Goal: Task Accomplishment & Management: Complete application form

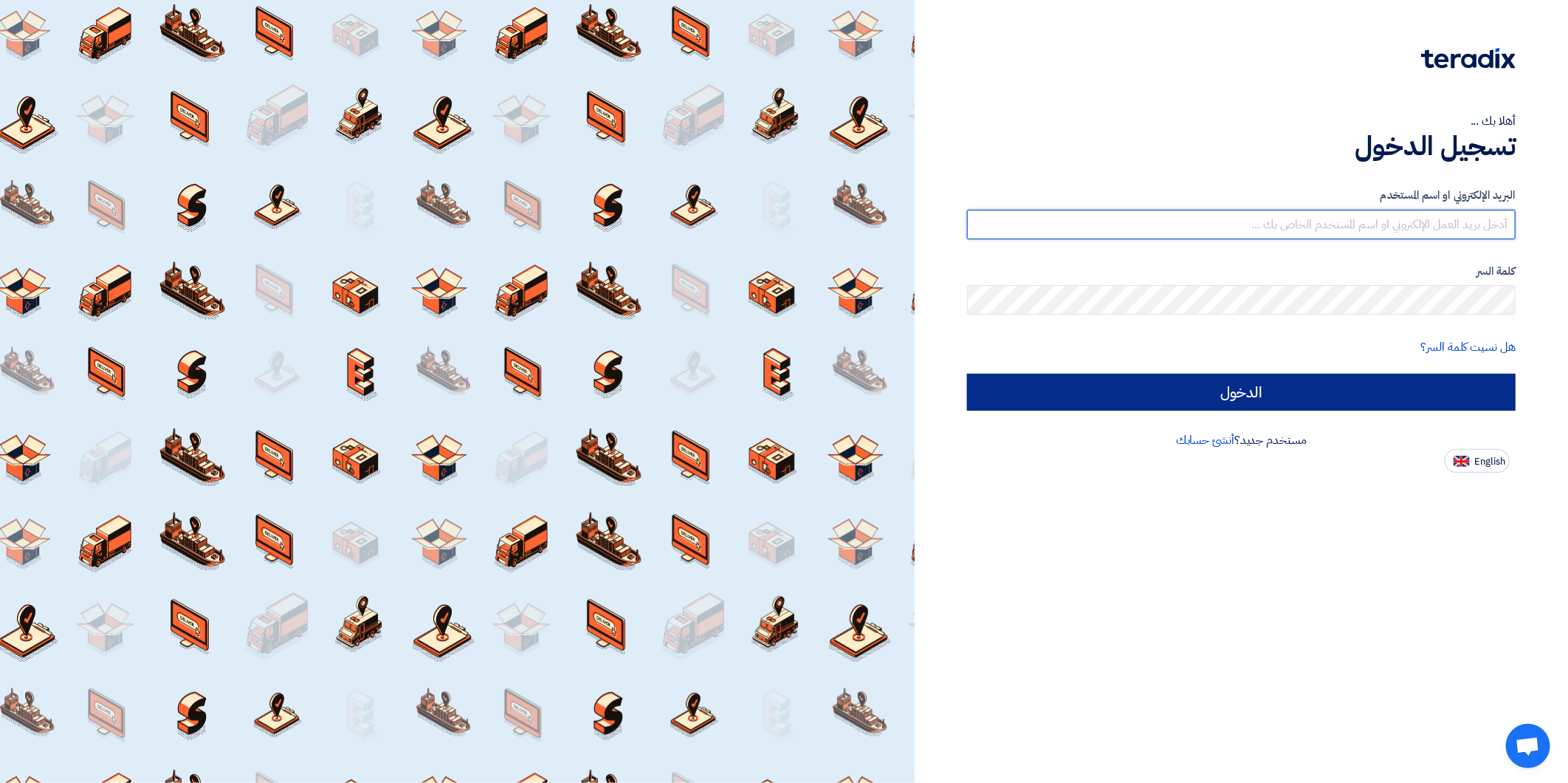
type input "[EMAIL_ADDRESS][DOMAIN_NAME]"
click at [1308, 394] on input "الدخول" at bounding box center [1242, 391] width 549 height 37
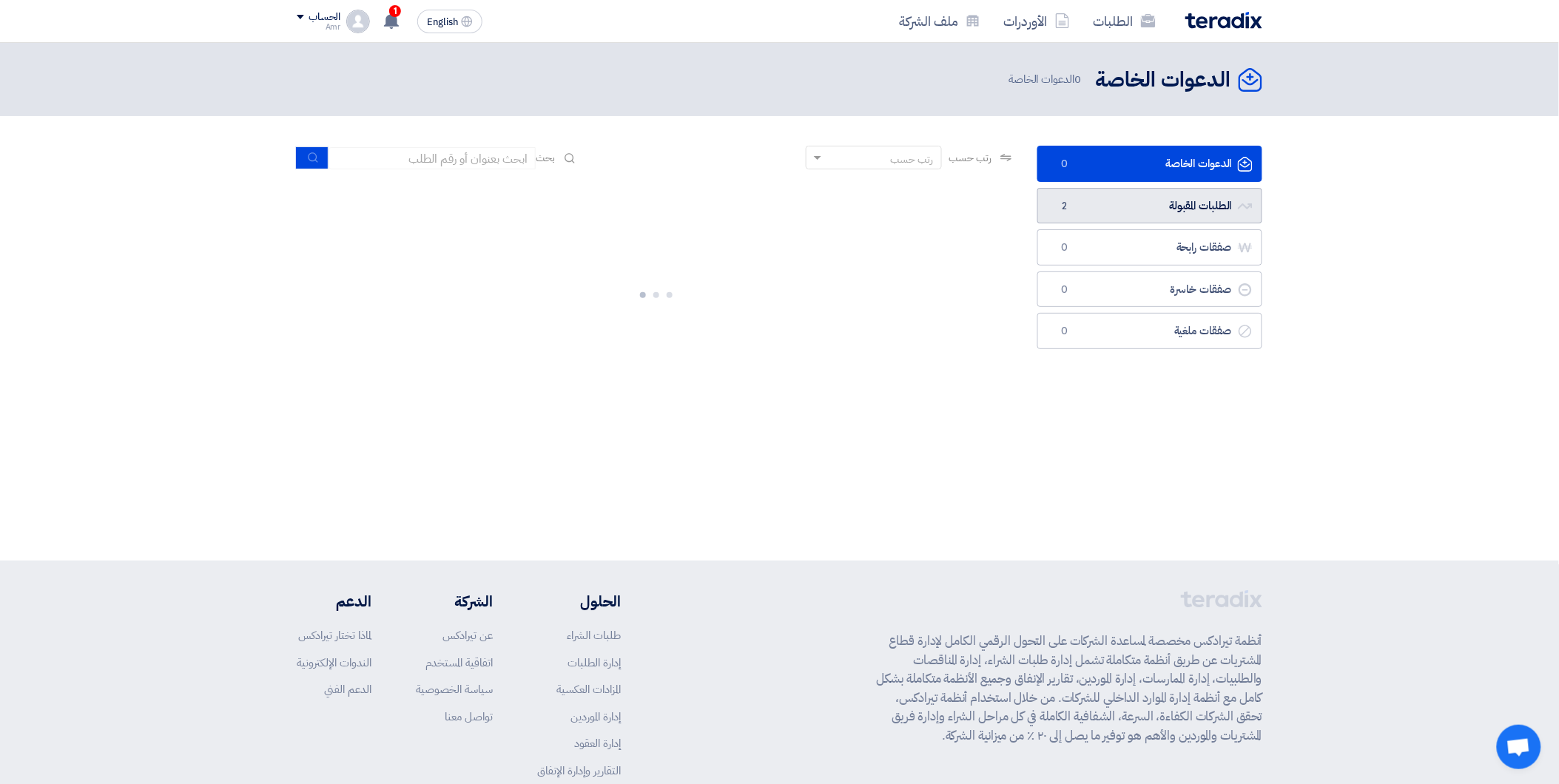
click at [1209, 195] on link "الطلبات المقبولة الطلبات المقبولة 2" at bounding box center [1148, 206] width 225 height 37
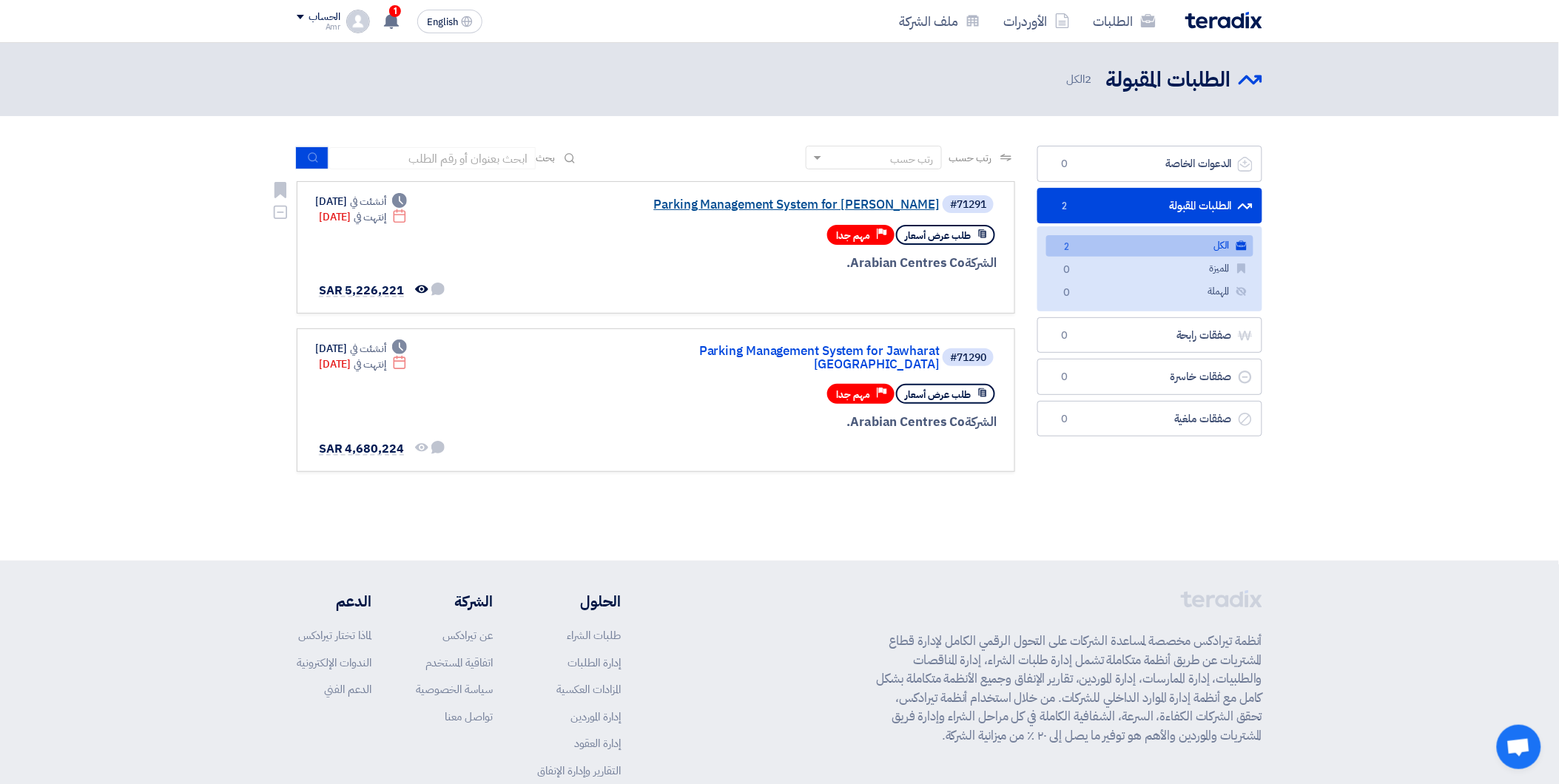
click at [899, 200] on link "Parking Management System for [PERSON_NAME]" at bounding box center [791, 204] width 296 height 13
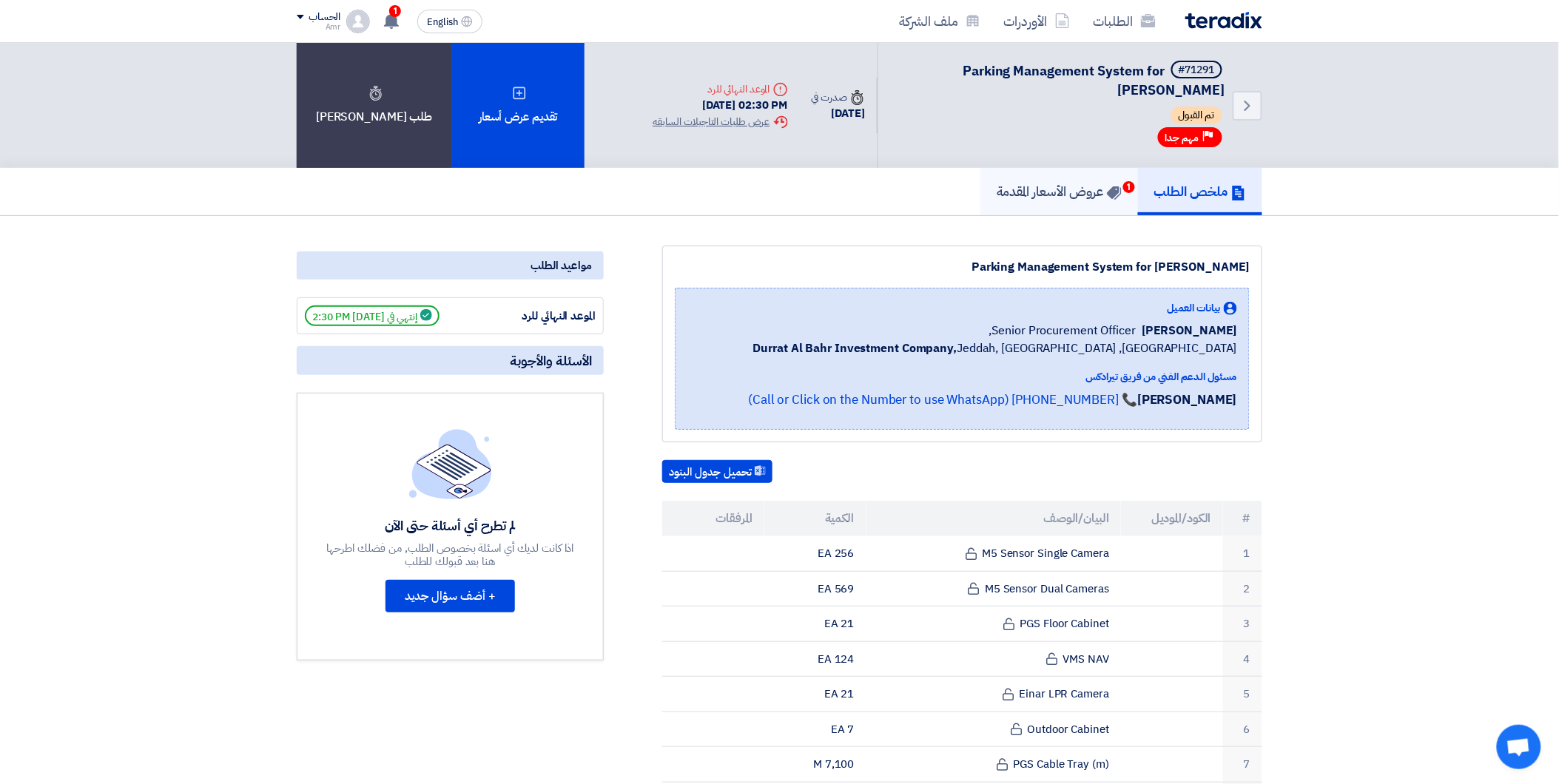
click at [1091, 201] on link "عروض الأسعار المقدمة 1" at bounding box center [1058, 192] width 157 height 47
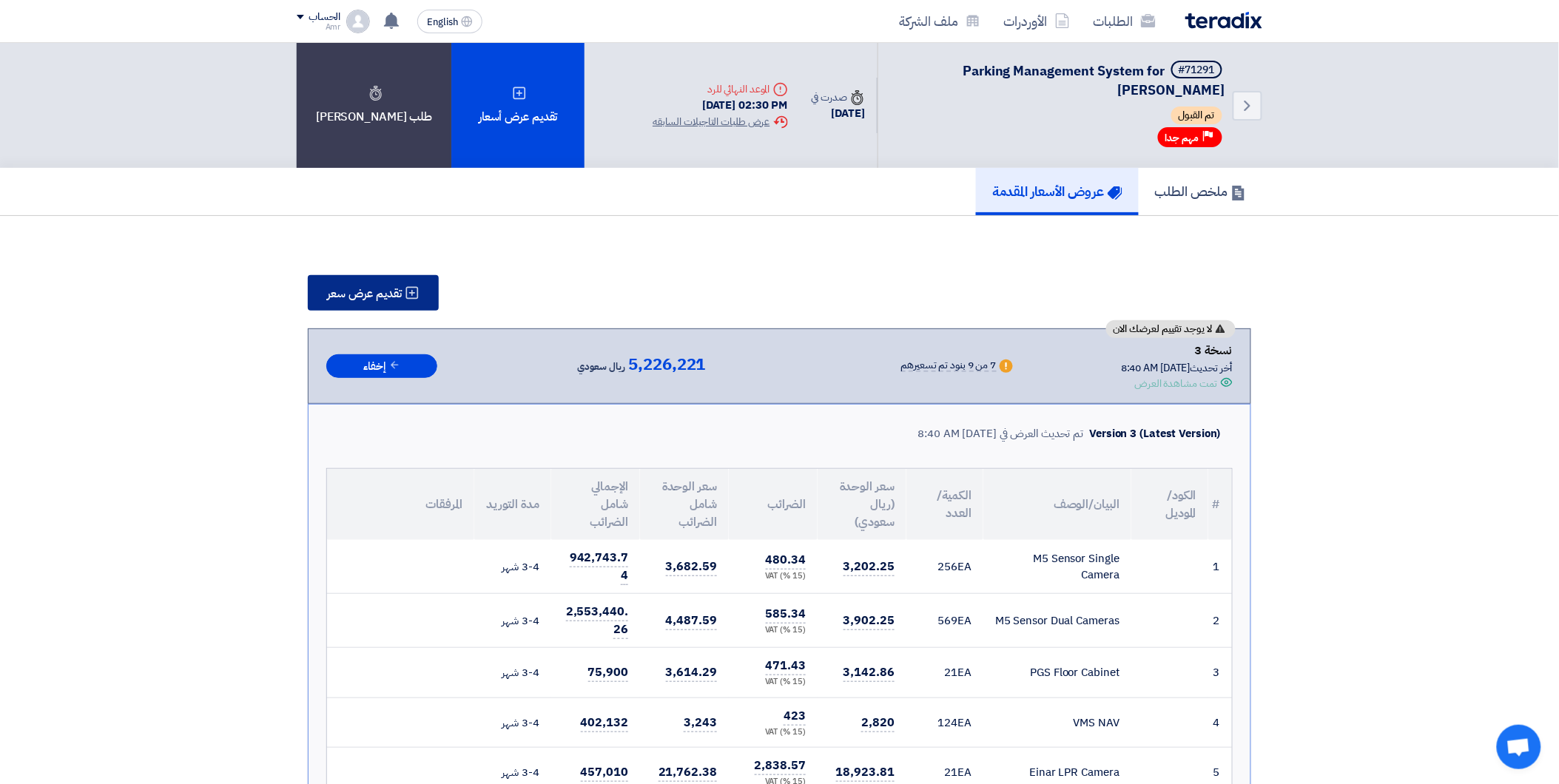
click at [413, 278] on button "تقديم عرض سعر" at bounding box center [373, 293] width 131 height 36
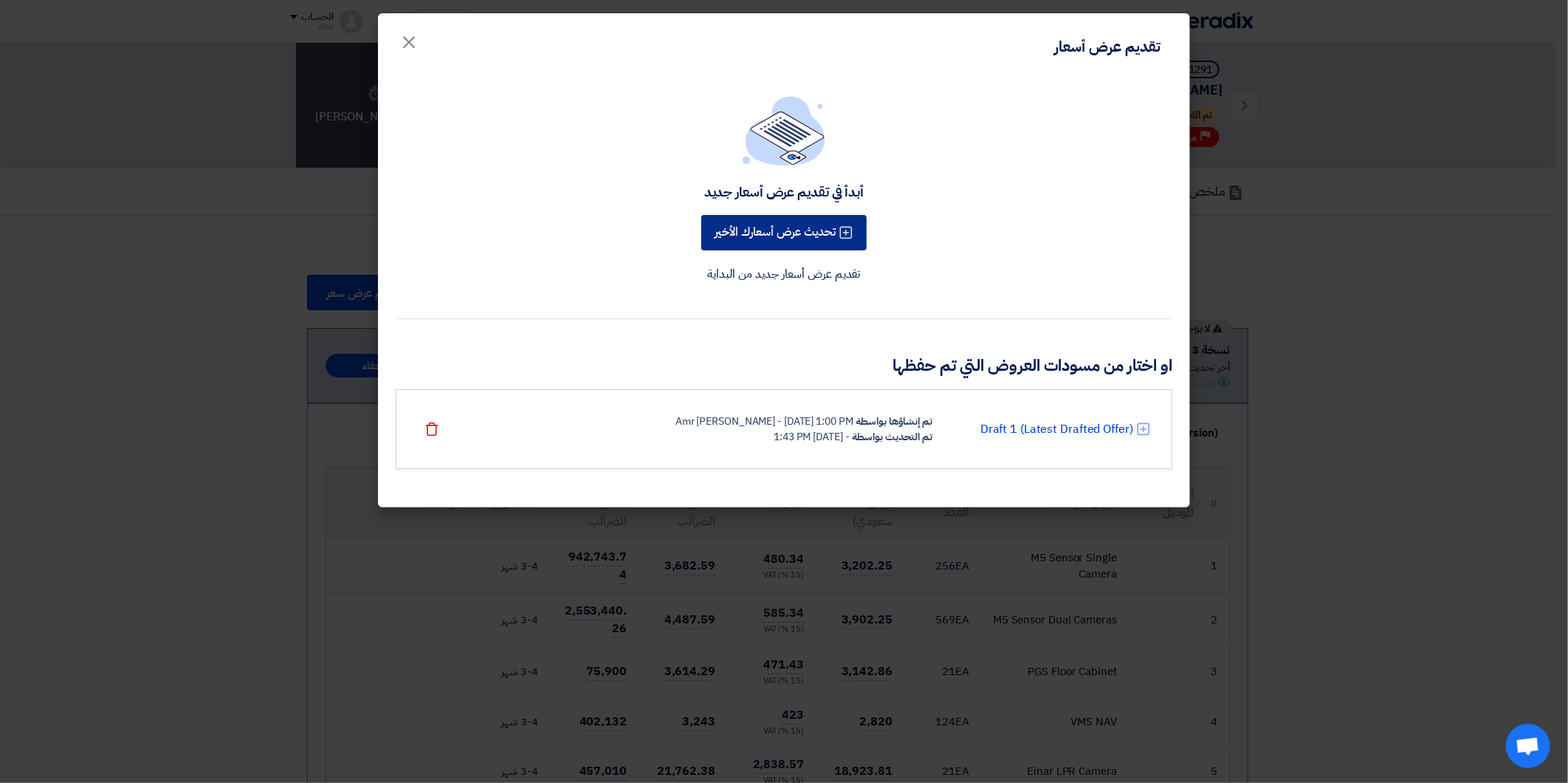
click at [827, 226] on button "تحديث عرض أسعارك الأخير" at bounding box center [784, 233] width 166 height 36
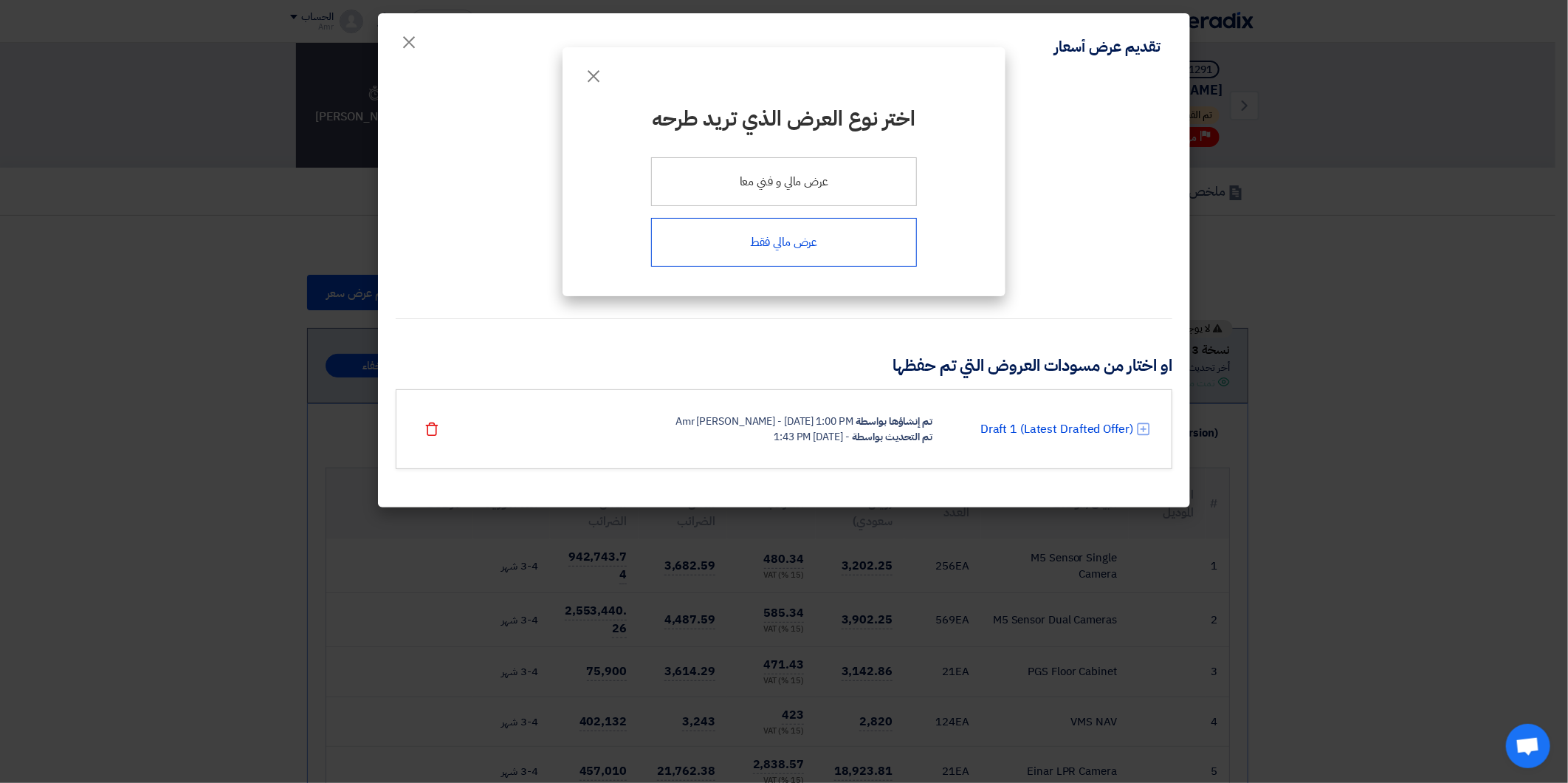
click at [825, 246] on div "عرض مالي فقط" at bounding box center [784, 242] width 266 height 48
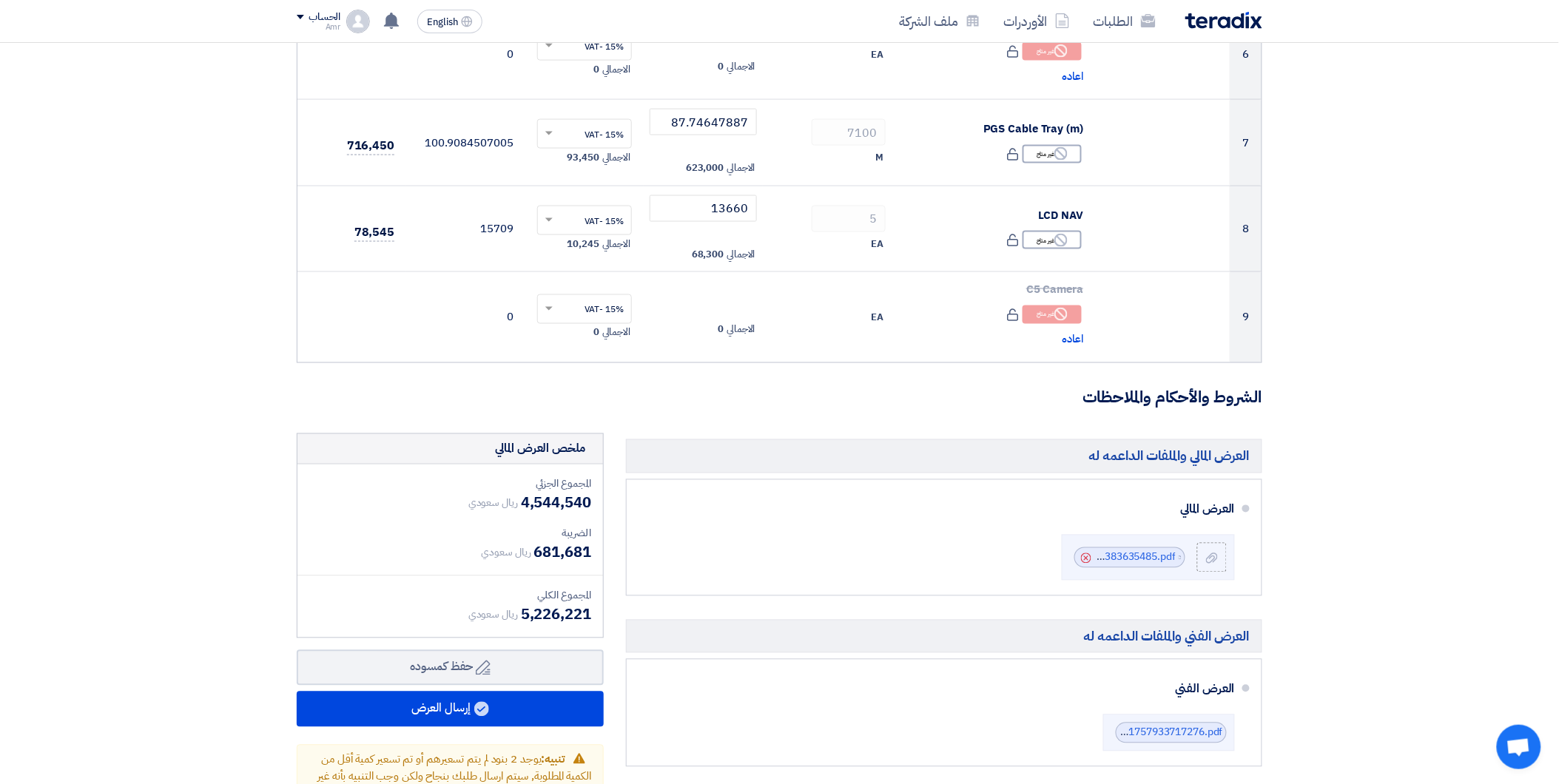
scroll to position [904, 0]
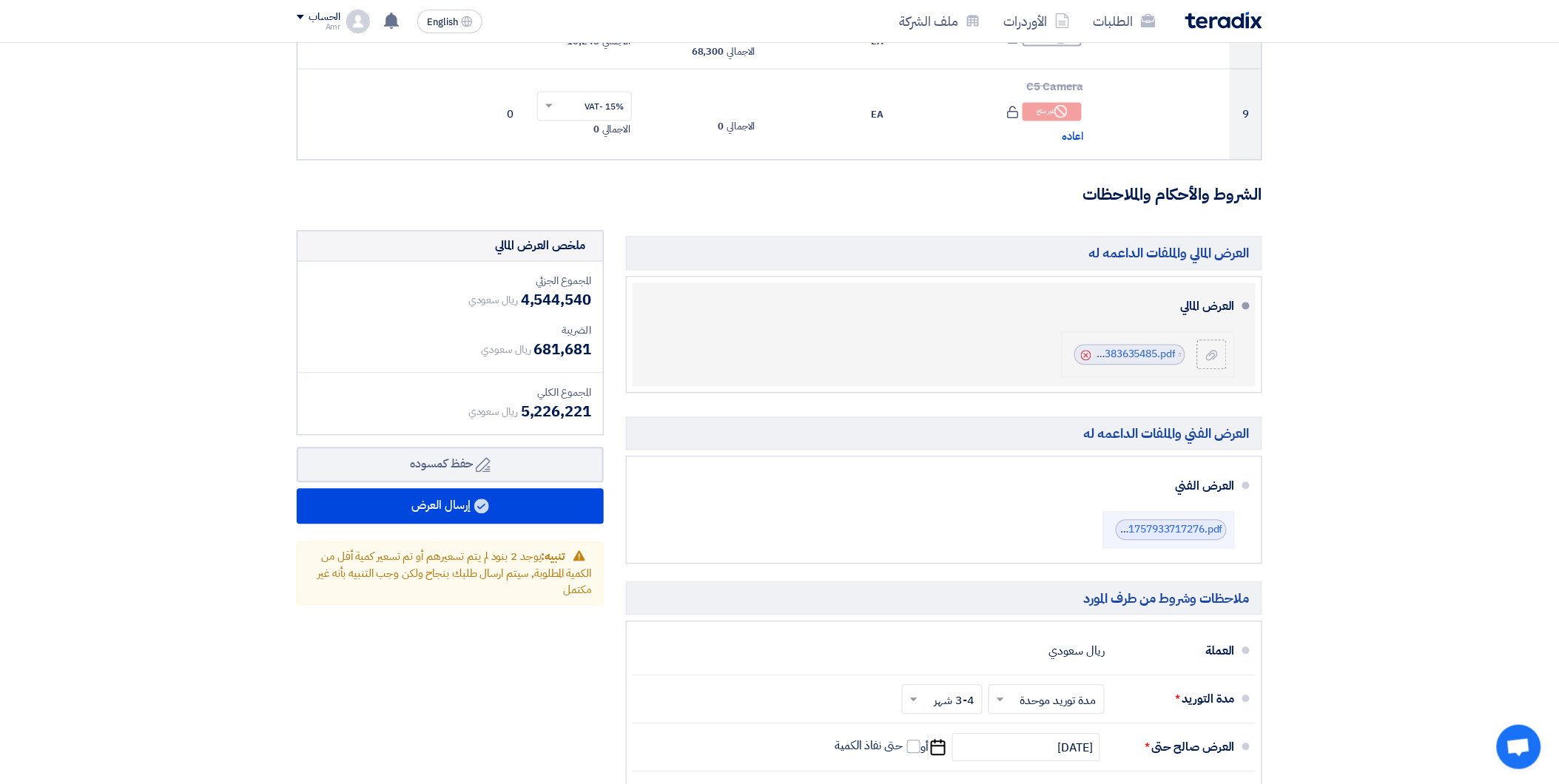
click at [1085, 355] on icon "Cancel" at bounding box center [1086, 355] width 10 height 10
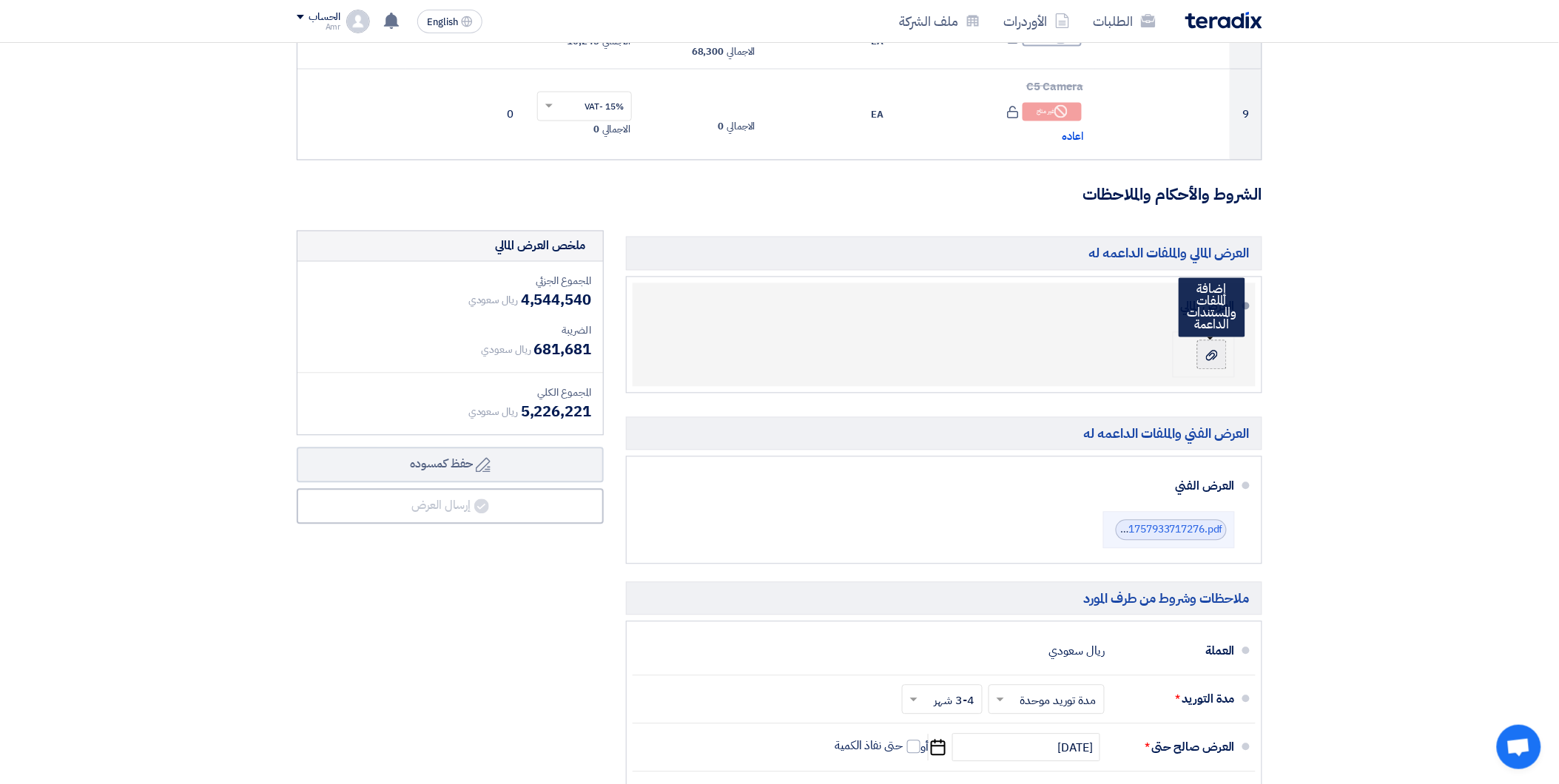
click at [1210, 355] on icon at bounding box center [1212, 356] width 12 height 12
click at [0, 0] on input "file" at bounding box center [0, 0] width 0 height 0
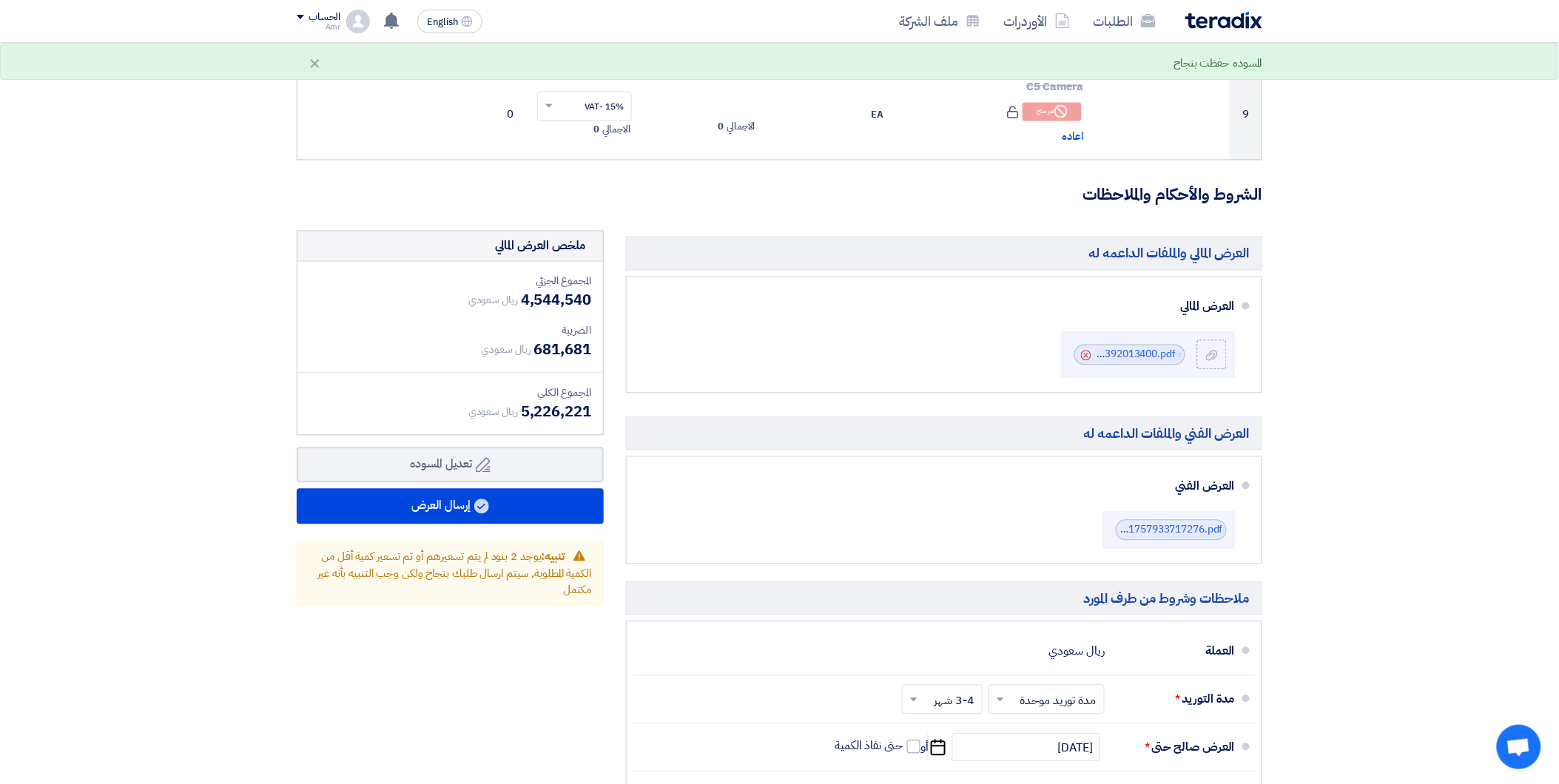
click at [1030, 211] on form "تفاصيل الطلب # الكود/الموديل البيان/الوصف الكمية/العدد سعر الوحدة (SAR) [DEMOGR…" at bounding box center [780, 124] width 965 height 1721
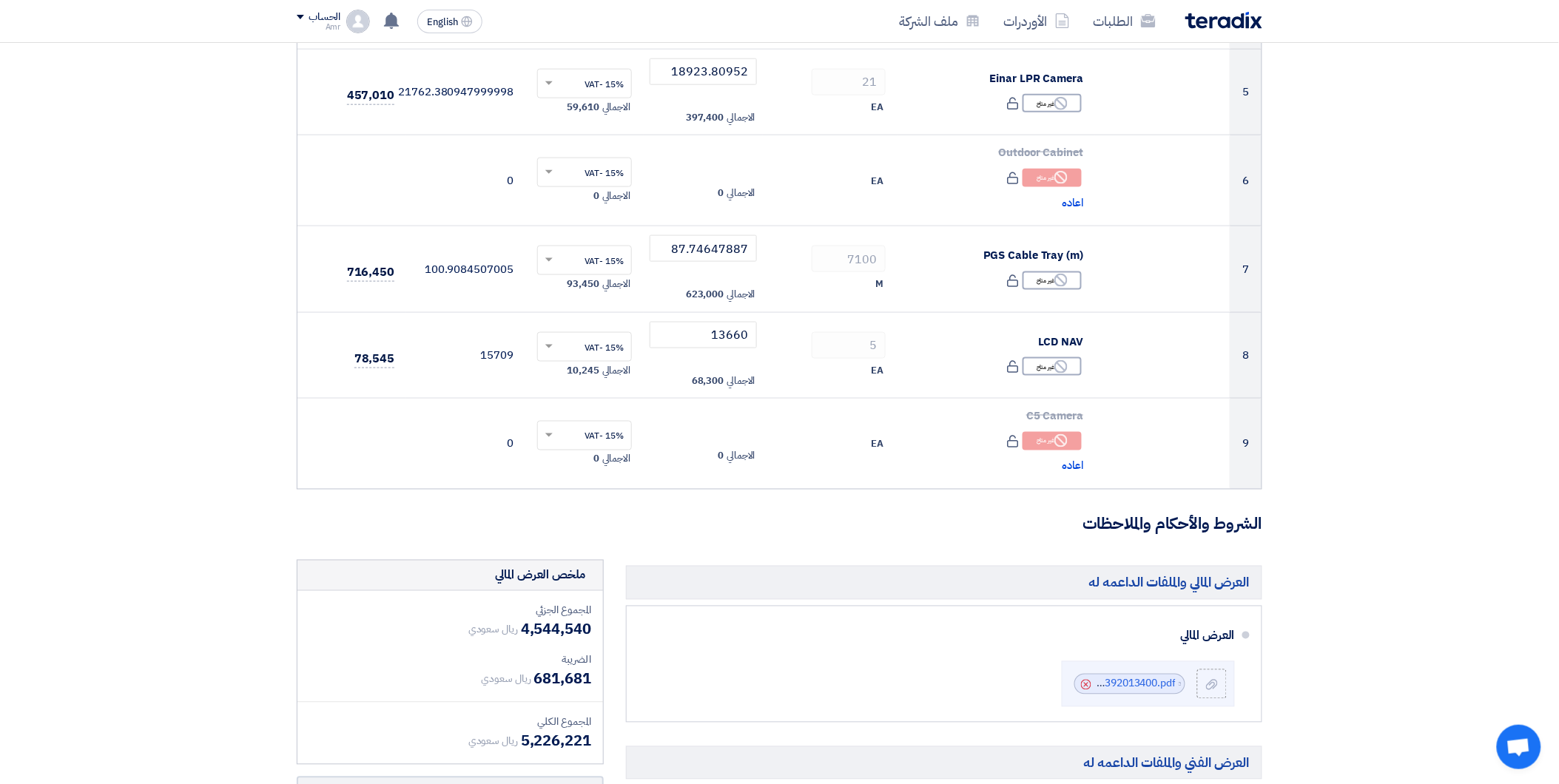
scroll to position [822, 0]
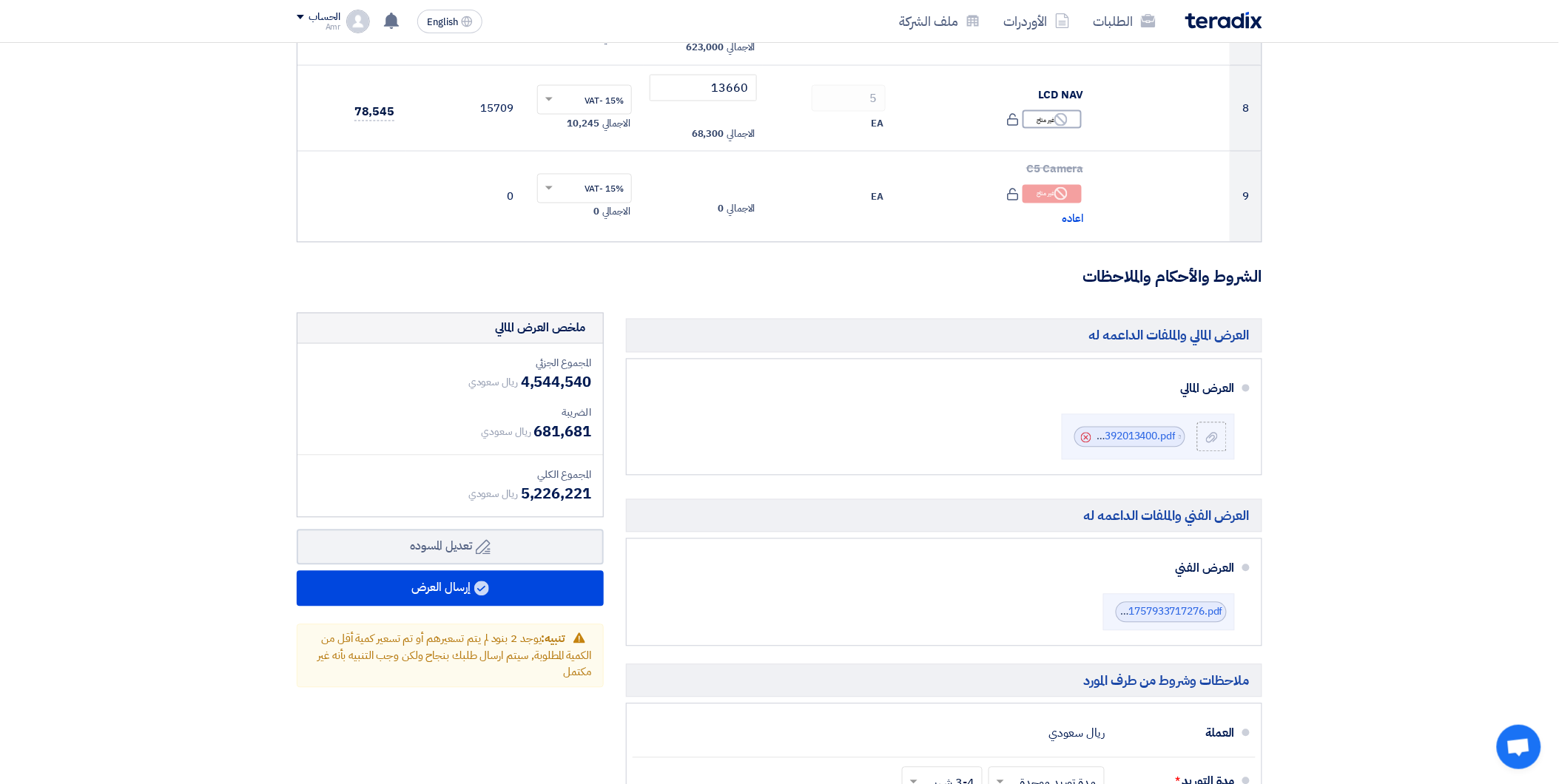
click at [1034, 248] on form "تفاصيل الطلب # الكود/الموديل البيان/الوصف الكمية/العدد سعر الوحدة (SAR) [DEMOGR…" at bounding box center [780, 206] width 965 height 1721
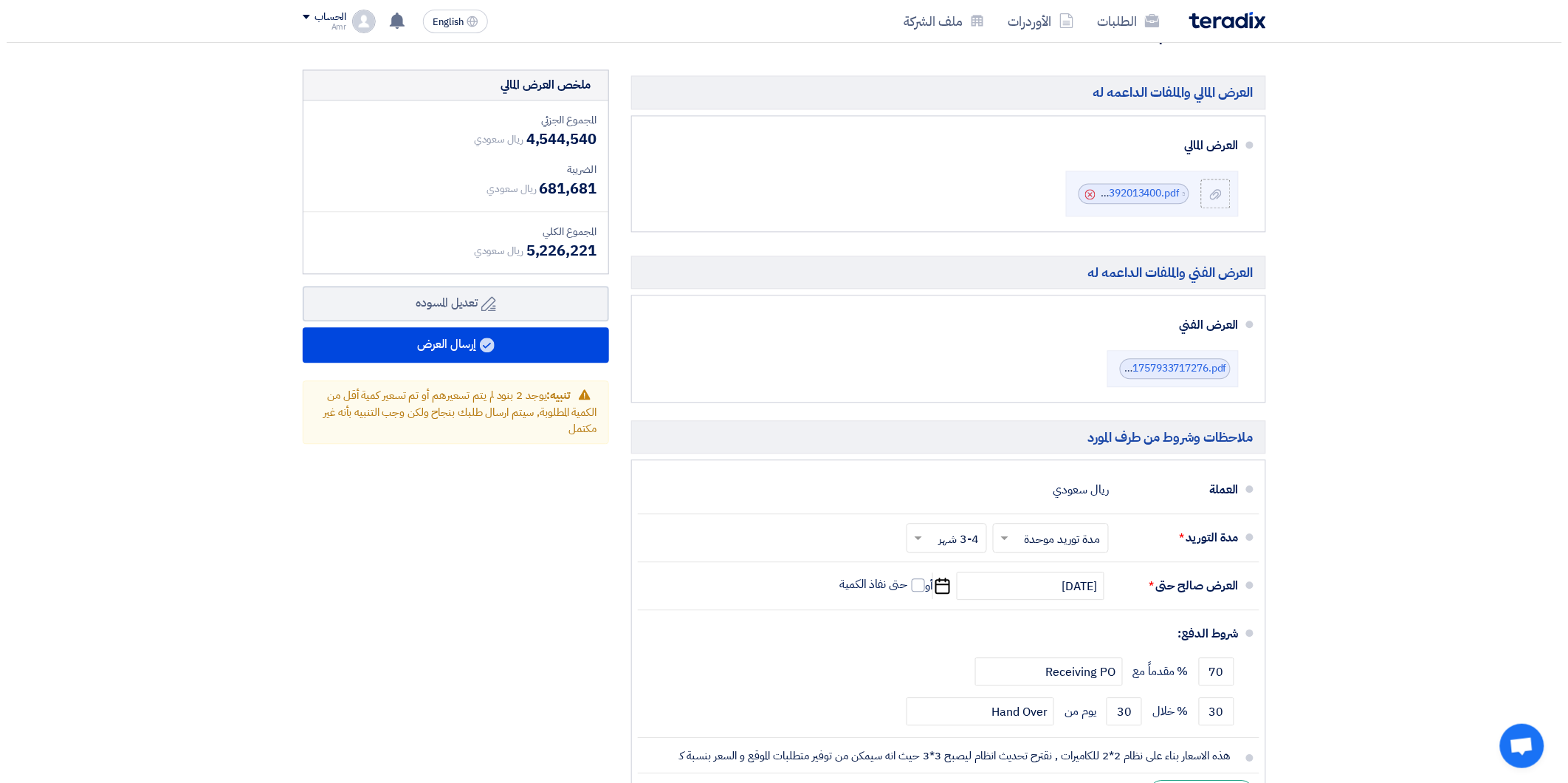
scroll to position [1066, 0]
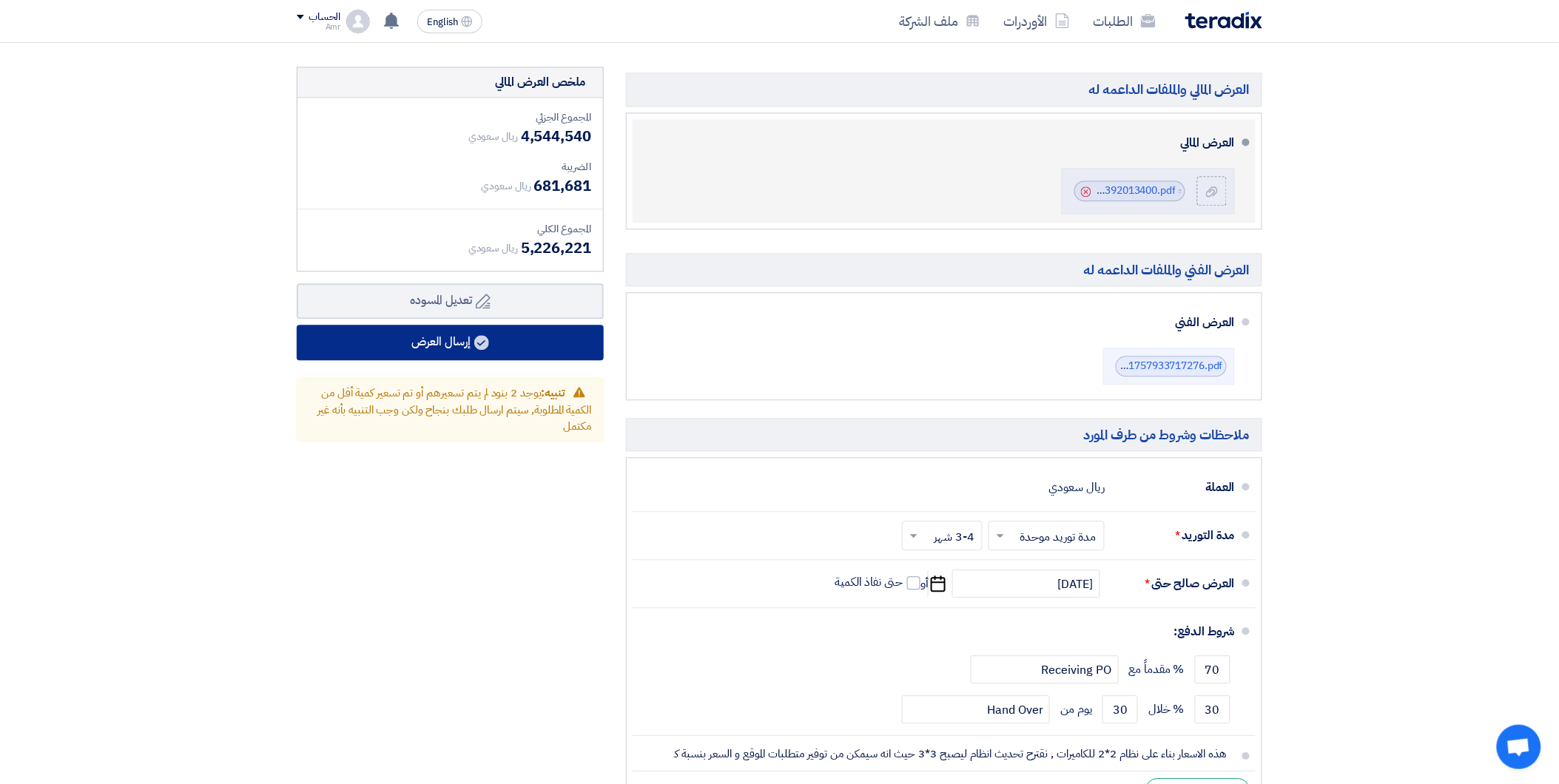
drag, startPoint x: 484, startPoint y: 339, endPoint x: 1127, endPoint y: 134, distance: 674.9
click at [1032, 183] on div "العرض المالي والملفات الداعمه له [PERSON_NAME] File Cancel *" at bounding box center [780, 443] width 987 height 754
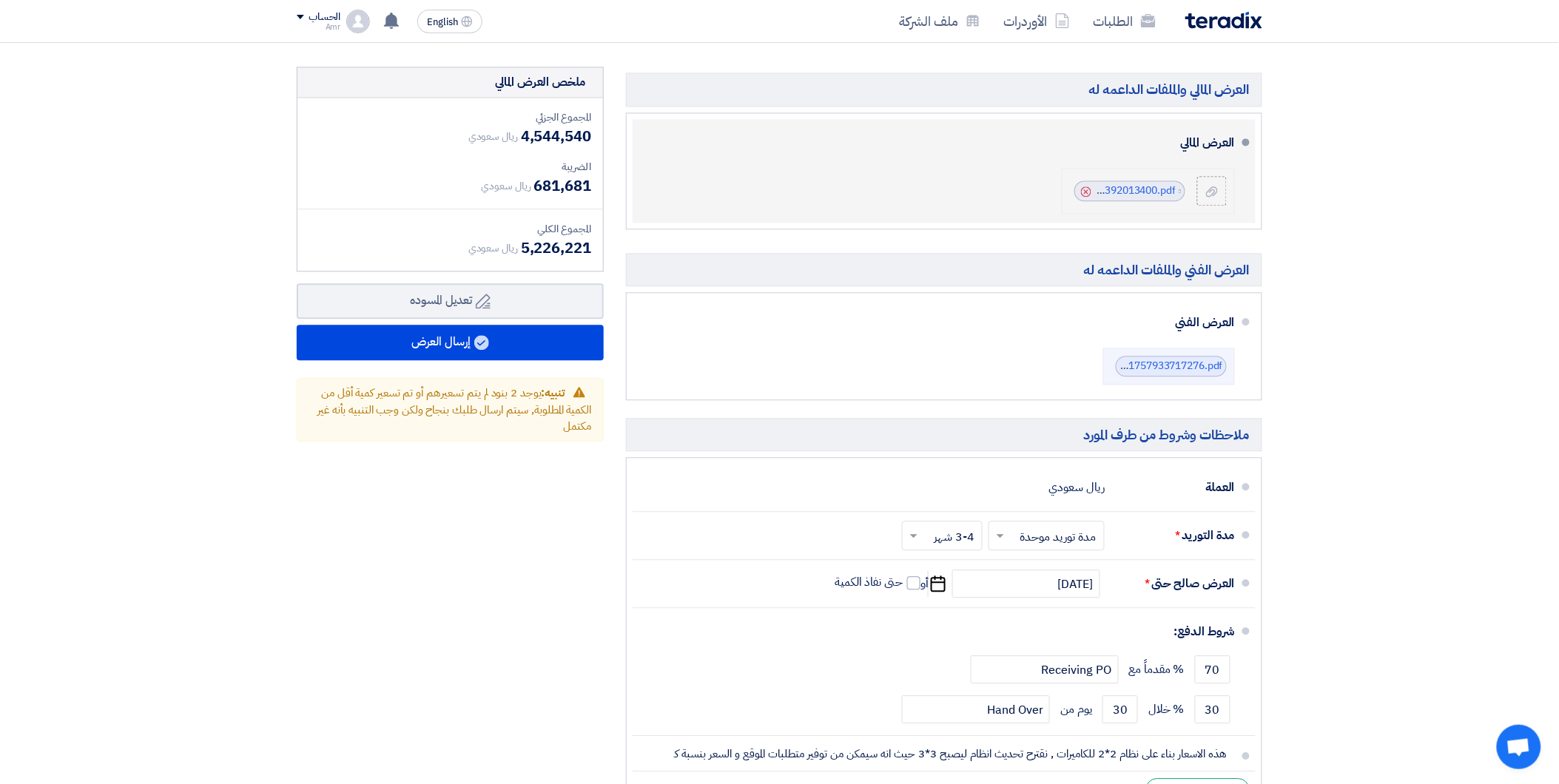
click at [1082, 185] on div "Cancel" at bounding box center [1084, 190] width 13 height 15
click at [1086, 191] on use at bounding box center [1086, 191] width 10 height 10
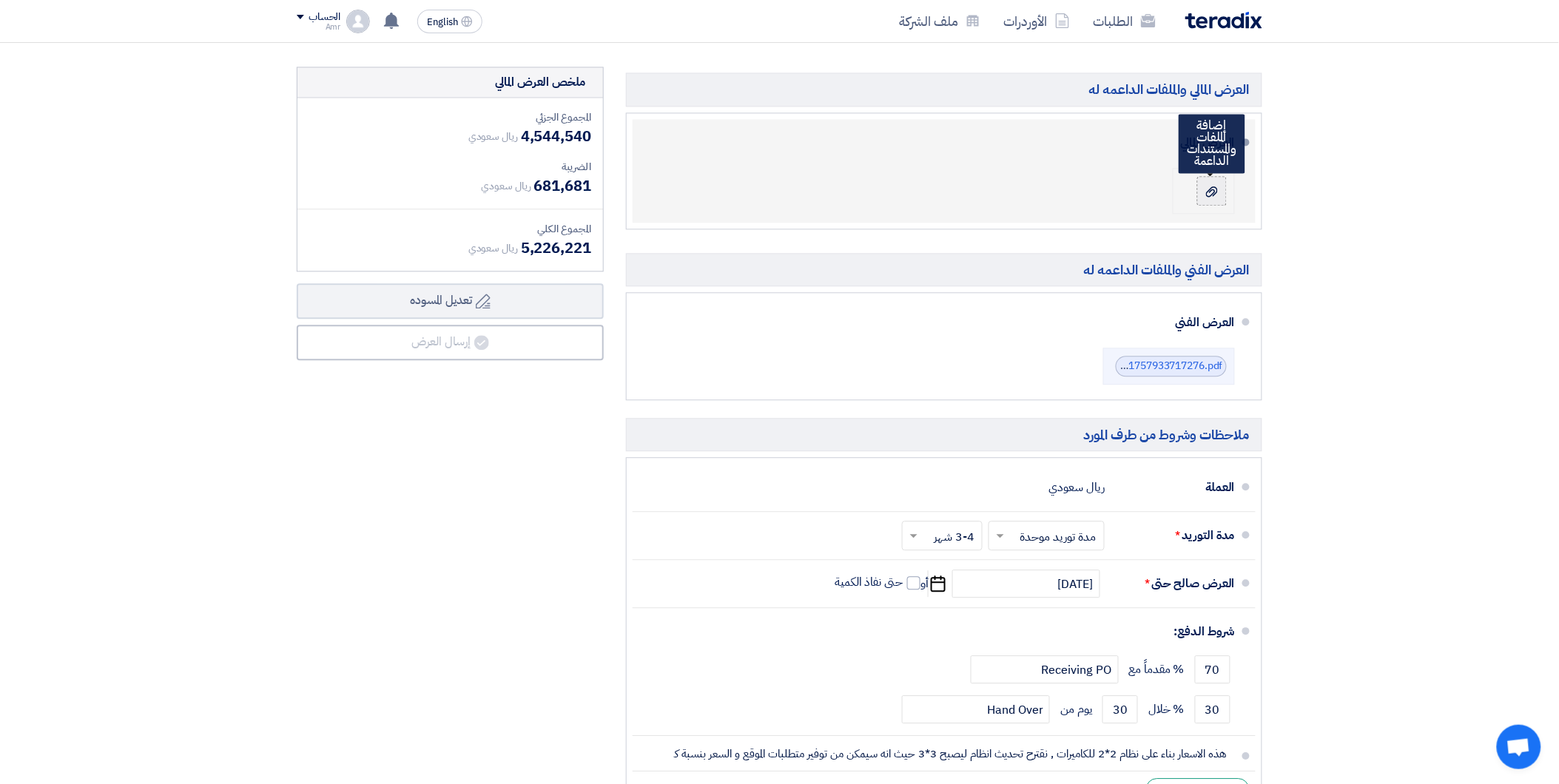
click at [1217, 195] on icon at bounding box center [1212, 192] width 12 height 12
click at [0, 0] on input "file" at bounding box center [0, 0] width 0 height 0
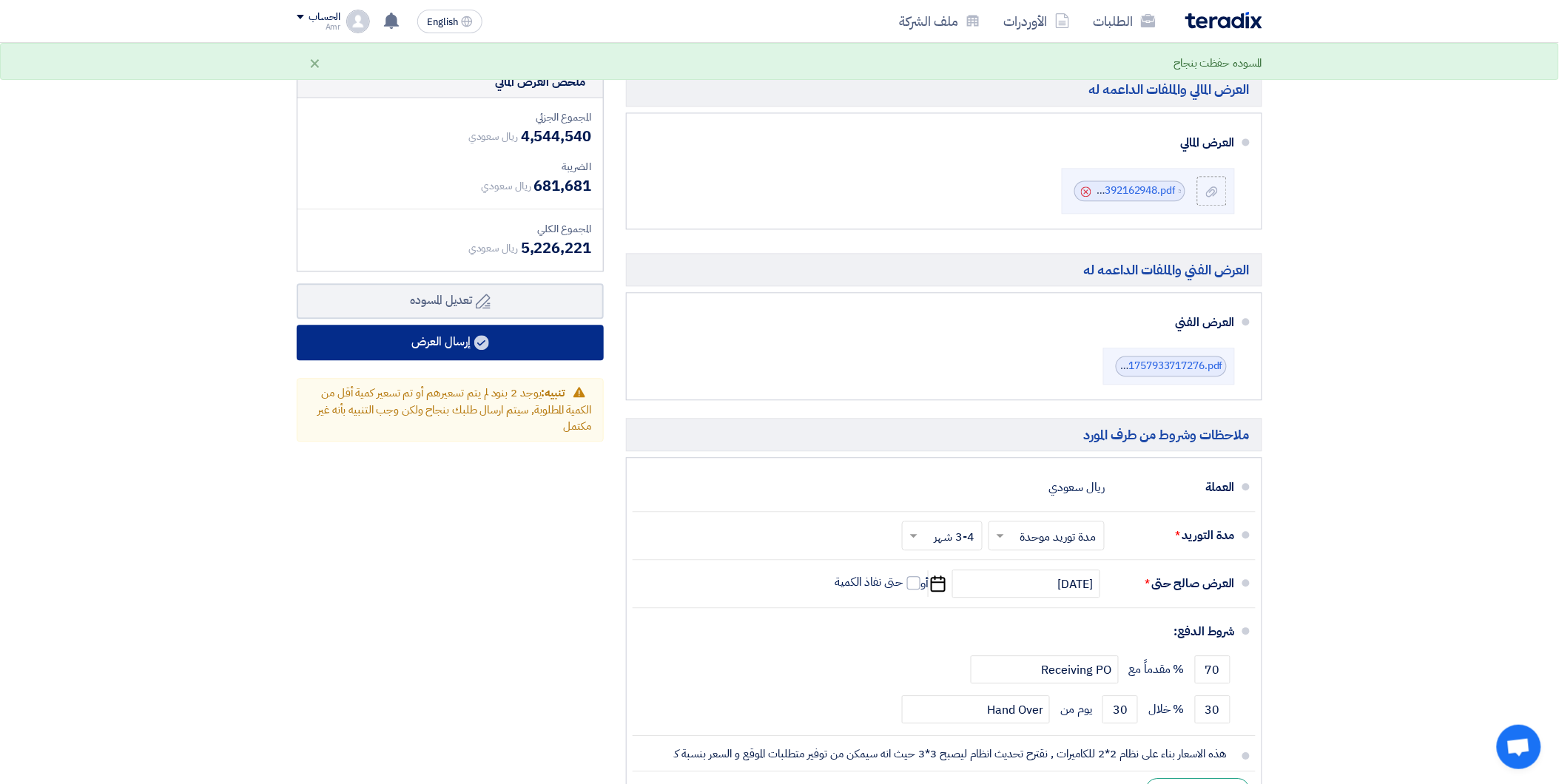
click at [471, 333] on button "إرسال العرض" at bounding box center [450, 342] width 307 height 36
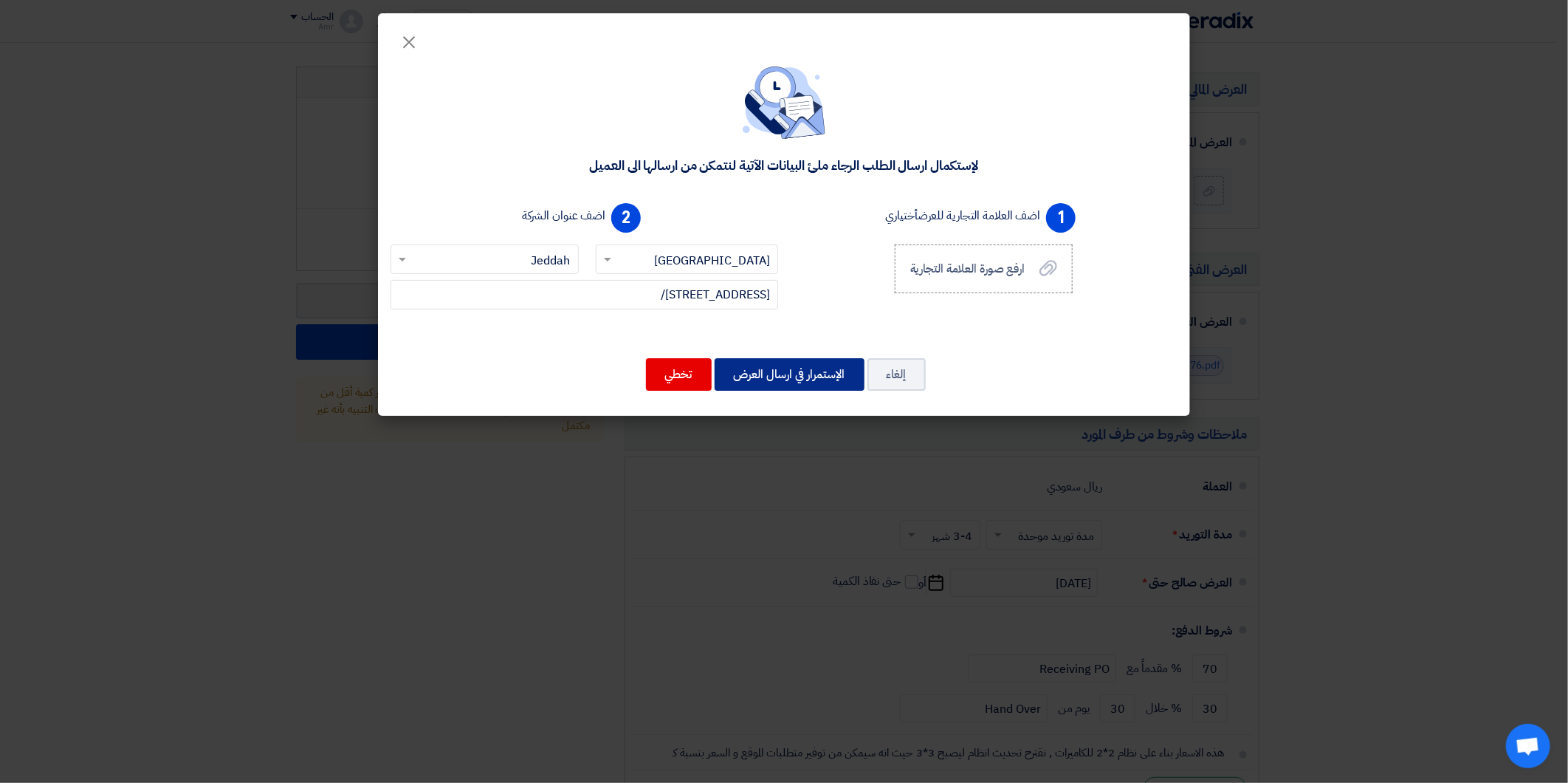
click at [795, 379] on button "الإستمرار في ارسال العرض" at bounding box center [790, 374] width 150 height 33
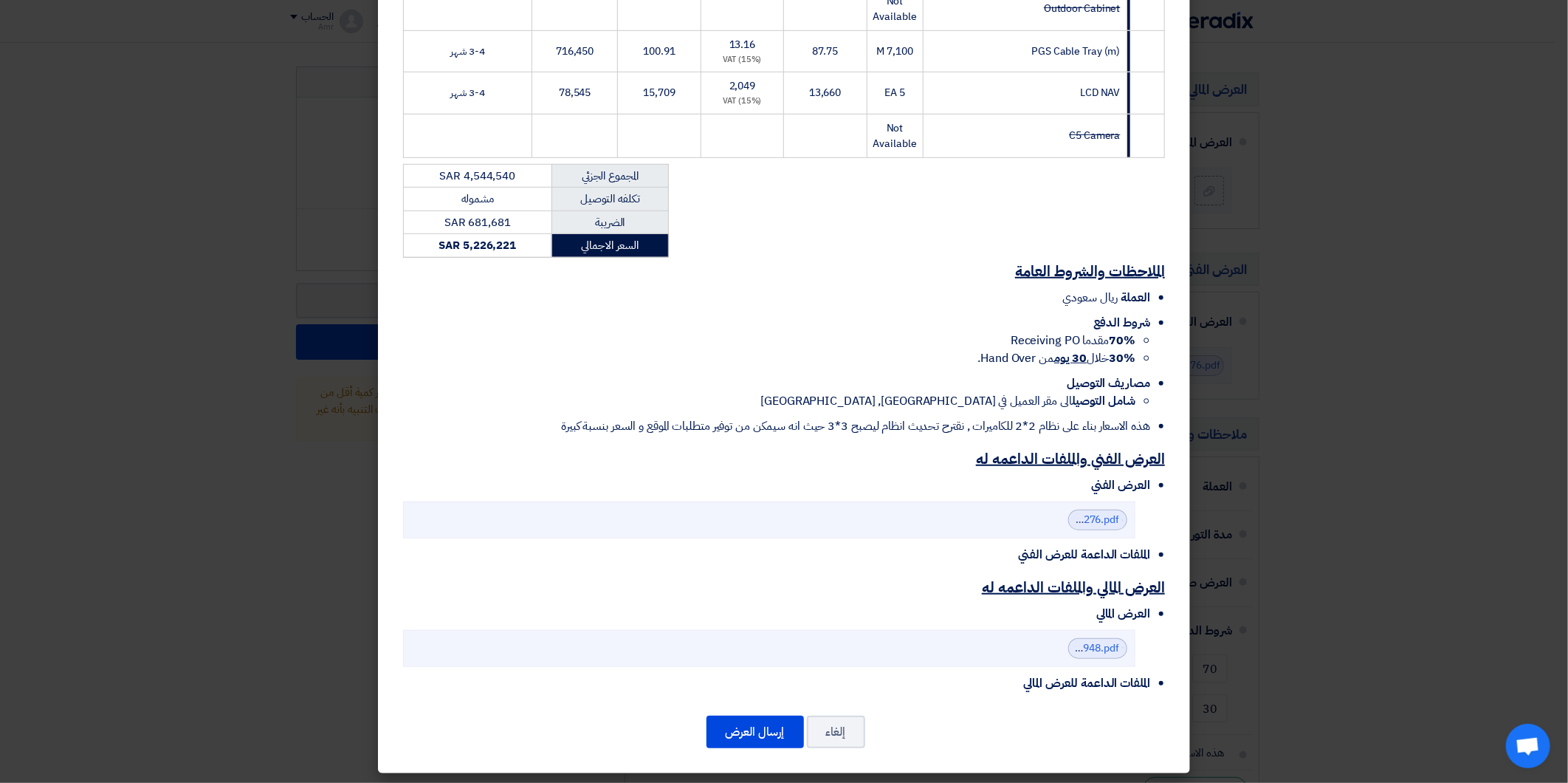
scroll to position [505, 0]
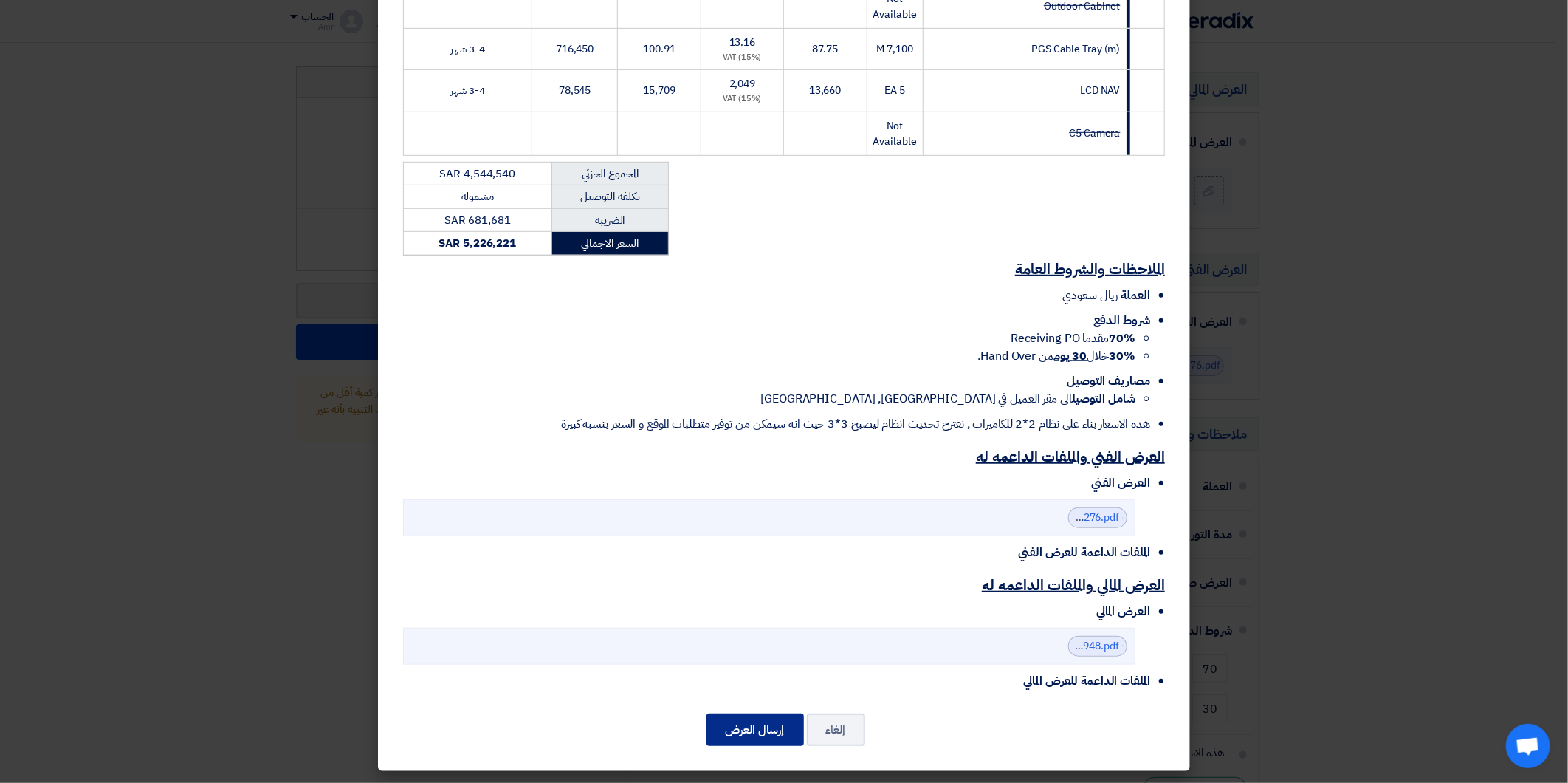
click at [756, 732] on button "إرسال العرض" at bounding box center [755, 729] width 98 height 33
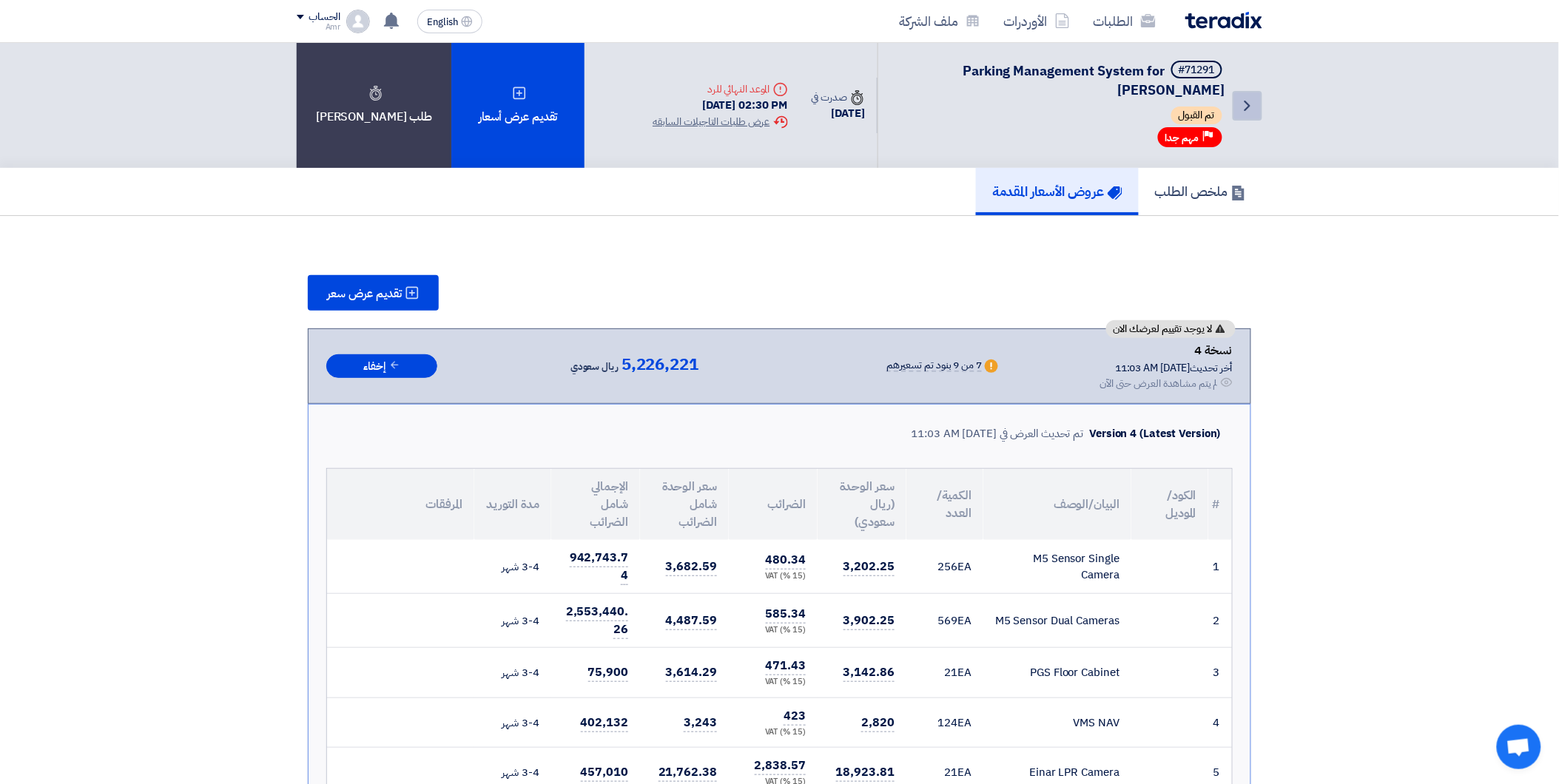
click at [1251, 104] on icon "Back" at bounding box center [1247, 106] width 18 height 18
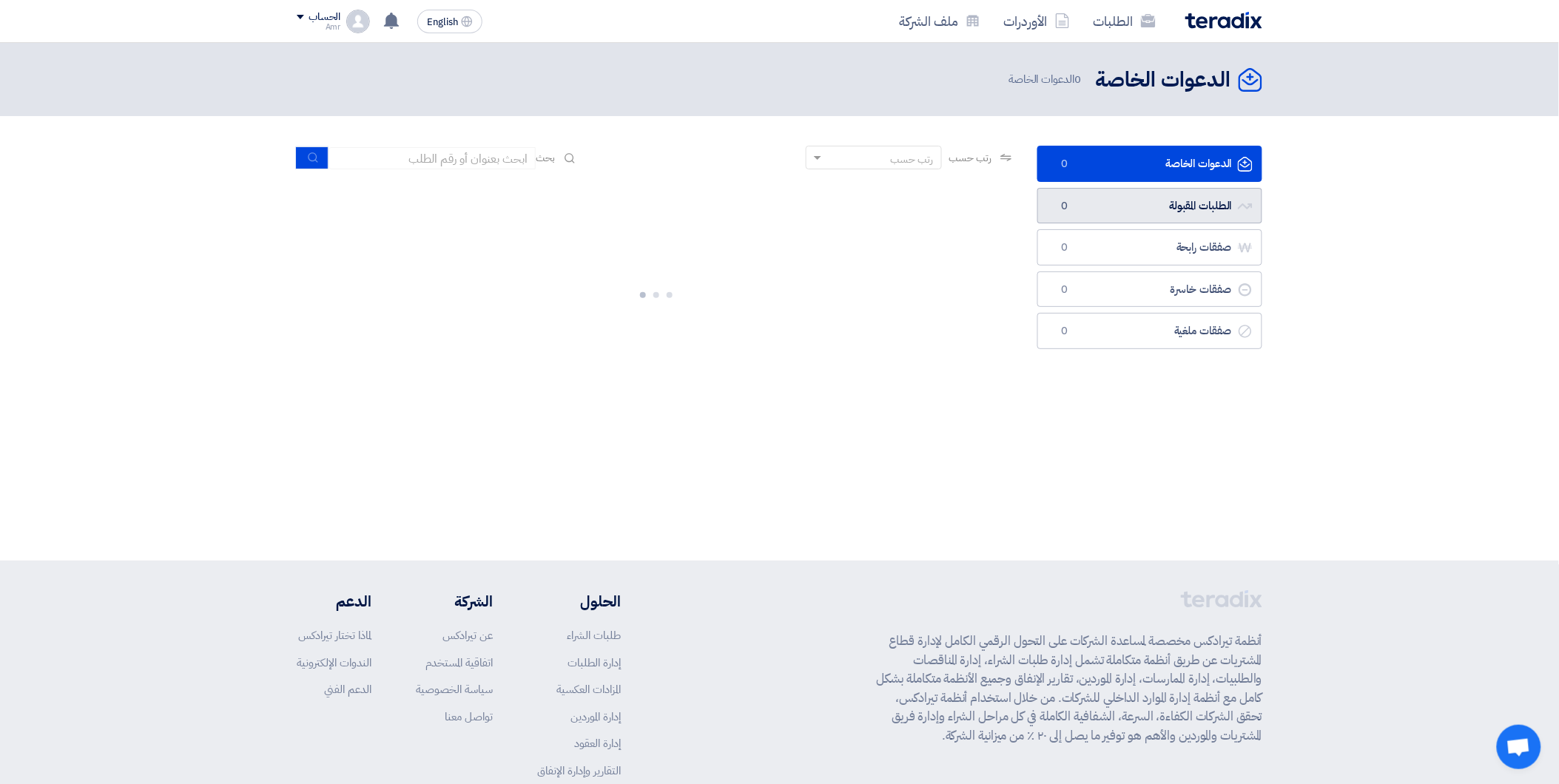
click at [1169, 213] on link "الطلبات المقبولة الطلبات المقبولة 0" at bounding box center [1148, 206] width 225 height 37
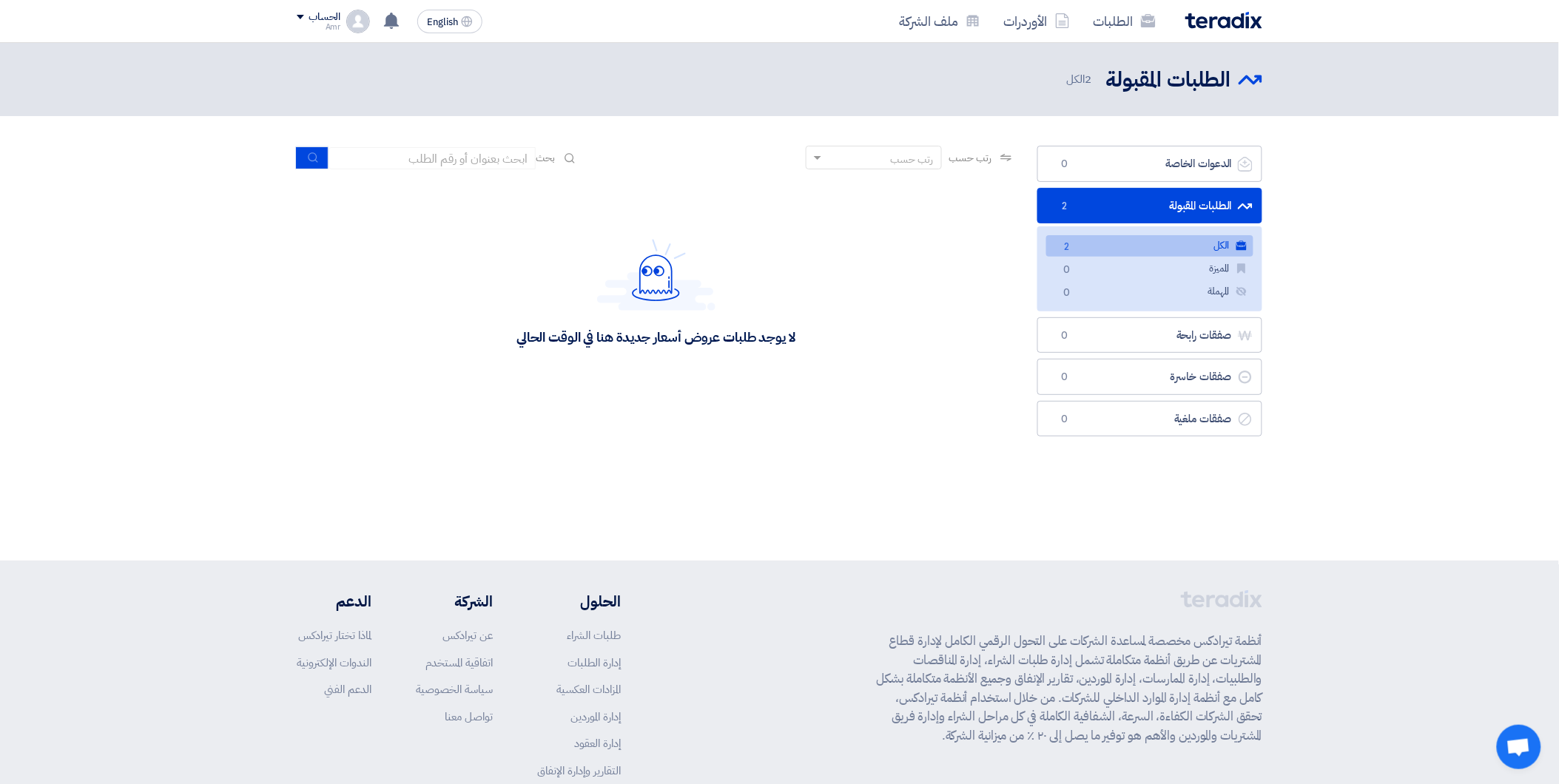
click at [1125, 246] on link "الكل الكل 2" at bounding box center [1148, 246] width 207 height 22
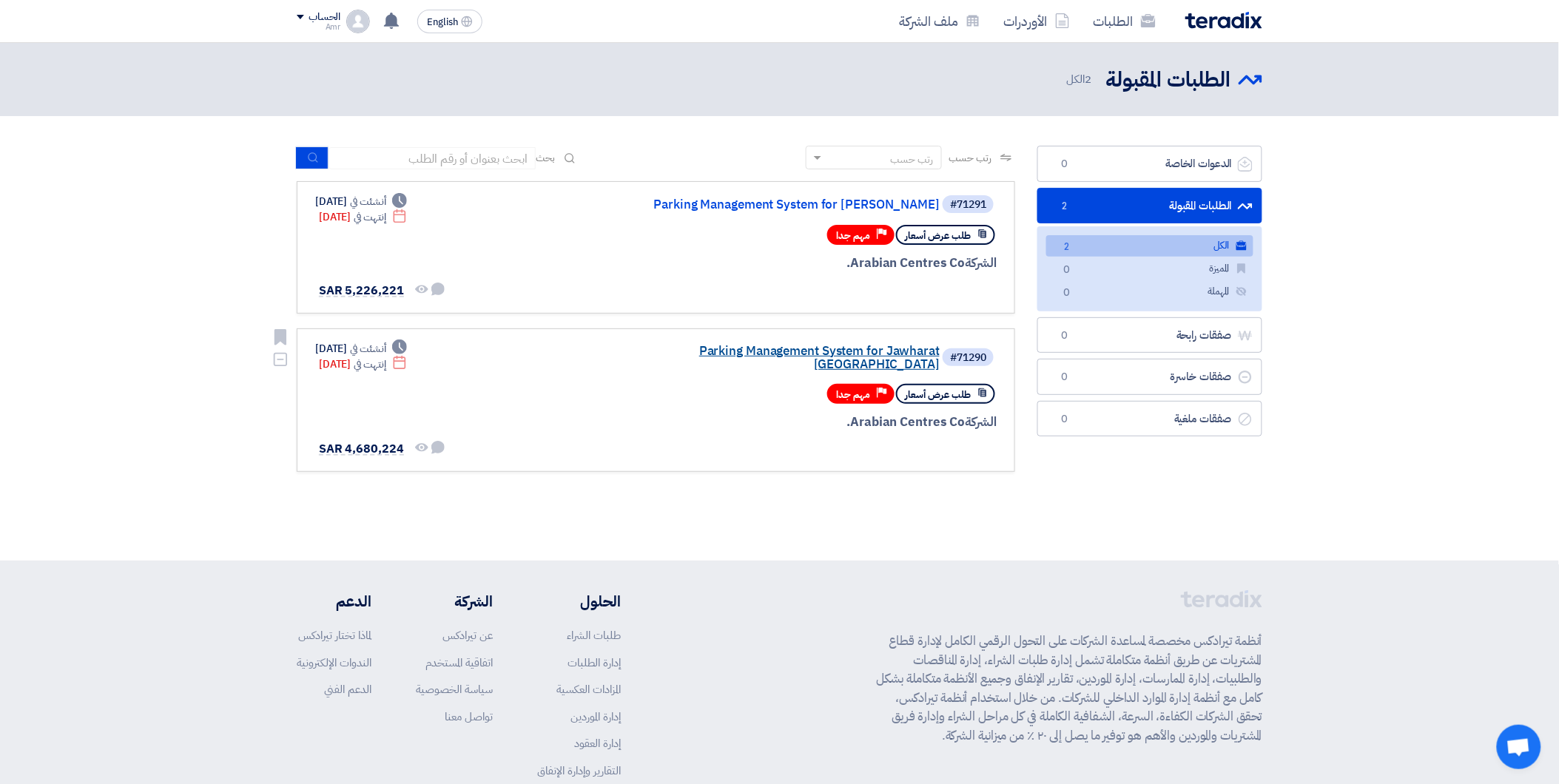
click at [872, 344] on link "Parking Management System for Jawharat [GEOGRAPHIC_DATA]" at bounding box center [791, 357] width 296 height 27
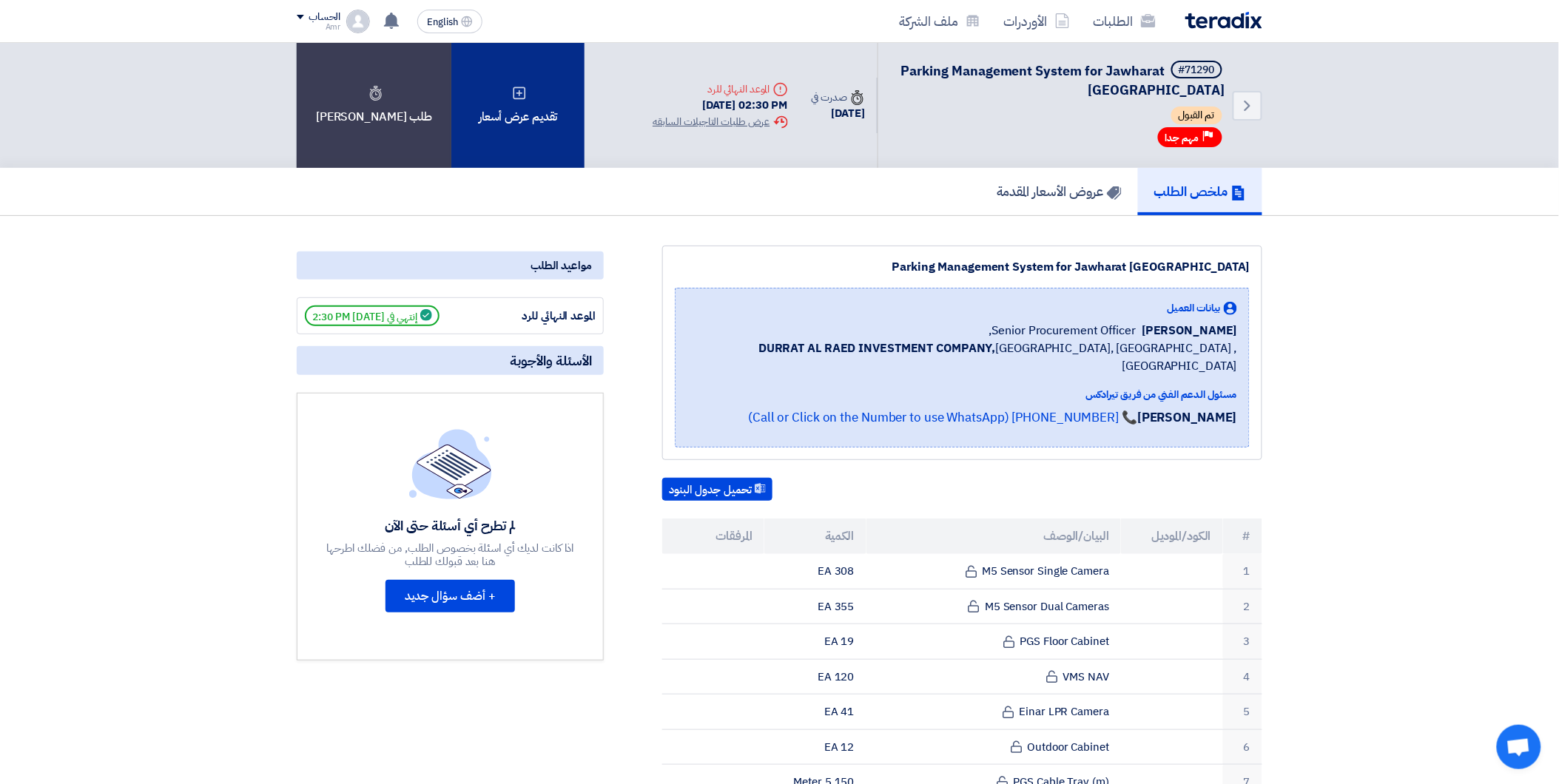
click at [493, 107] on div "تقديم عرض أسعار" at bounding box center [517, 105] width 134 height 125
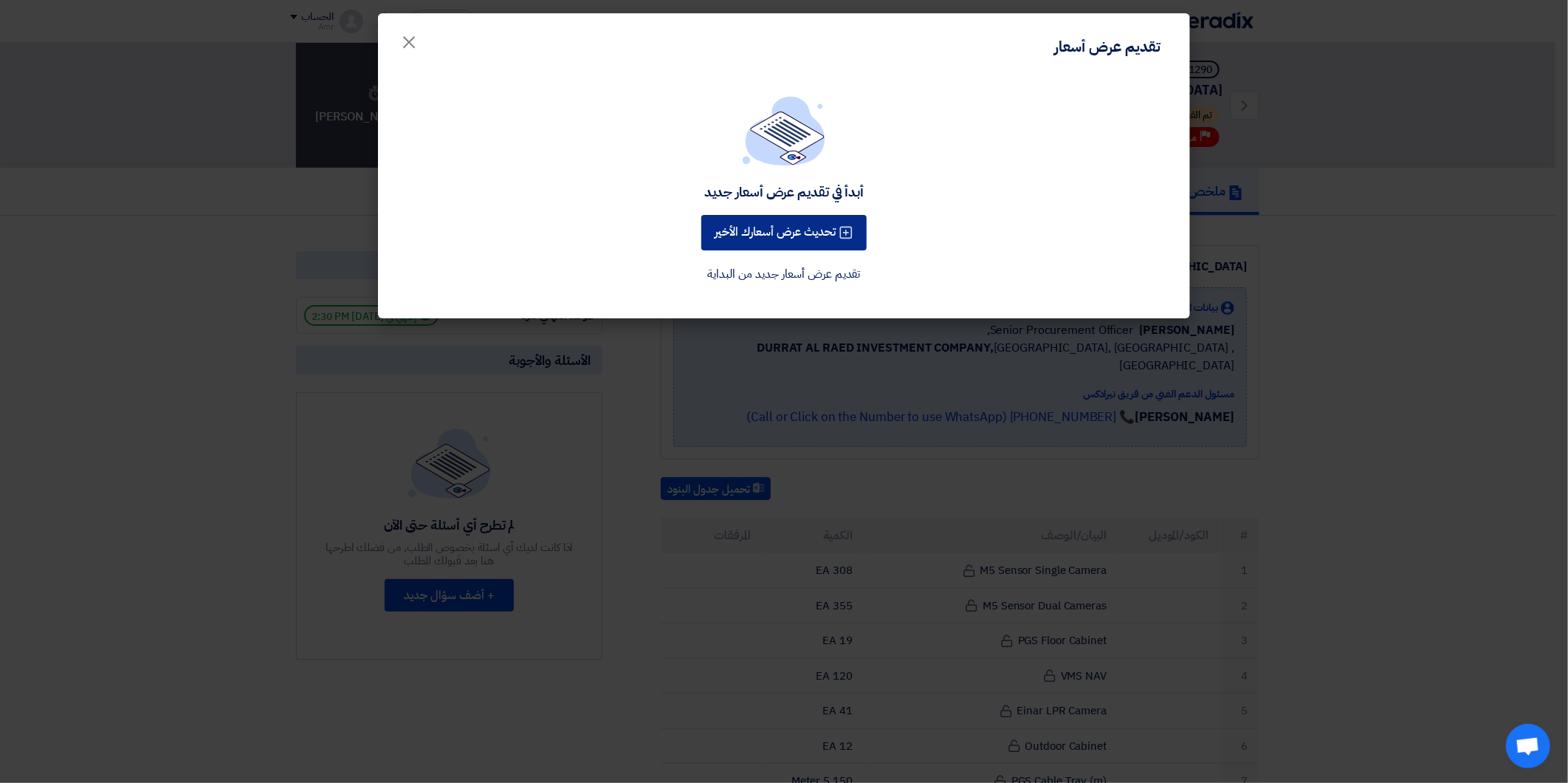
click at [786, 231] on button "تحديث عرض أسعارك الأخير" at bounding box center [784, 233] width 166 height 36
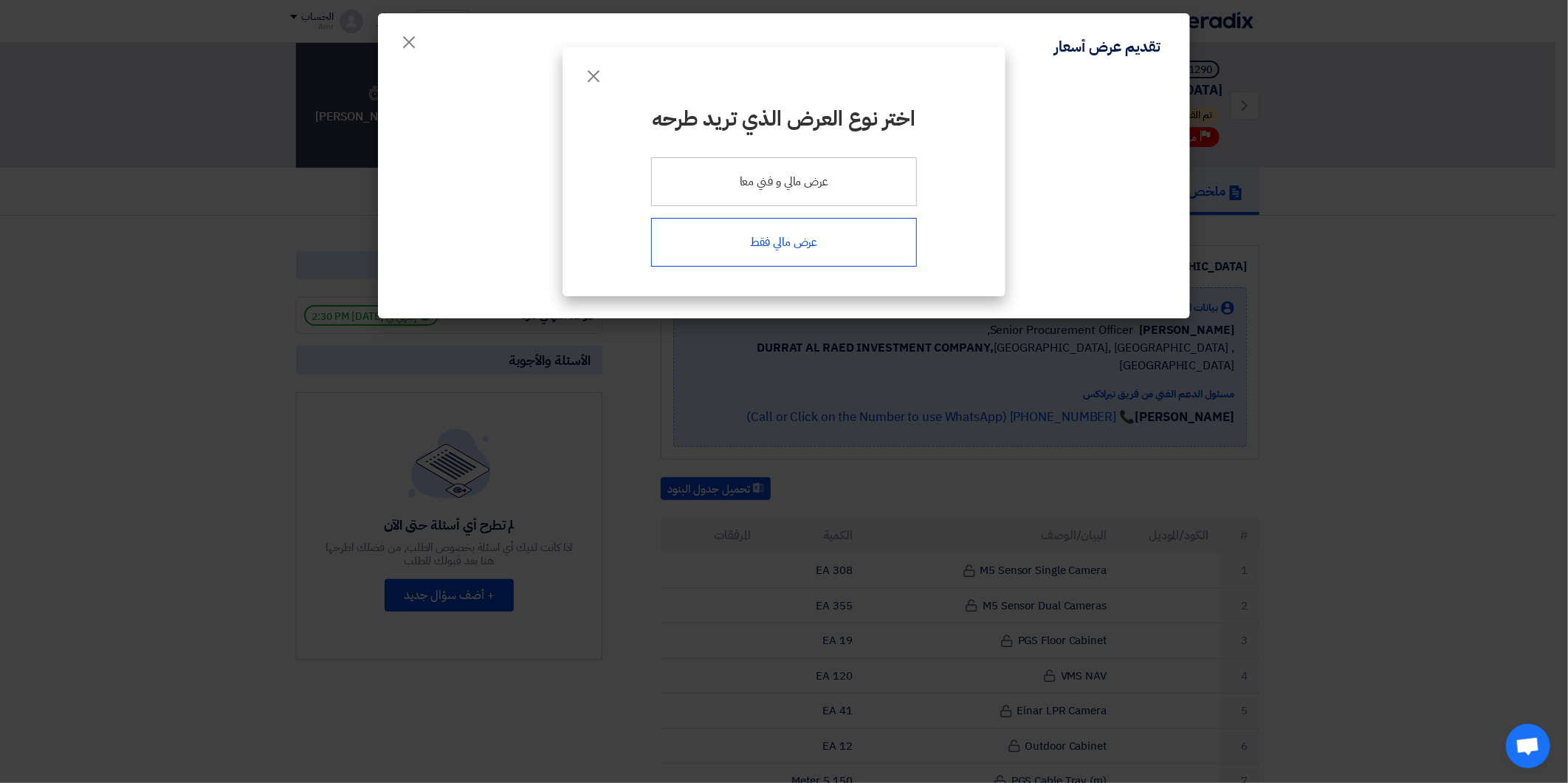
click at [817, 254] on div "عرض مالي فقط" at bounding box center [784, 242] width 266 height 48
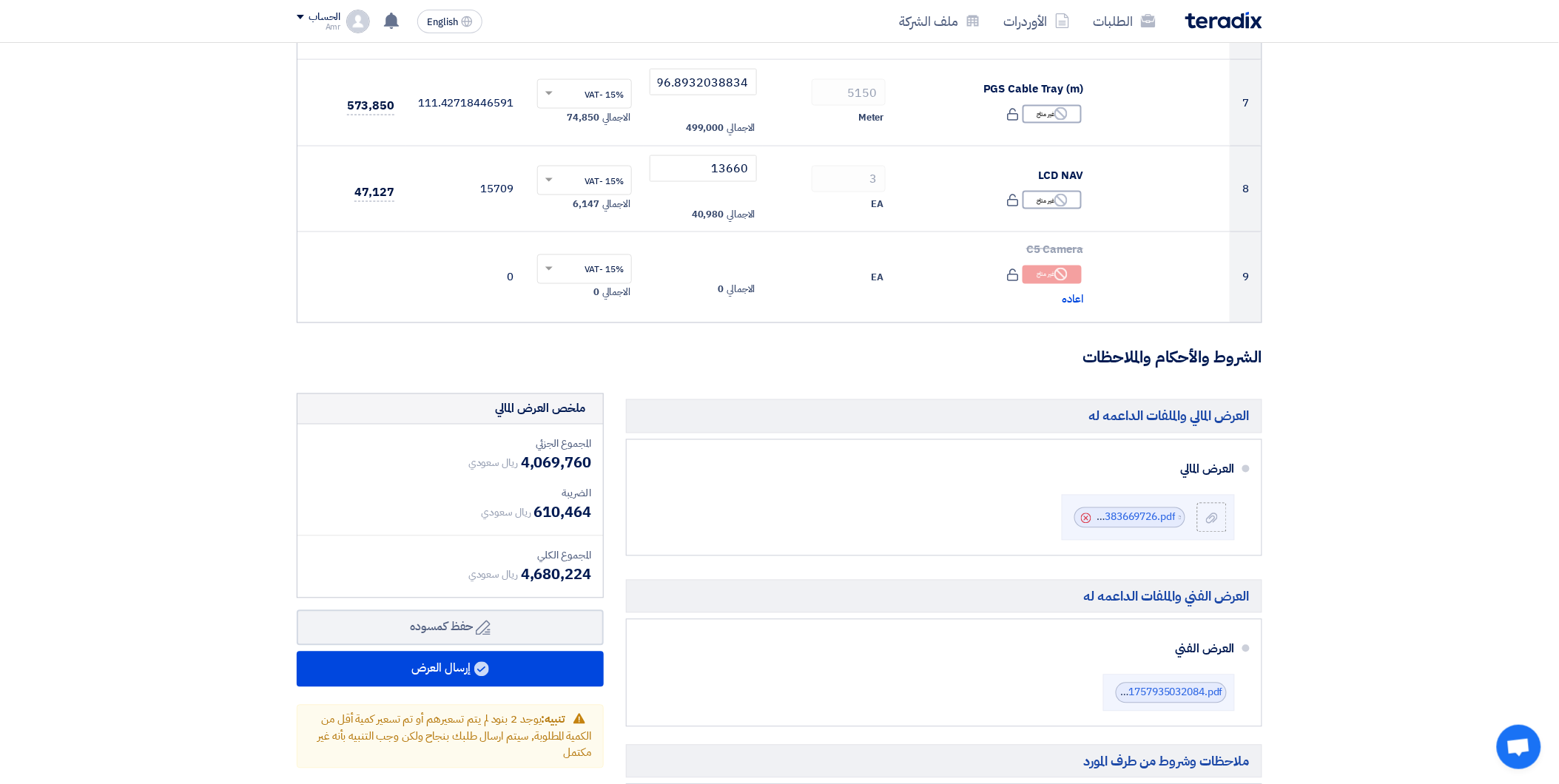
scroll to position [904, 0]
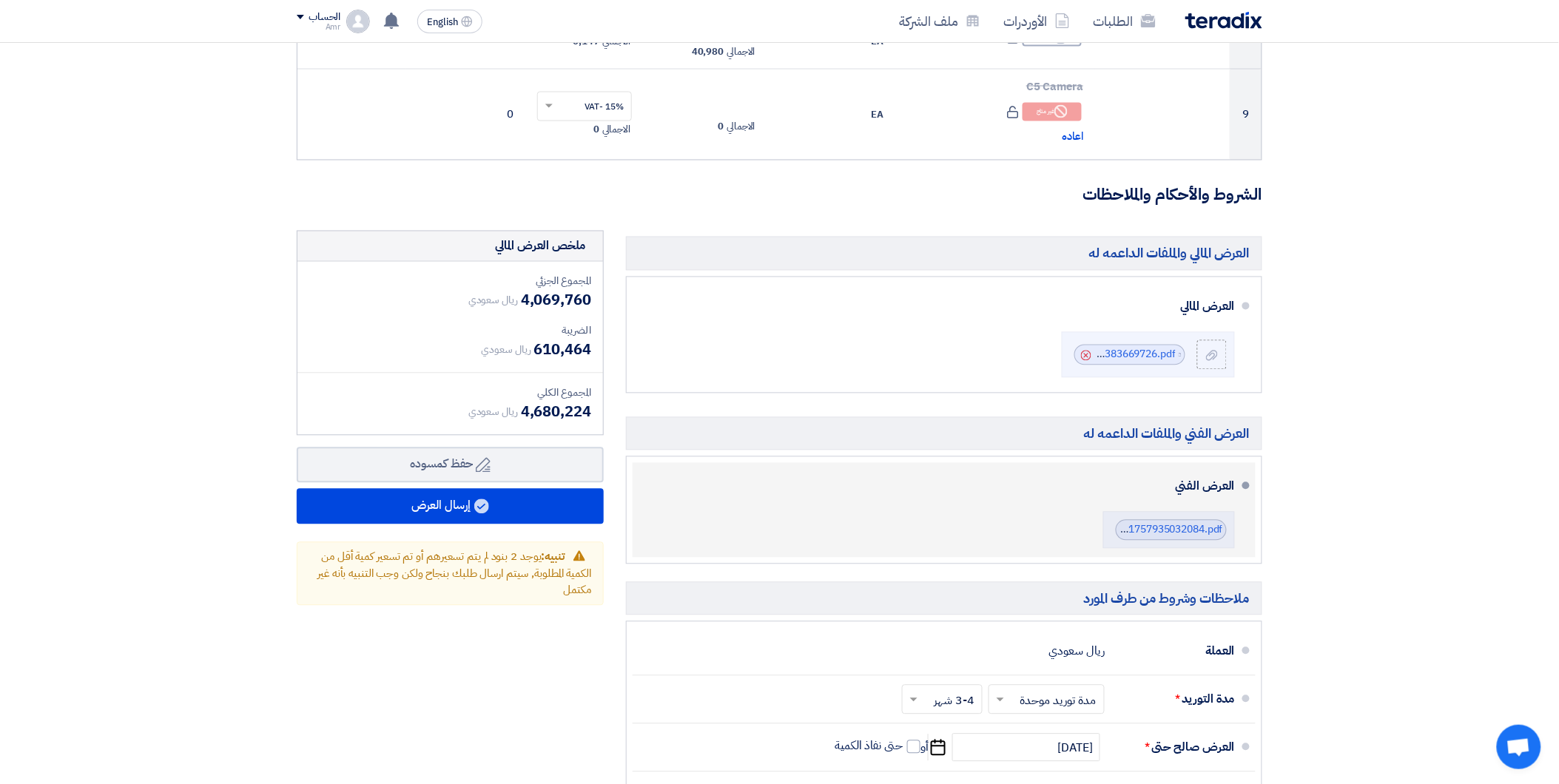
click at [905, 535] on div "العرض الفني Material_Submittal__jawharat_Riyadh_CPGScompressed_1757935032084.pdf" at bounding box center [939, 510] width 591 height 83
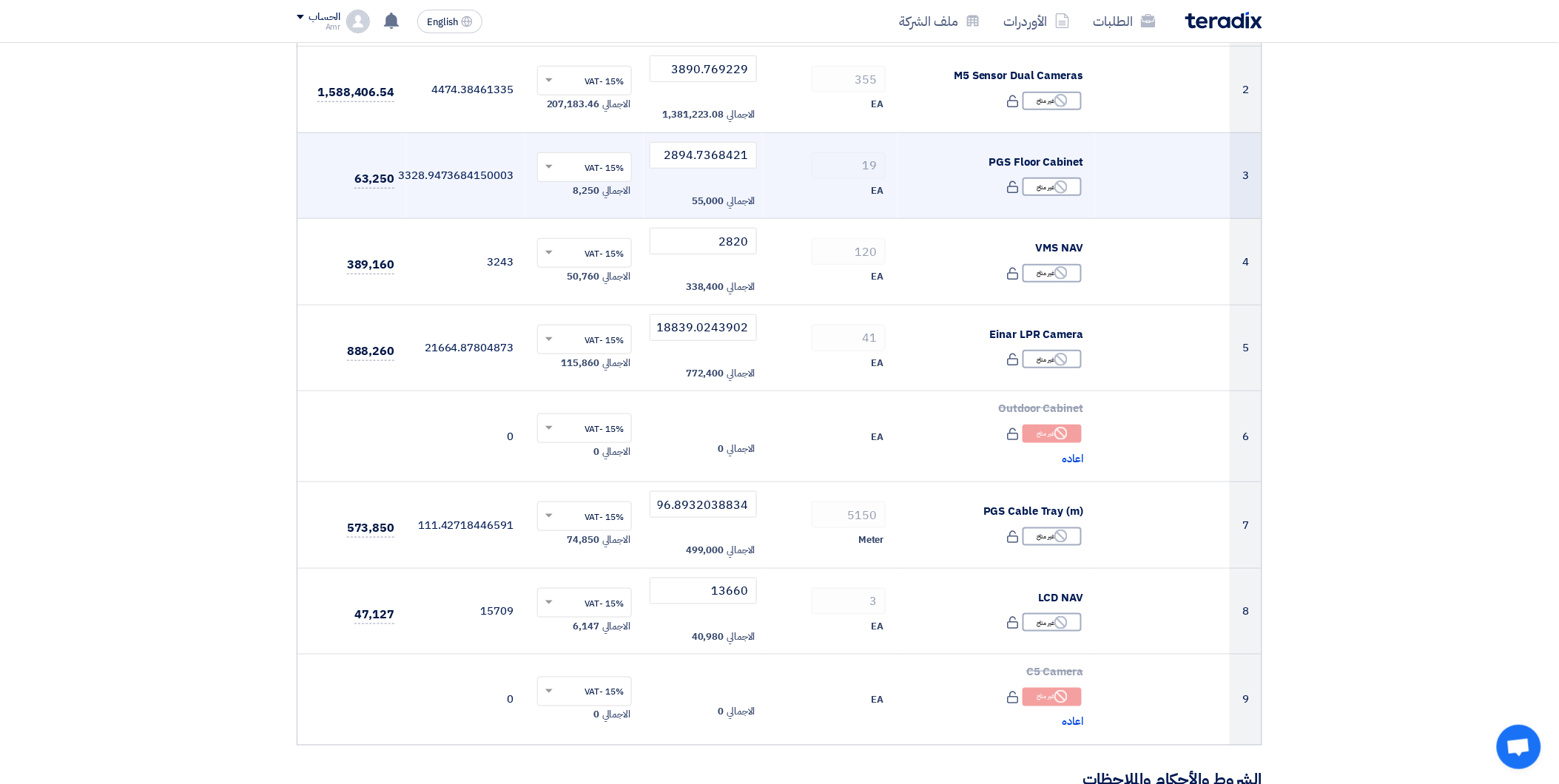
scroll to position [328, 0]
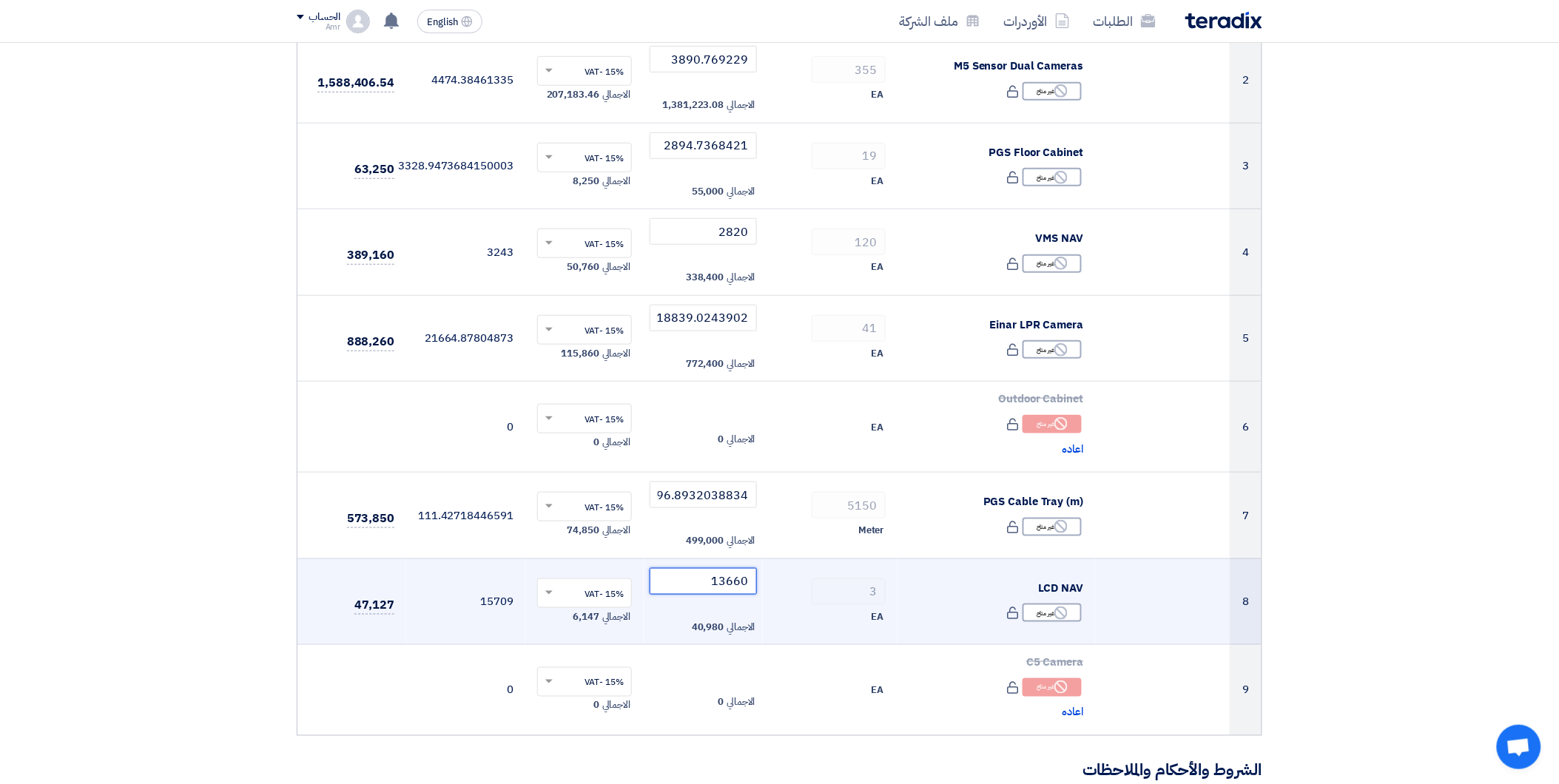
click at [693, 579] on input "13660" at bounding box center [703, 580] width 107 height 27
drag, startPoint x: 693, startPoint y: 579, endPoint x: 768, endPoint y: 588, distance: 75.5
click at [768, 588] on tr "8 LCD NAV Reject غير متاح 3 13660 ×" at bounding box center [780, 601] width 963 height 86
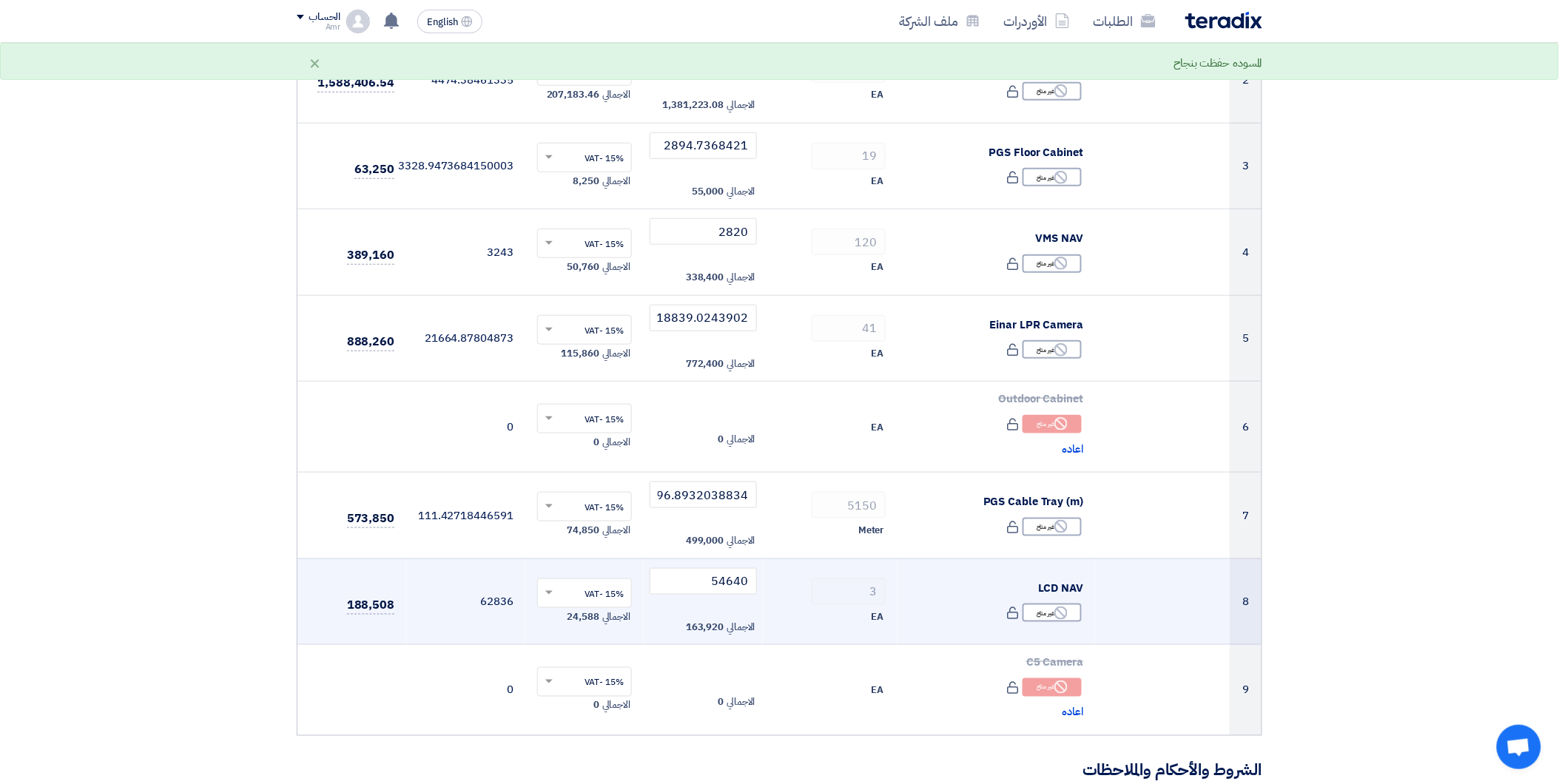
click at [811, 640] on td "3 EA" at bounding box center [830, 601] width 135 height 86
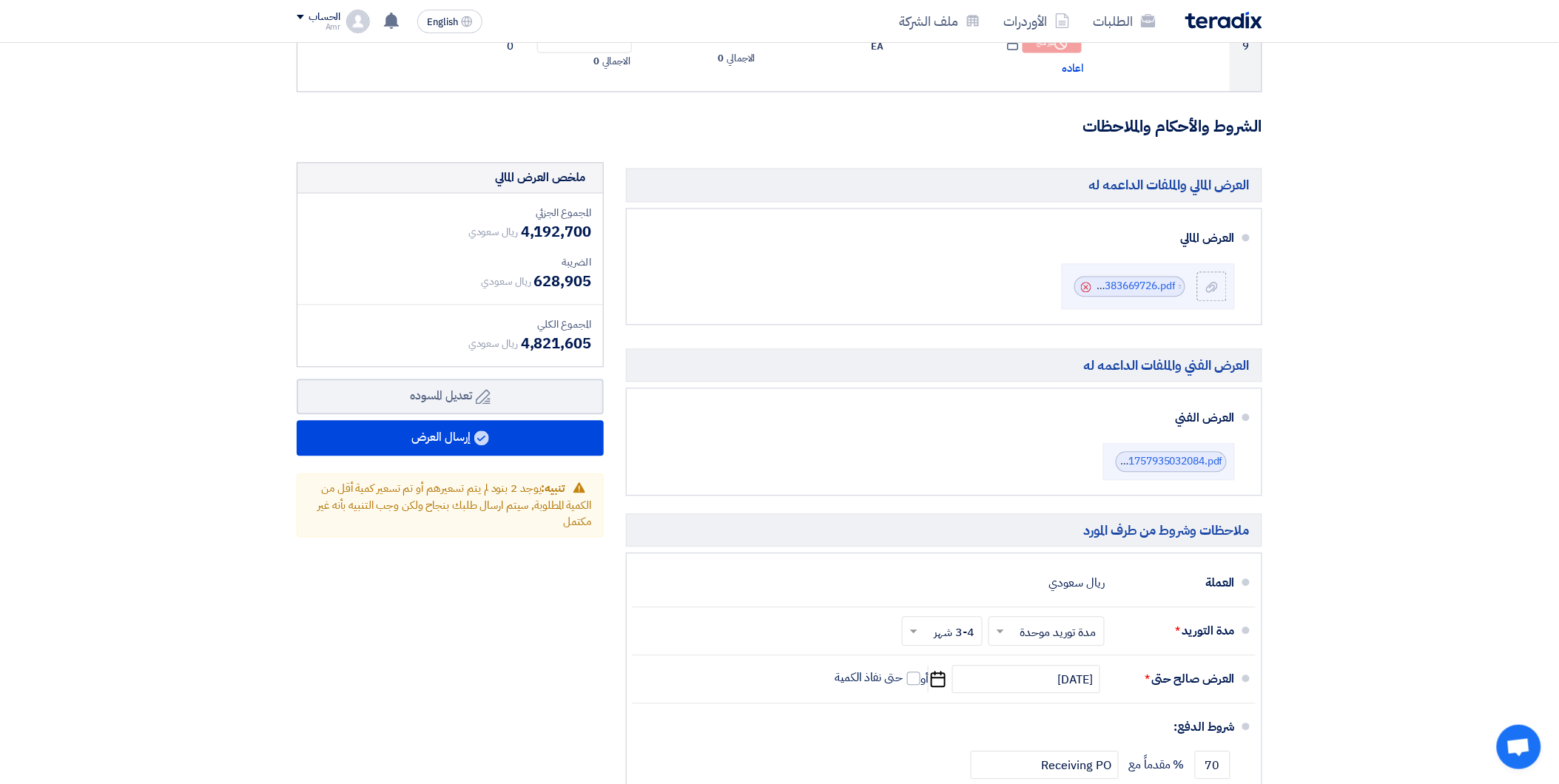
scroll to position [986, 0]
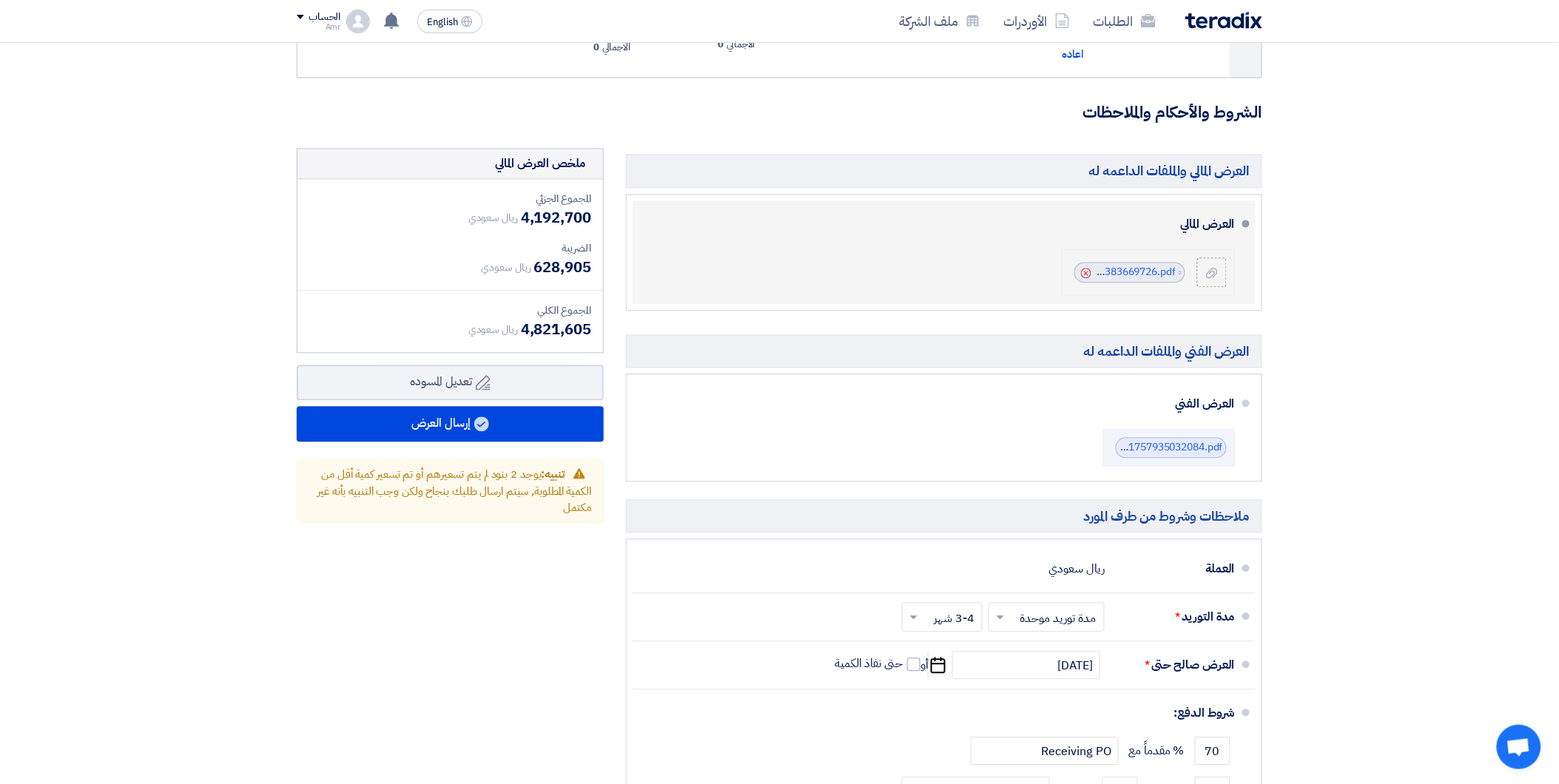
click at [1083, 268] on icon "Cancel" at bounding box center [1086, 273] width 10 height 10
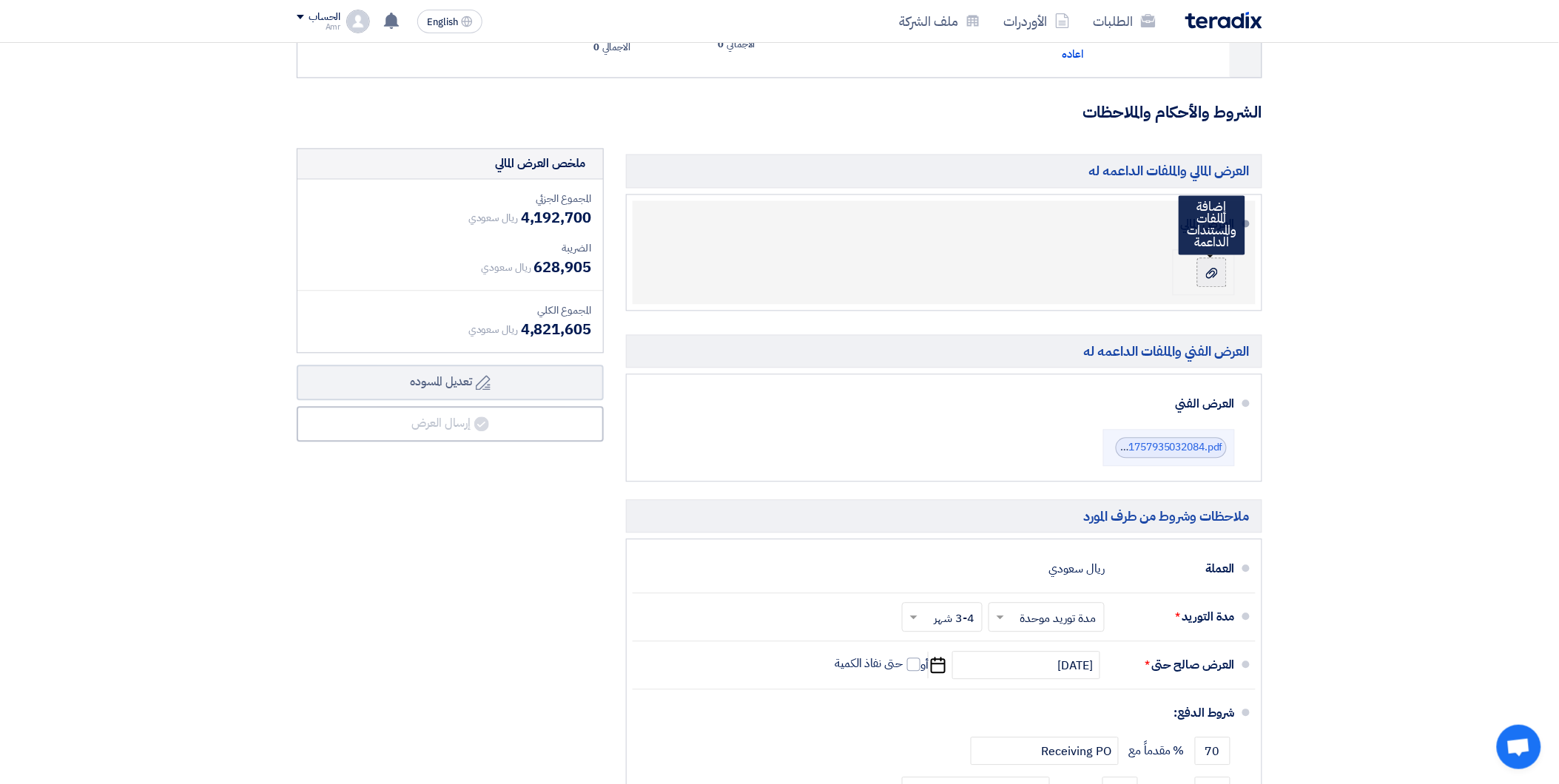
click at [1207, 283] on label at bounding box center [1212, 273] width 30 height 30
click at [0, 0] on input "file" at bounding box center [0, 0] width 0 height 0
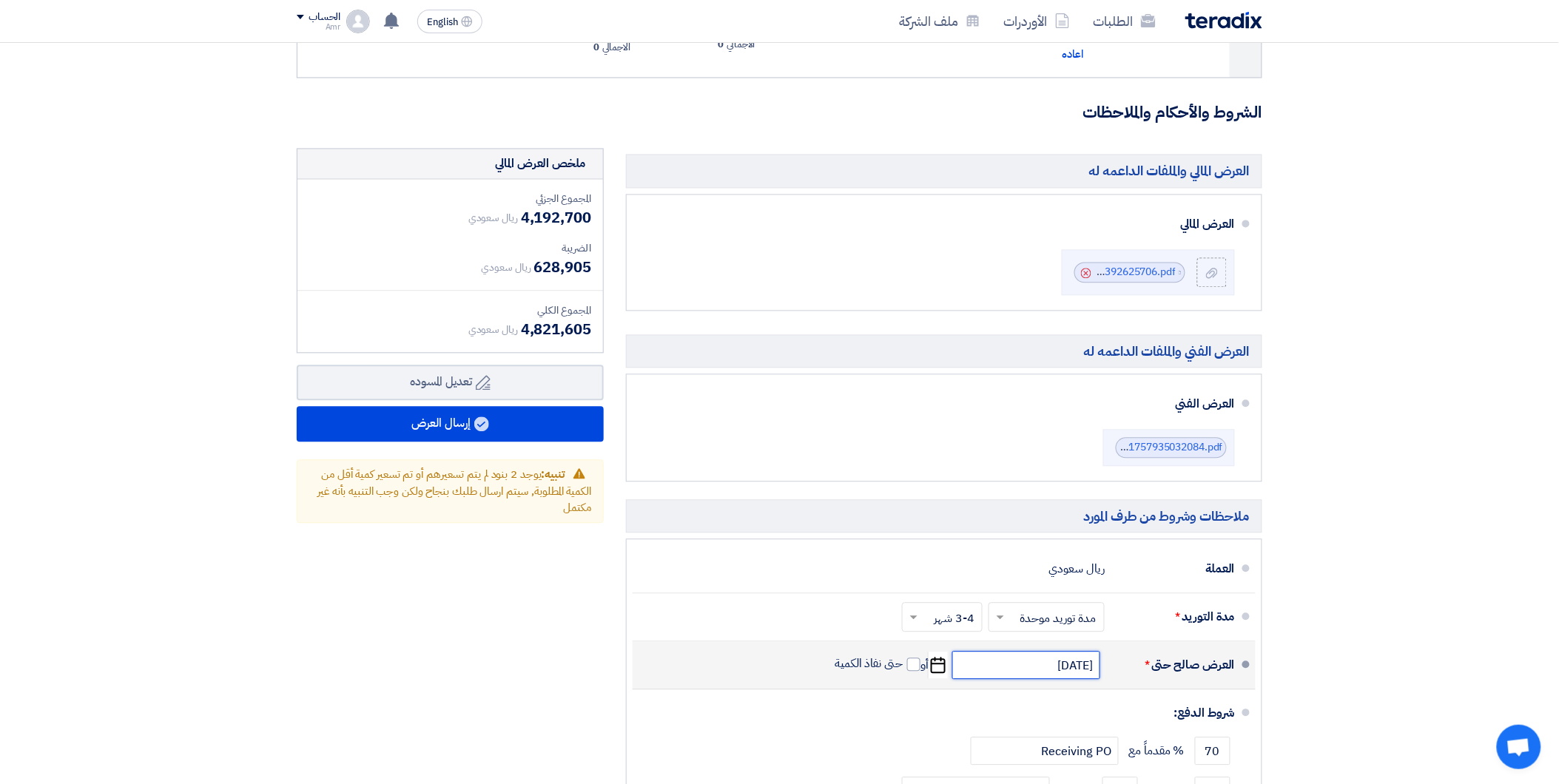
click at [1072, 675] on input "[DATE]" at bounding box center [1026, 665] width 148 height 28
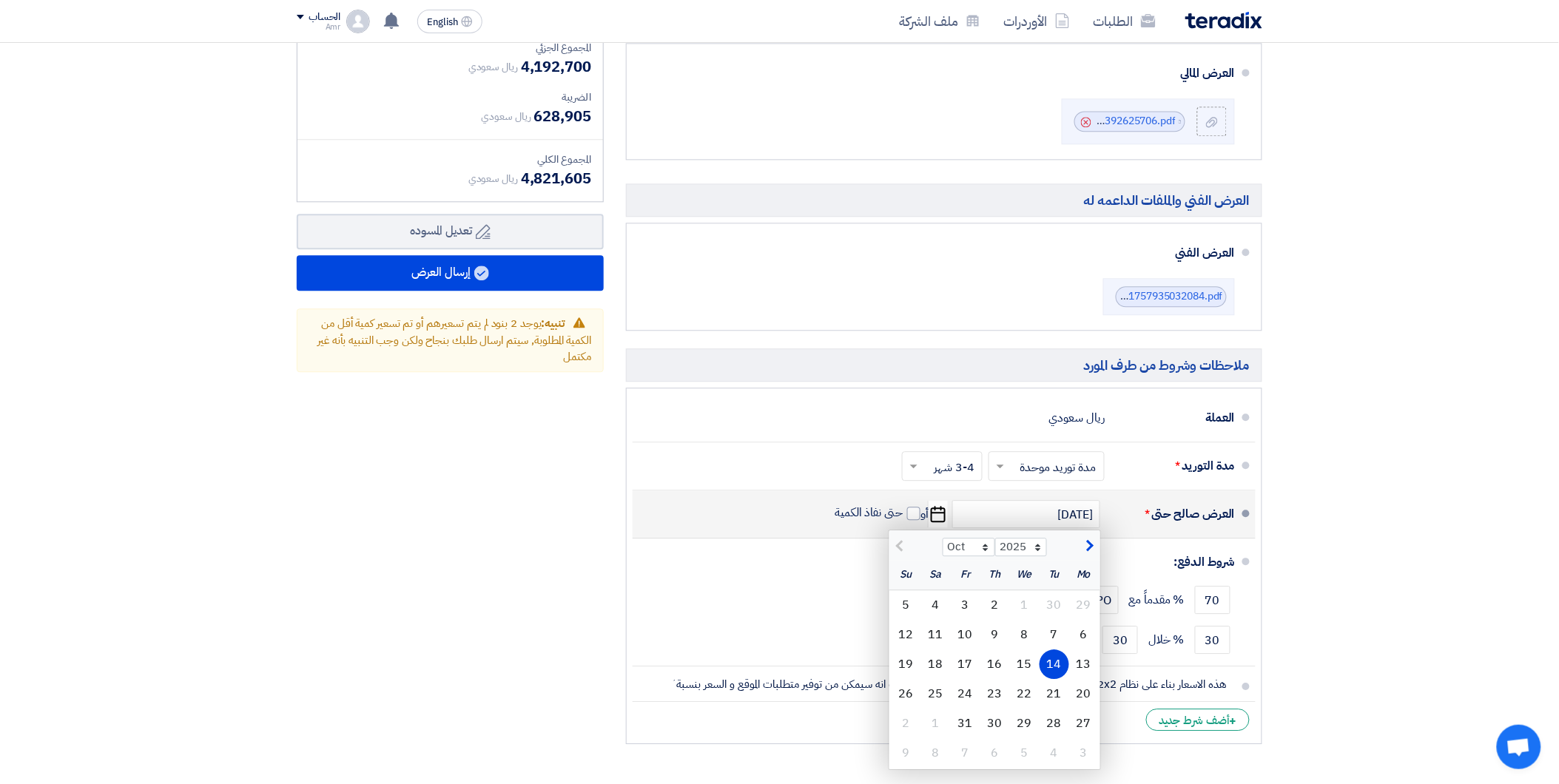
scroll to position [1150, 0]
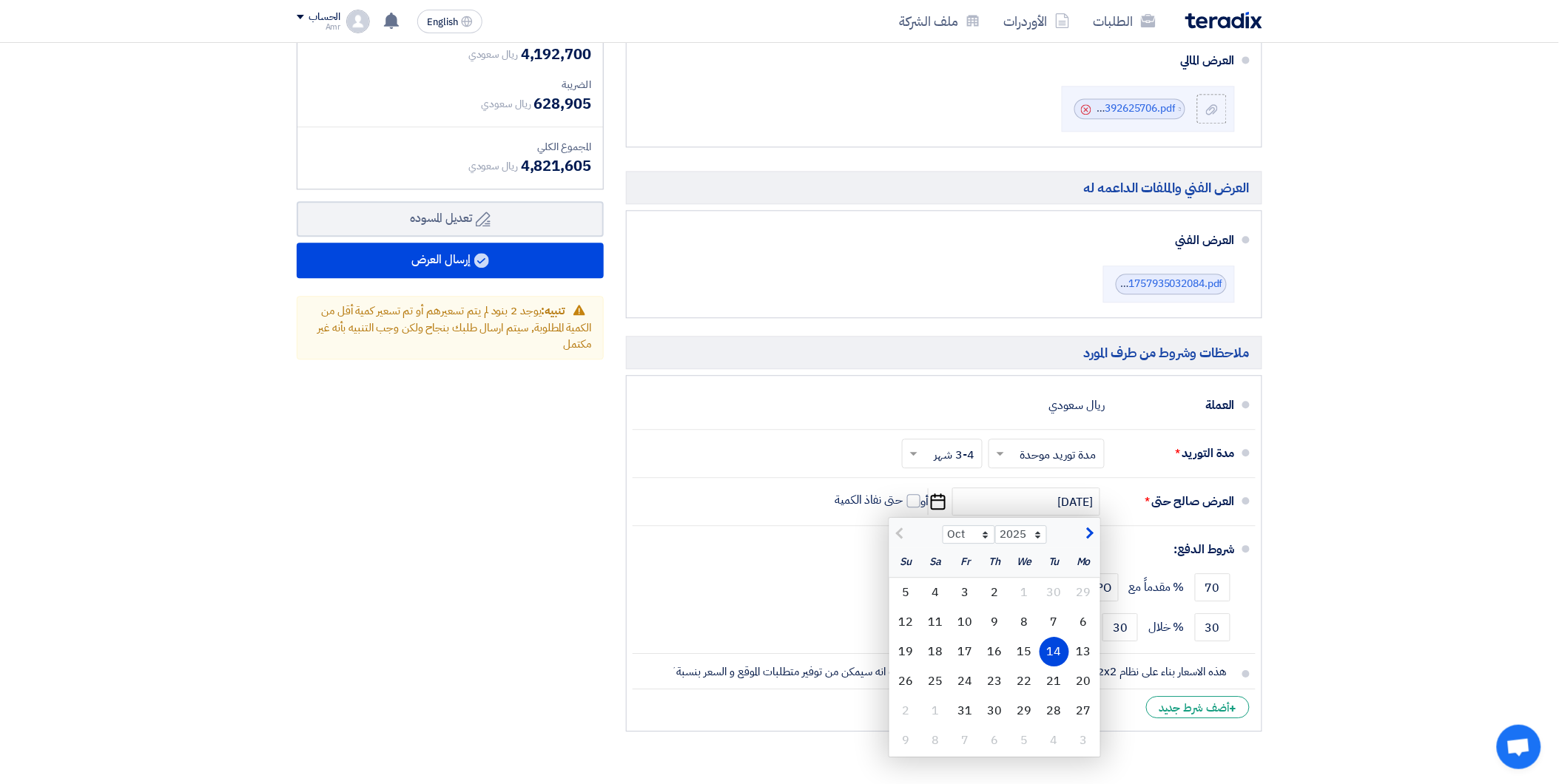
click at [890, 570] on div "Mo Tu We Th Fr Sa Su" at bounding box center [994, 562] width 211 height 31
click at [891, 531] on div at bounding box center [916, 532] width 53 height 15
click at [893, 531] on div at bounding box center [916, 532] width 53 height 15
click at [896, 531] on div at bounding box center [916, 532] width 53 height 15
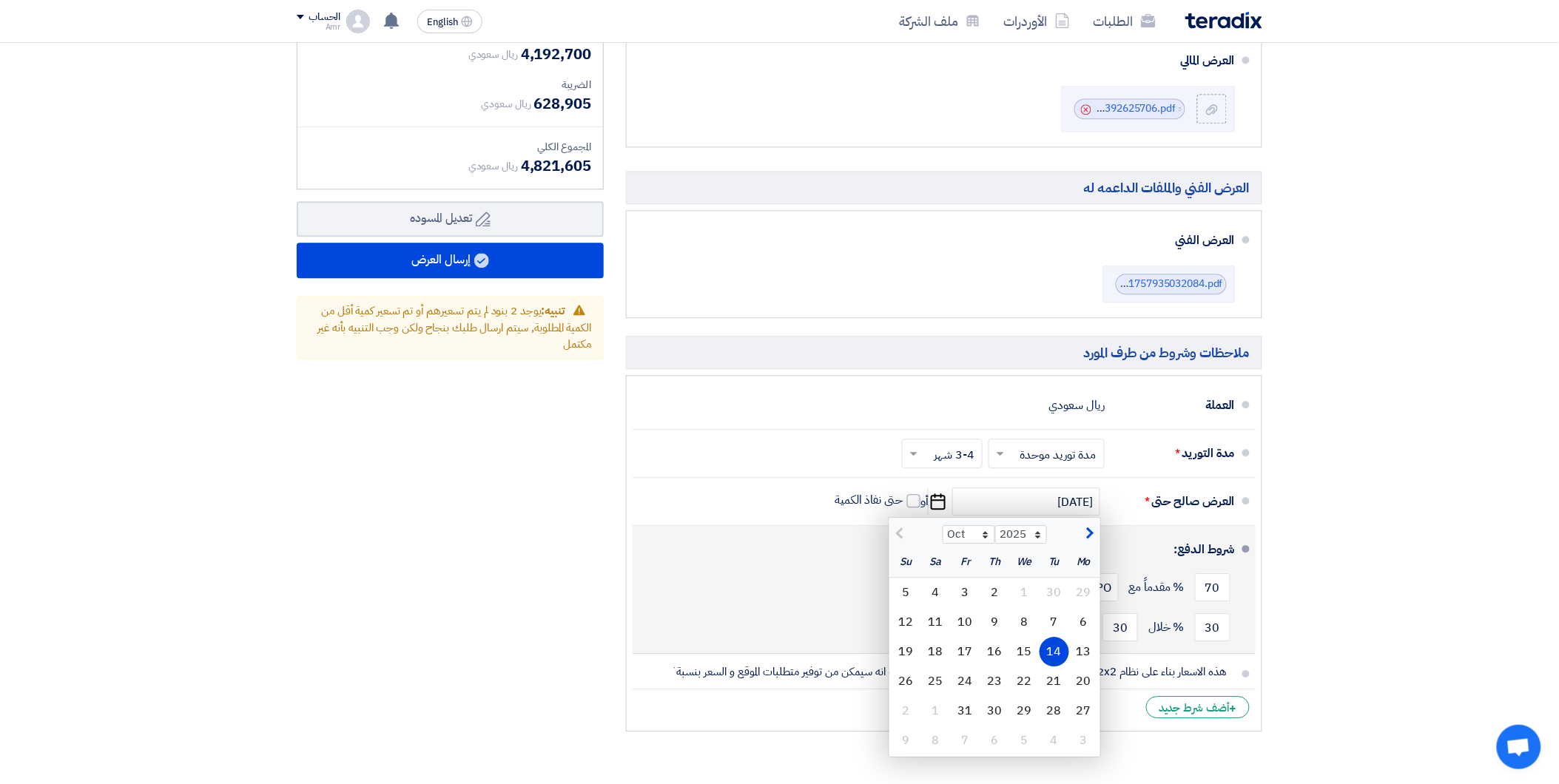
click at [839, 560] on div "شروط الدفع:" at bounding box center [945, 550] width 579 height 36
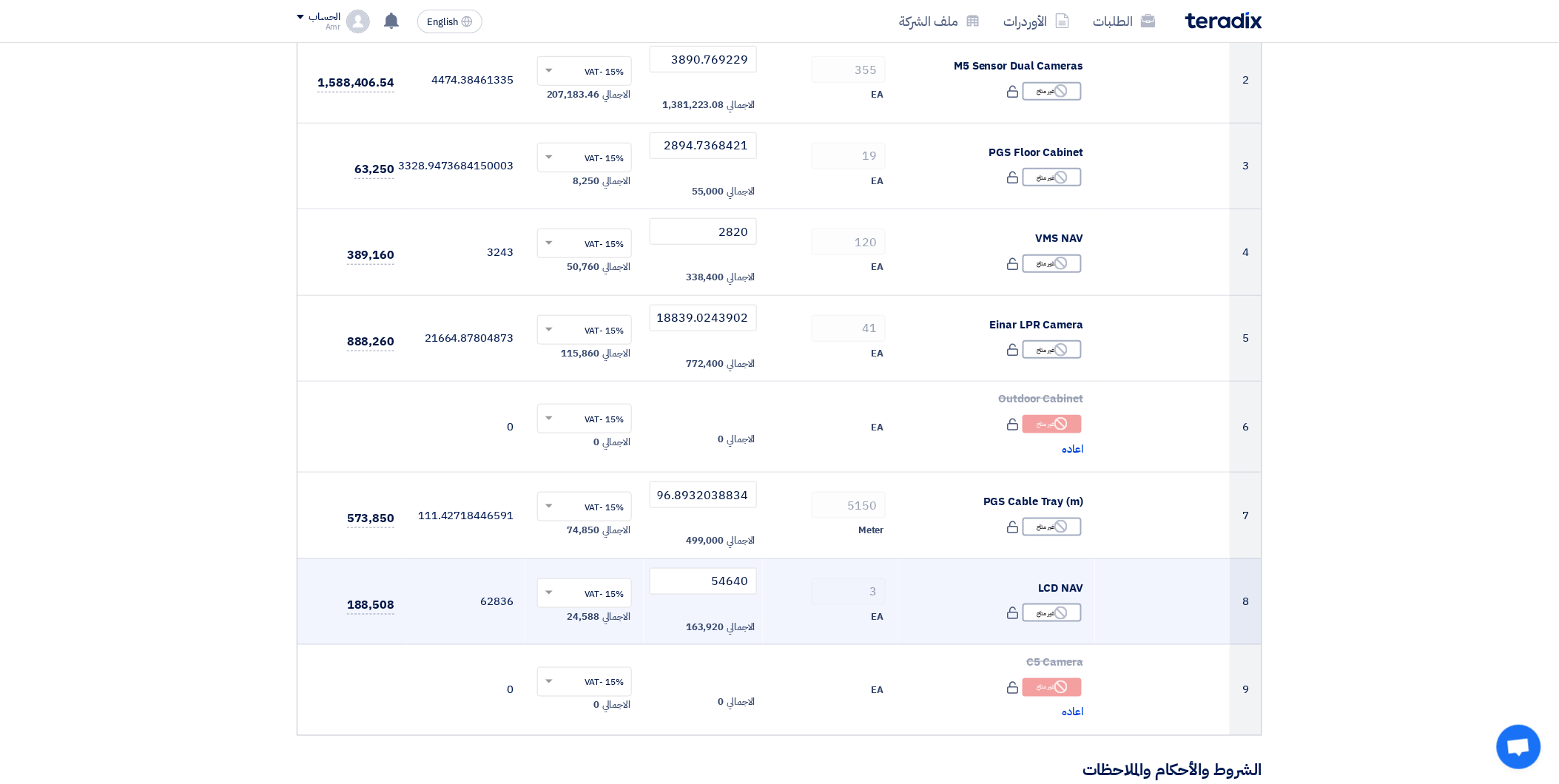
scroll to position [410, 0]
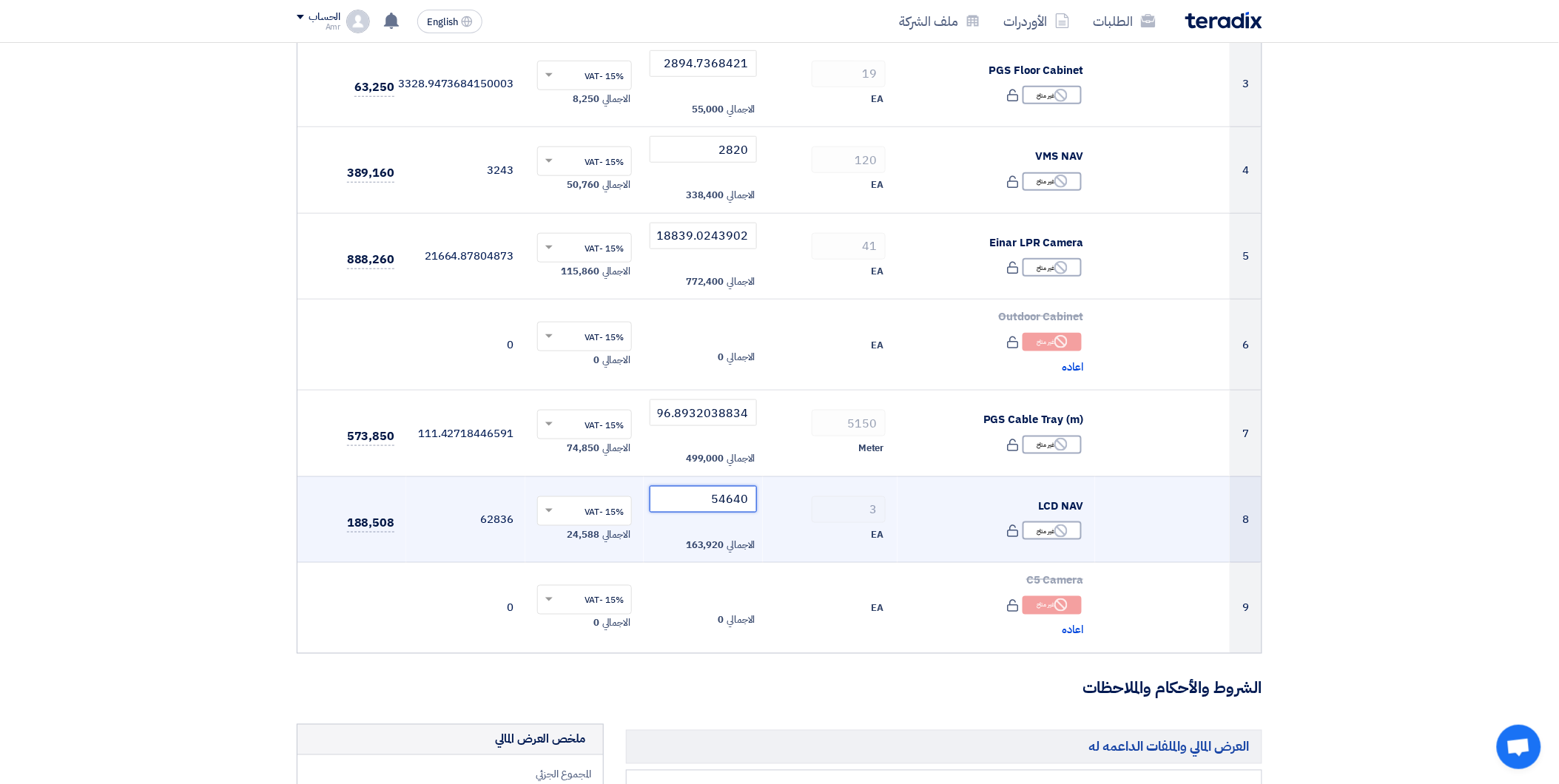
drag, startPoint x: 700, startPoint y: 504, endPoint x: 765, endPoint y: 497, distance: 65.4
click at [765, 497] on tr "8 LCD NAV Reject غير متاح 3 54640 ×" at bounding box center [780, 519] width 963 height 86
click at [824, 534] on div "EA" at bounding box center [830, 535] width 111 height 18
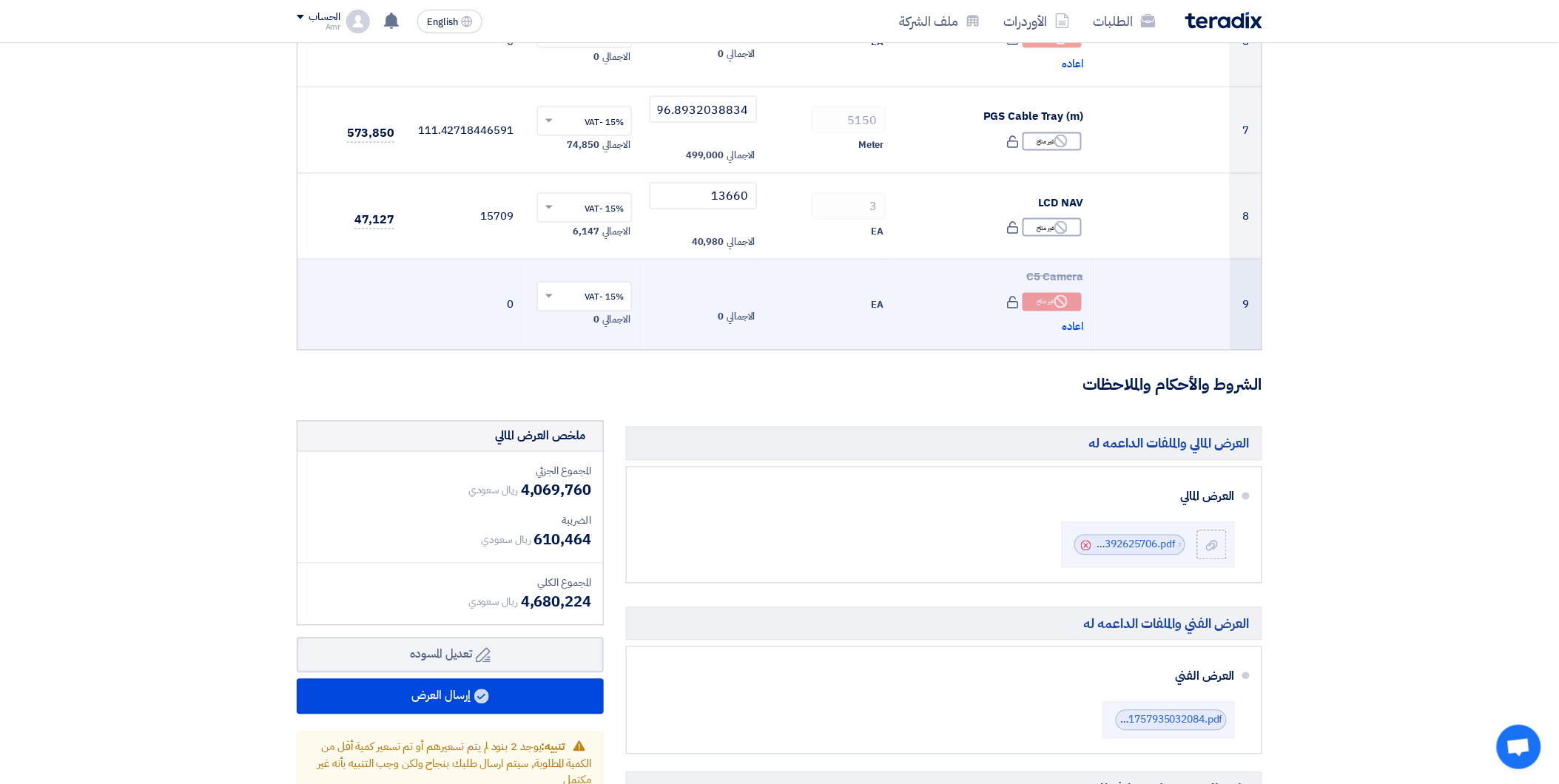
scroll to position [822, 0]
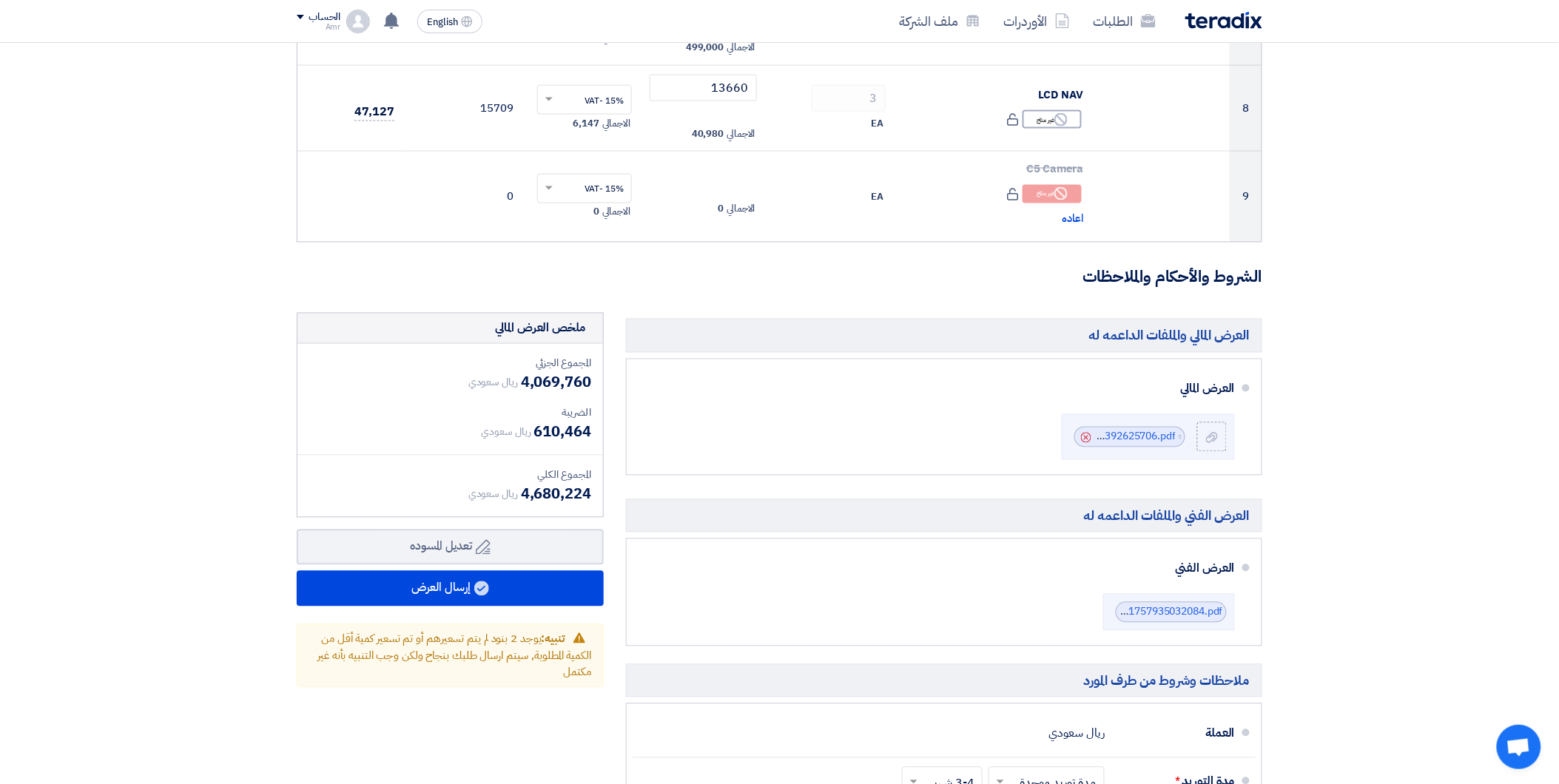
click at [701, 298] on form "تفاصيل الطلب # الكود/الموديل البيان/الوصف الكمية/العدد سعر الوحدة (SAR) [DEMOGR…" at bounding box center [780, 206] width 965 height 1721
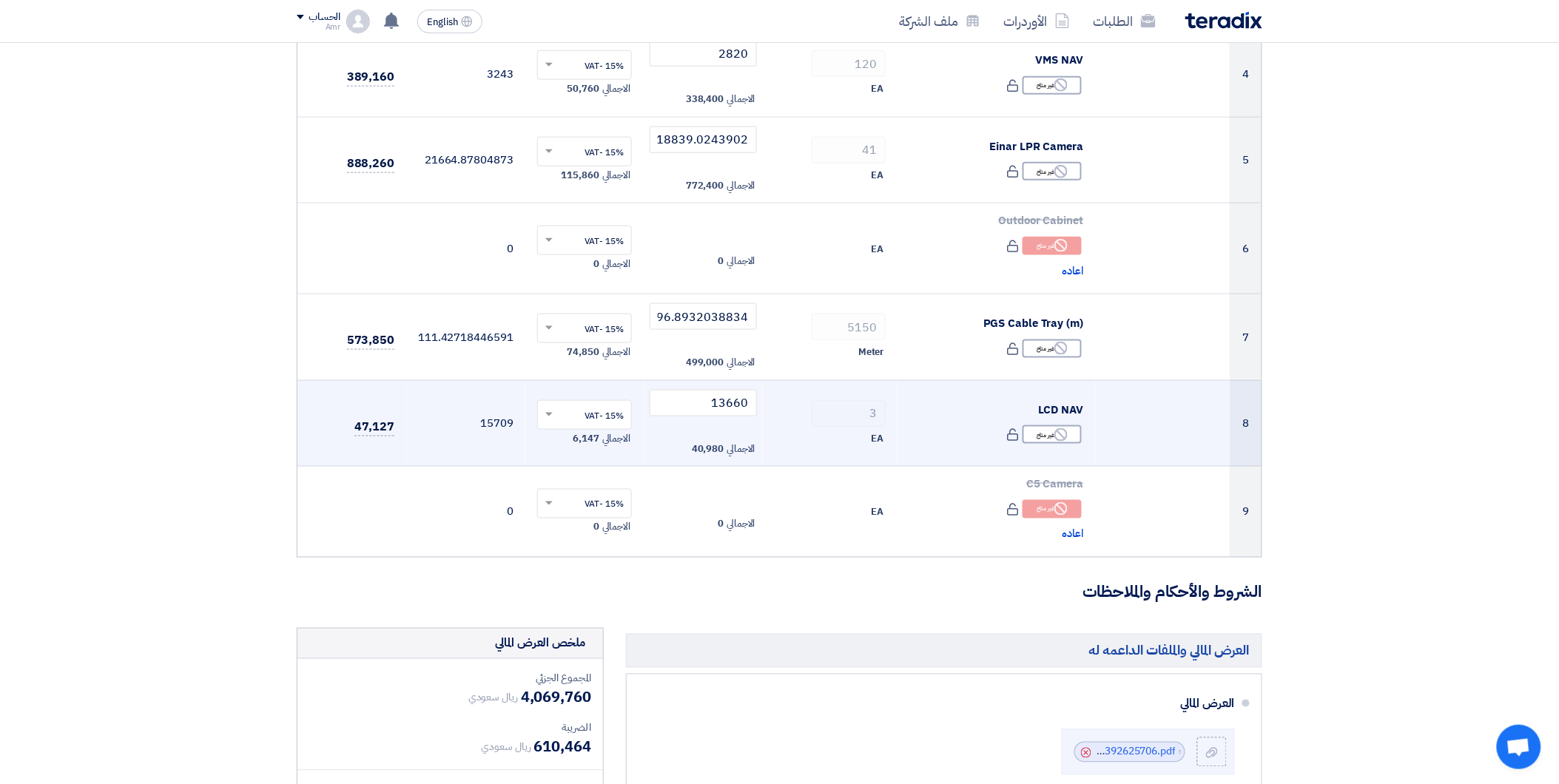
scroll to position [410, 0]
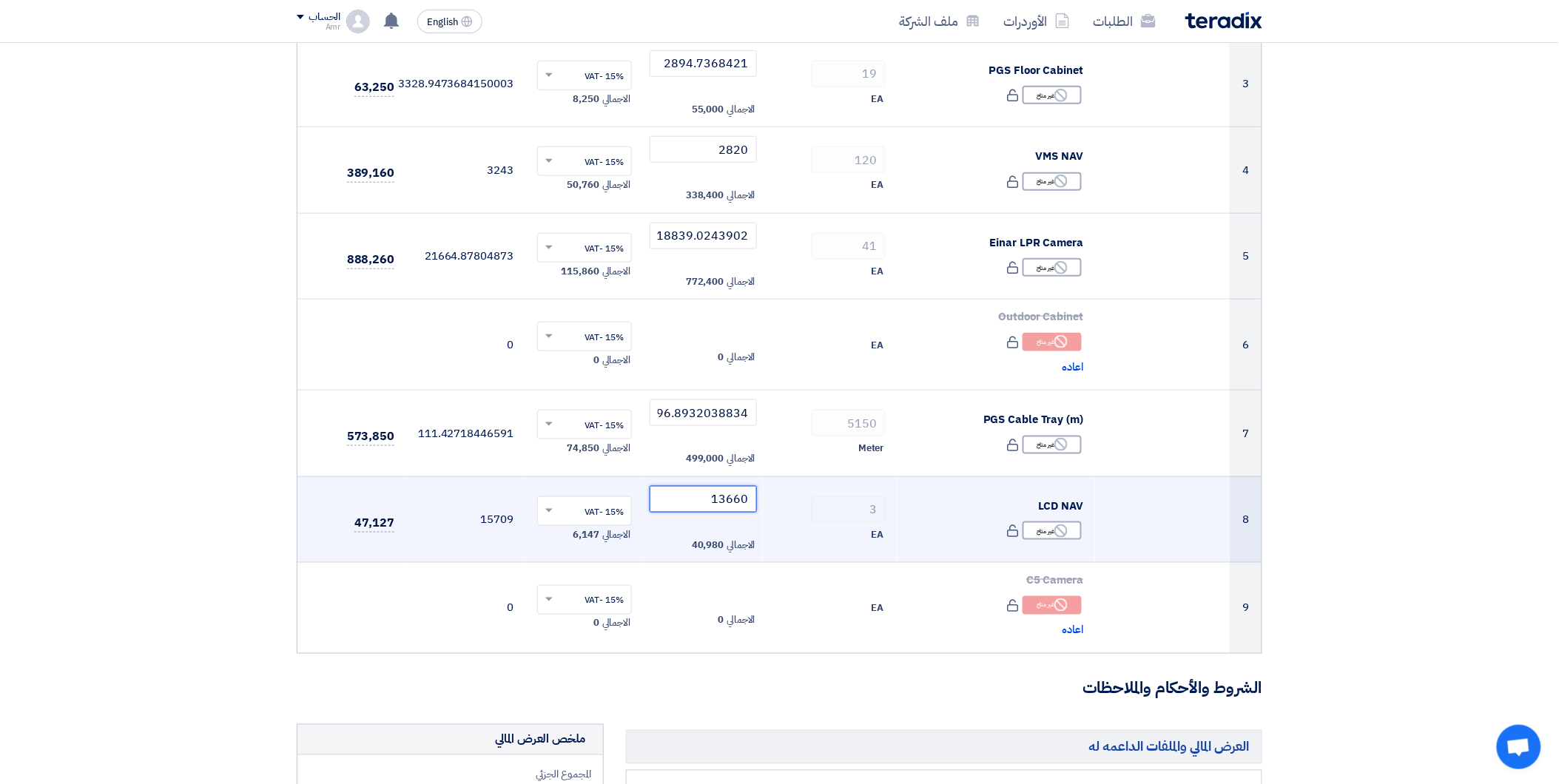
drag, startPoint x: 711, startPoint y: 497, endPoint x: 755, endPoint y: 501, distance: 44.2
click at [755, 501] on input "13660" at bounding box center [703, 498] width 107 height 27
drag, startPoint x: 707, startPoint y: 503, endPoint x: 794, endPoint y: 517, distance: 88.1
click at [794, 517] on tr "8 LCD NAV Reject غير متاح 3 13660 ×" at bounding box center [780, 519] width 963 height 86
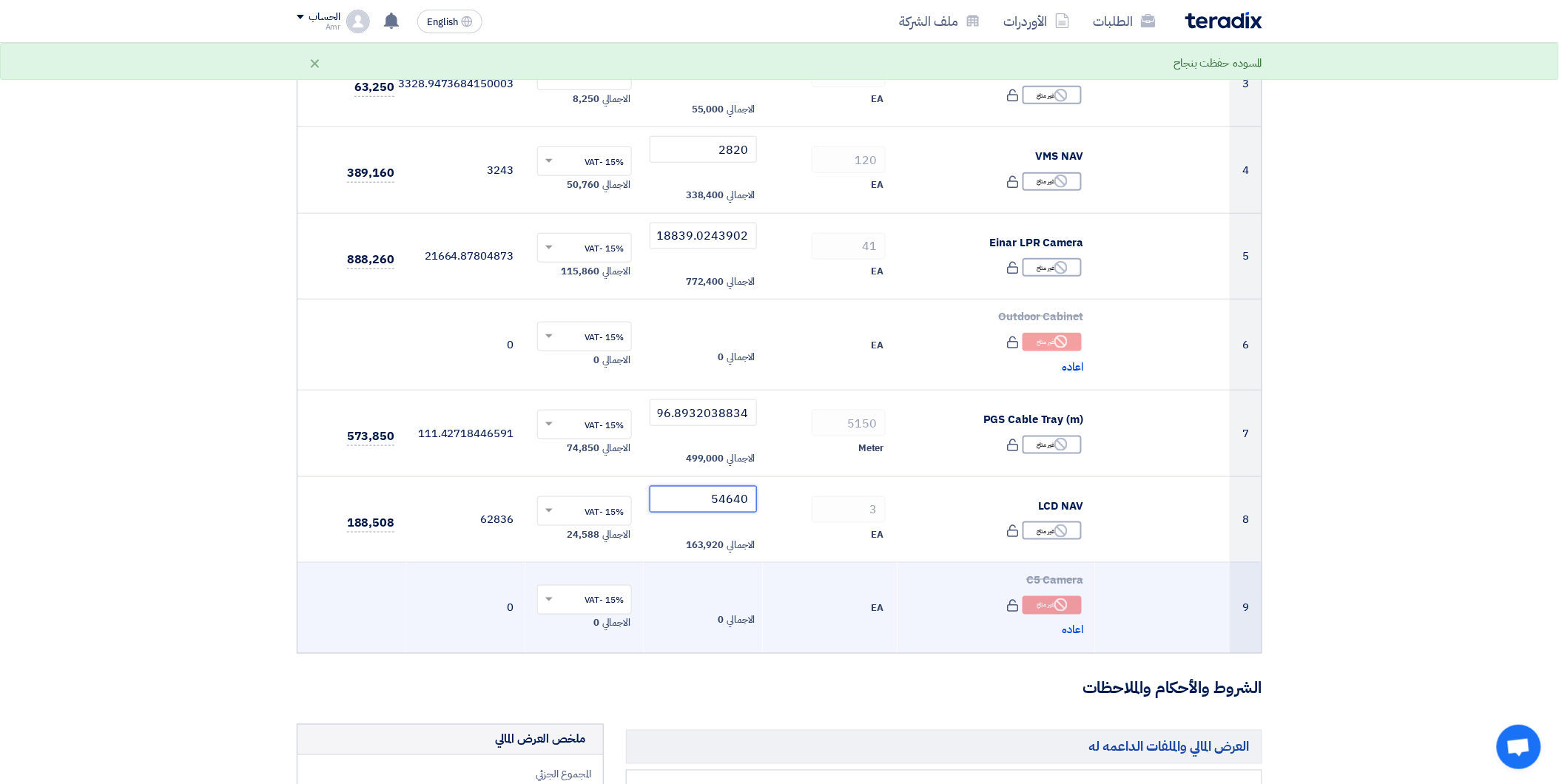
type input "54640"
click at [841, 585] on td "EA" at bounding box center [830, 608] width 135 height 91
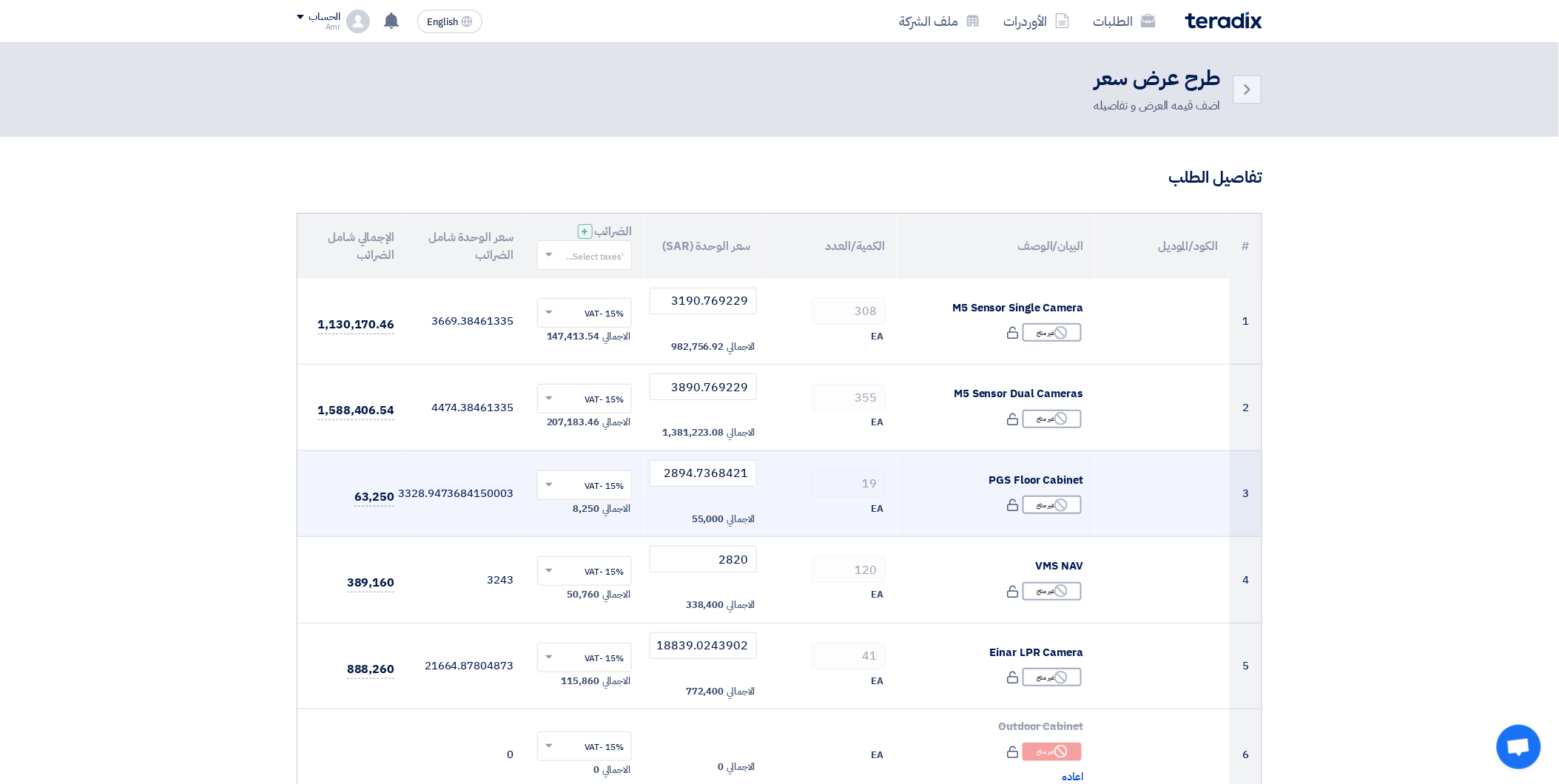
scroll to position [0, 0]
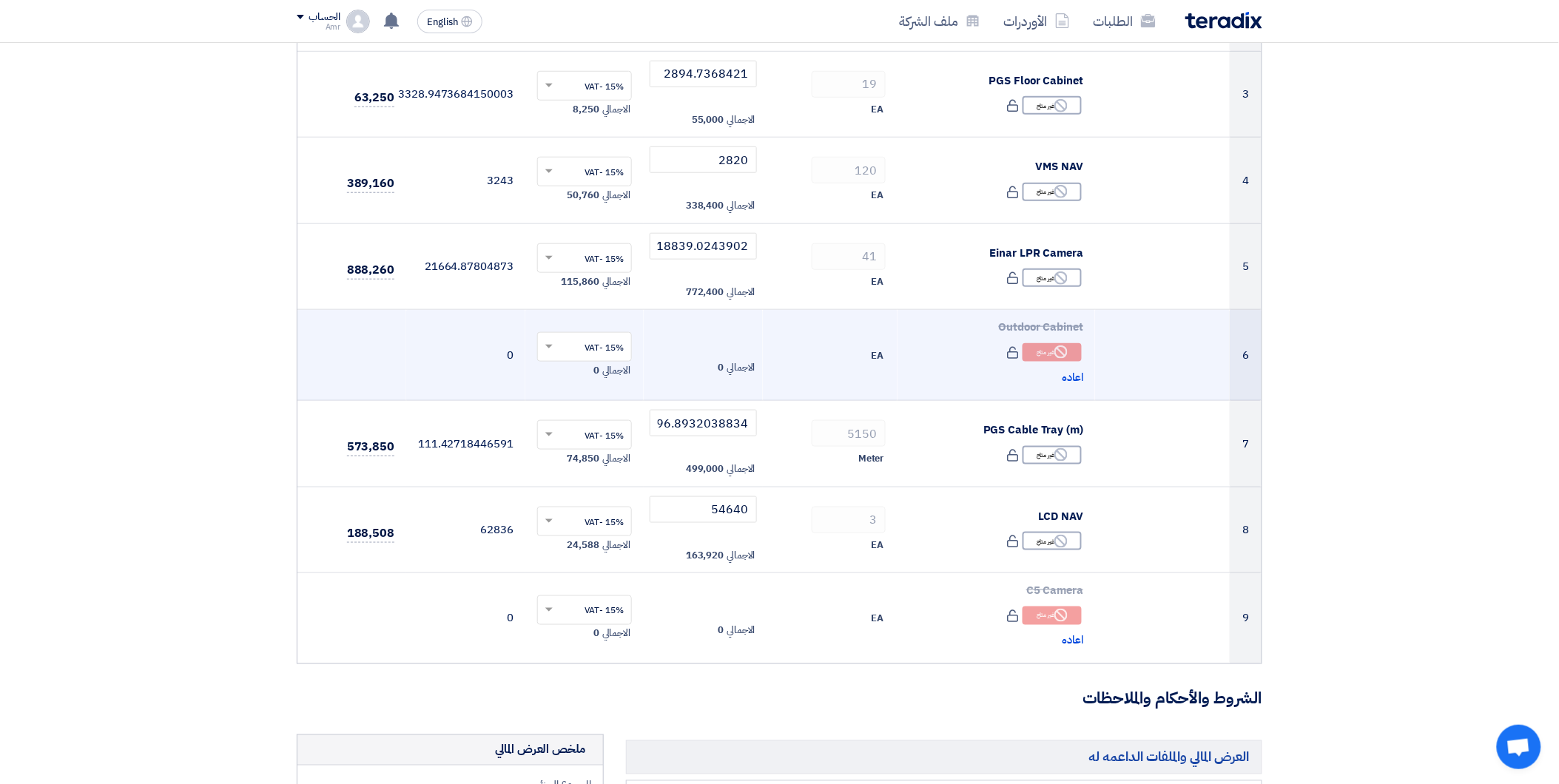
scroll to position [410, 0]
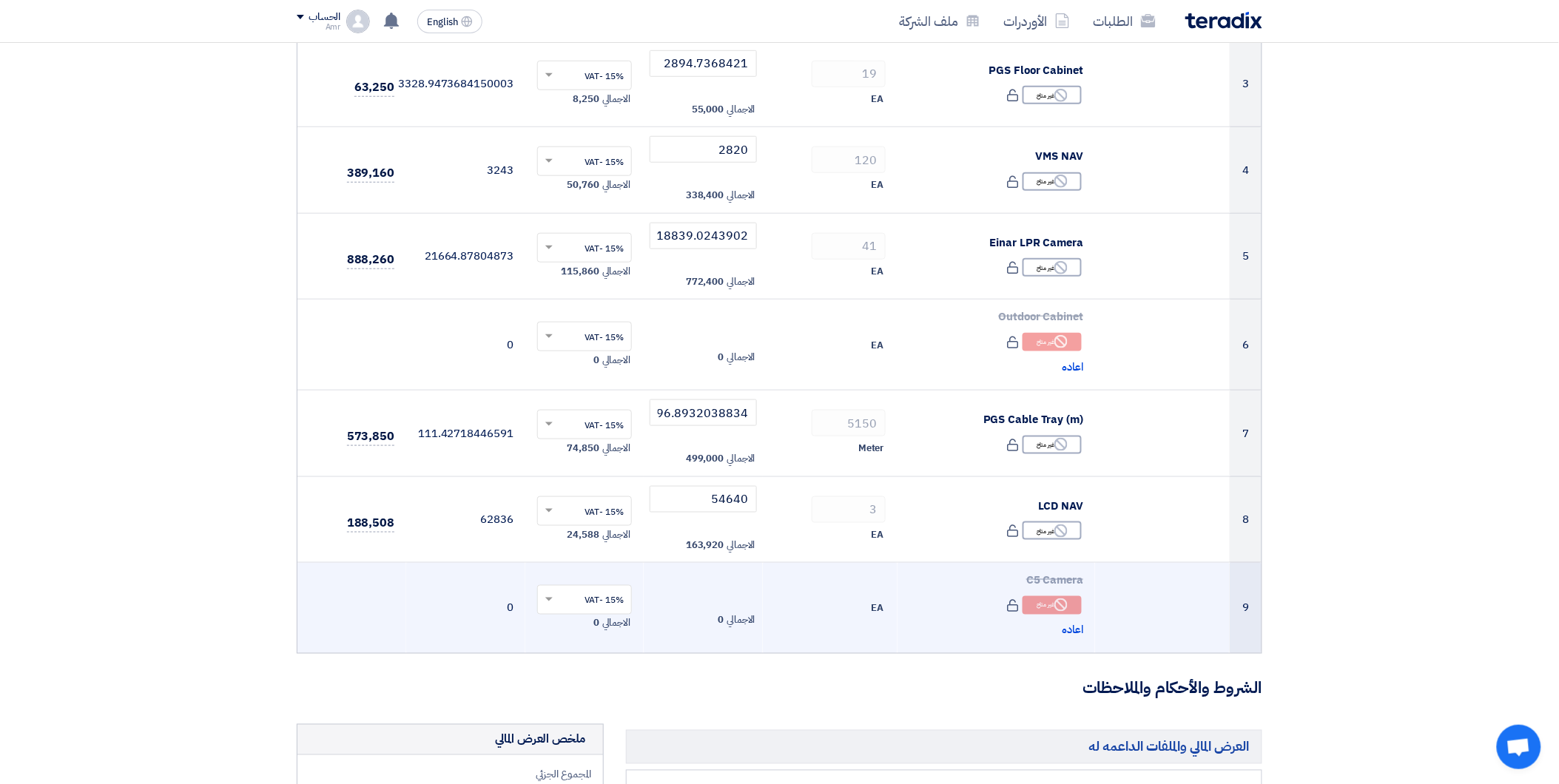
click at [686, 591] on td "الاجمالي 0" at bounding box center [703, 608] width 119 height 91
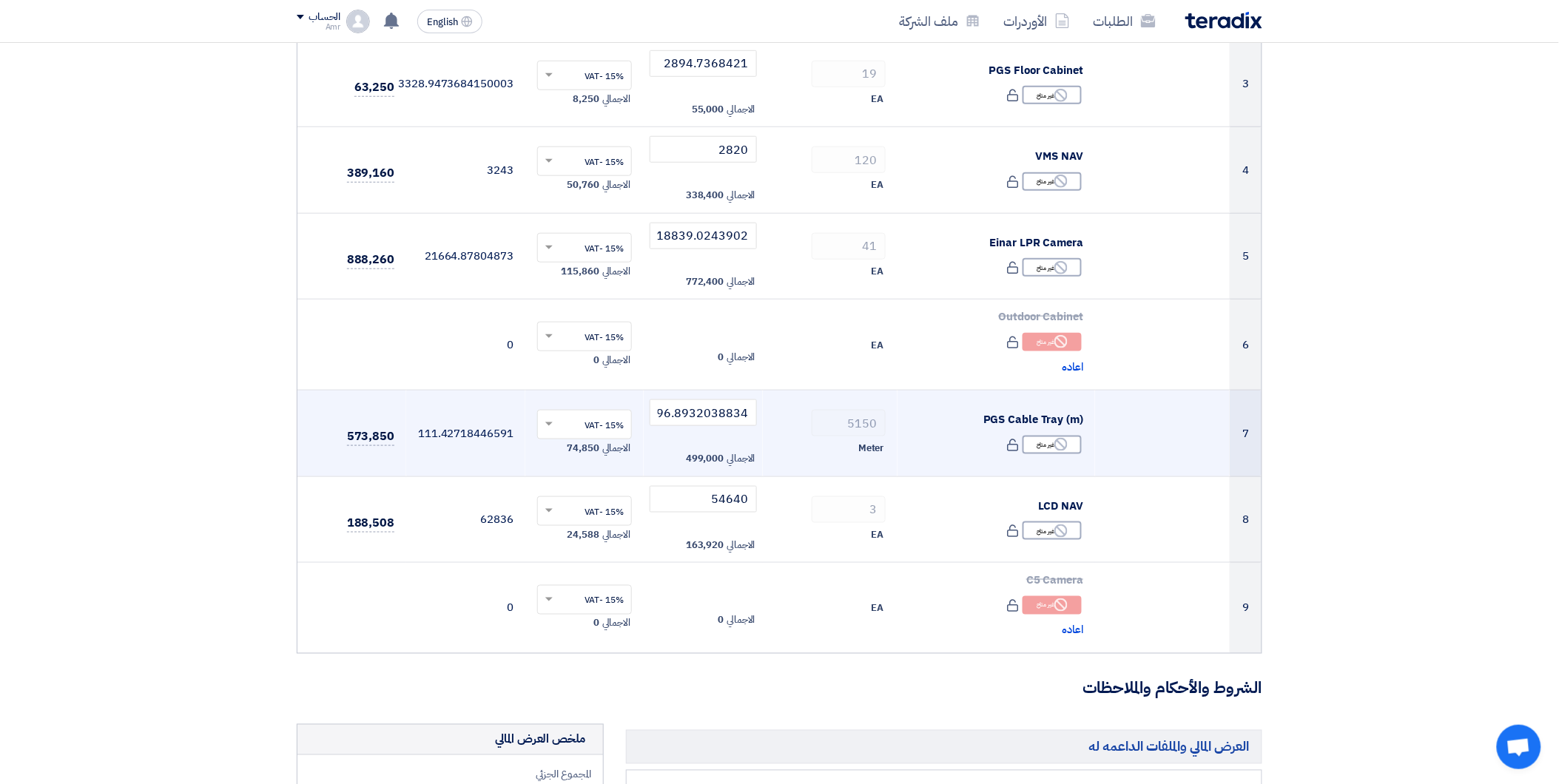
scroll to position [0, 0]
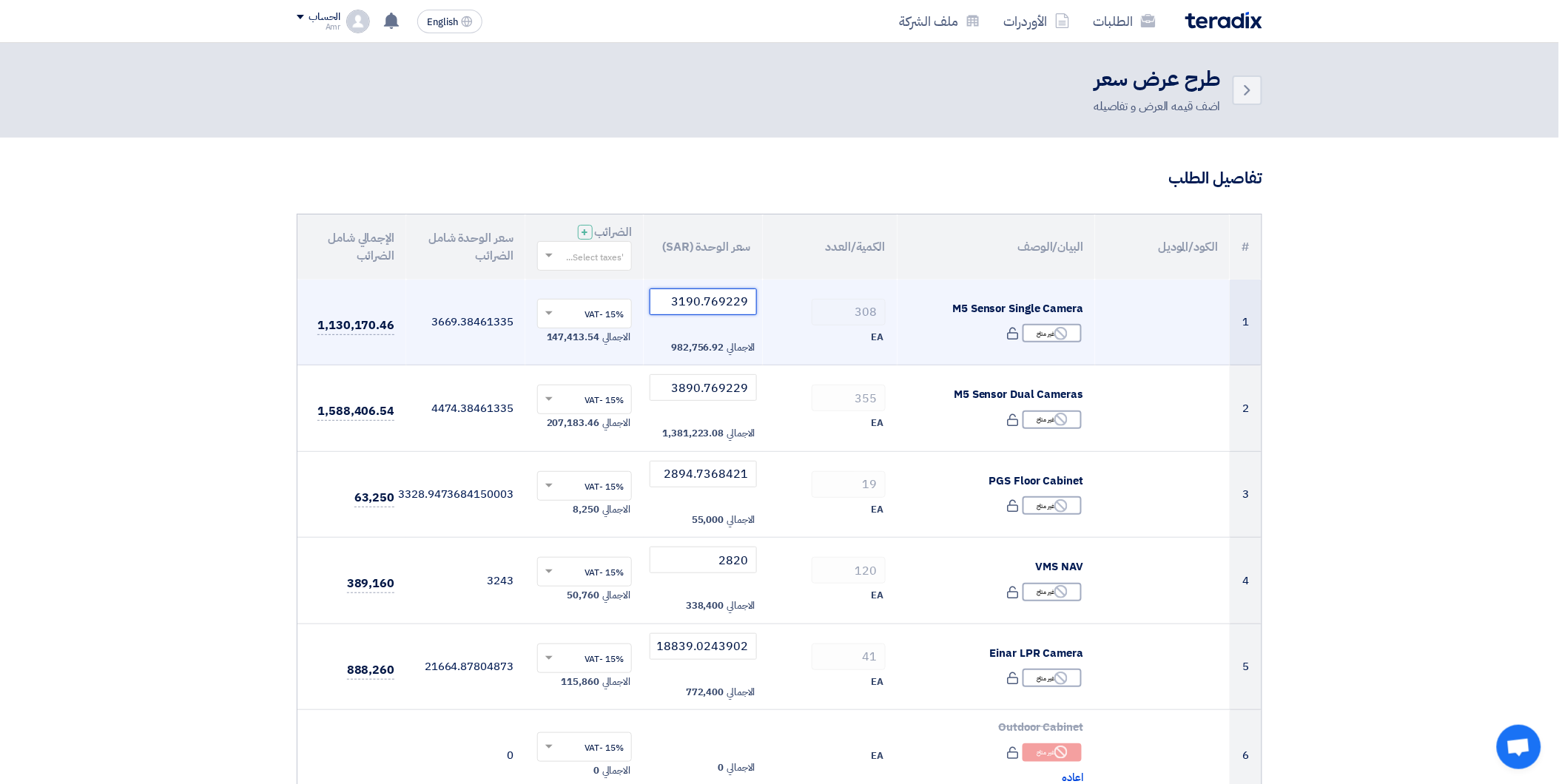
drag, startPoint x: 691, startPoint y: 301, endPoint x: 782, endPoint y: 301, distance: 91.0
click at [782, 301] on tr "1 M5 Sensor Single Camera Reject غير متاح" at bounding box center [780, 322] width 963 height 86
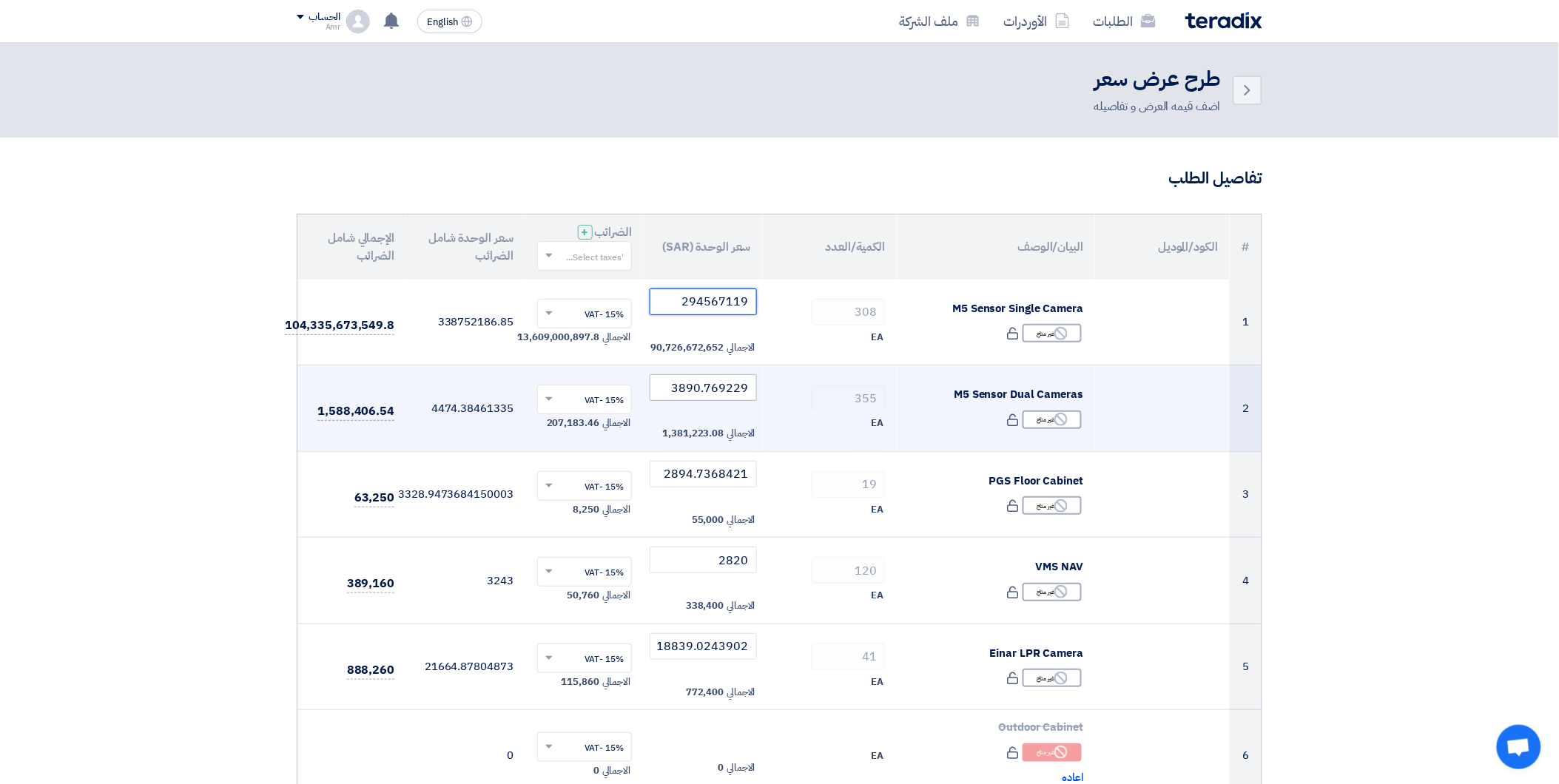
type input "294567119"
click at [719, 389] on input "3890.769229" at bounding box center [703, 387] width 107 height 27
click at [696, 394] on input "3890.769229" at bounding box center [703, 387] width 107 height 27
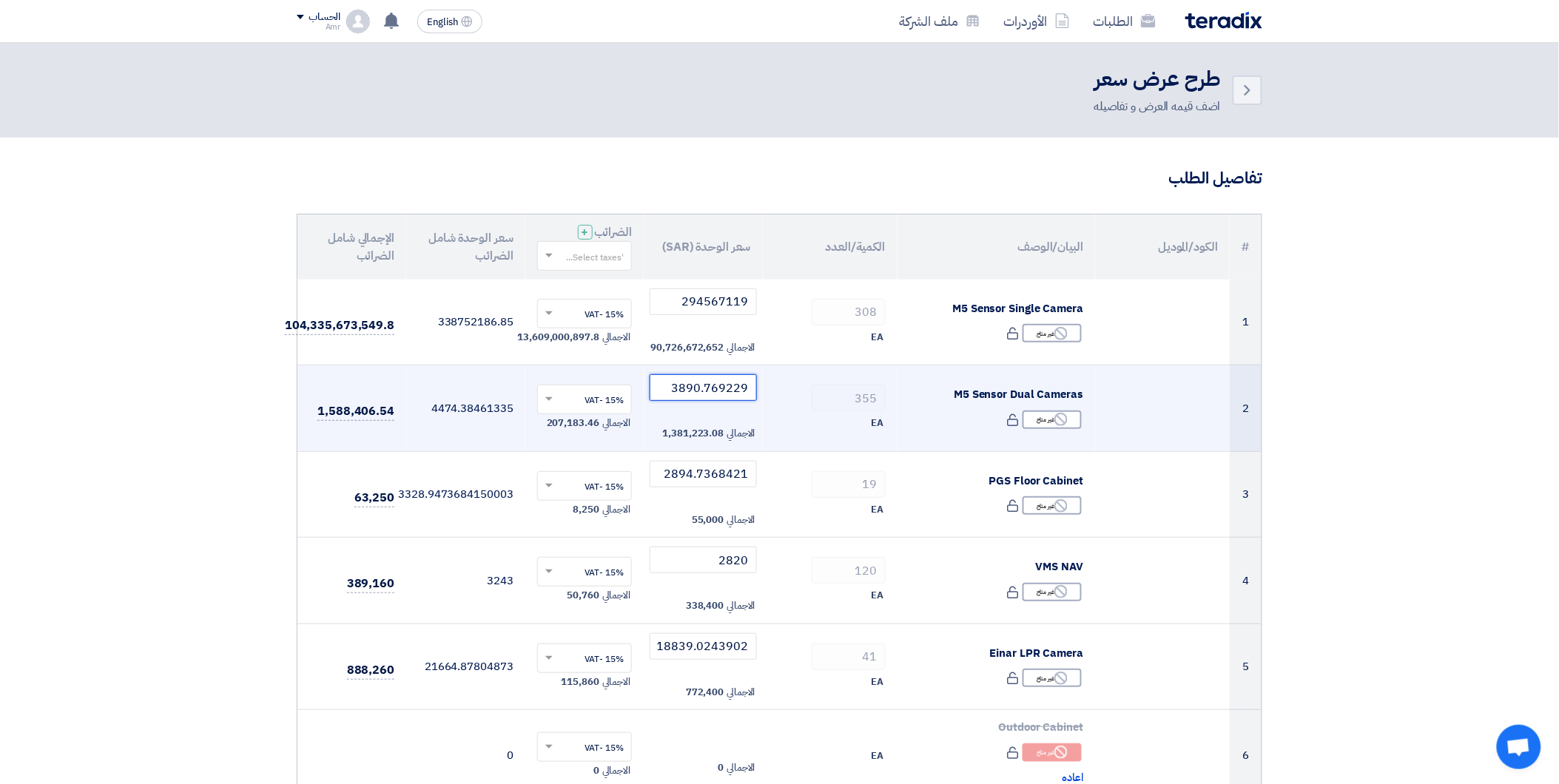
click at [711, 386] on input "3890.769229" at bounding box center [703, 387] width 107 height 27
click at [719, 392] on input "364567119" at bounding box center [703, 387] width 107 height 27
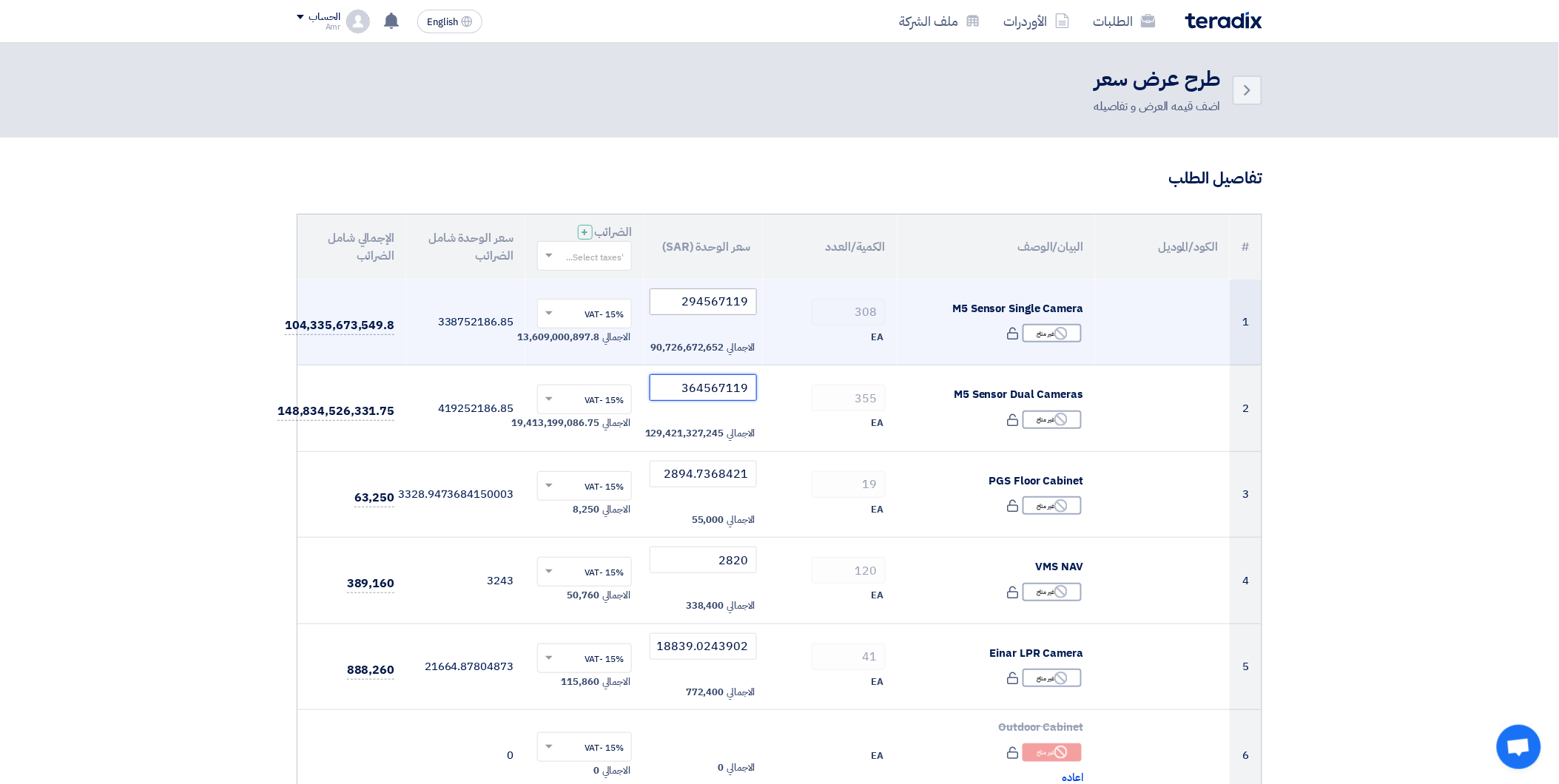
type input "364567119"
click at [712, 308] on input "294567119" at bounding box center [703, 302] width 107 height 27
click at [716, 293] on input "294567119" at bounding box center [703, 302] width 107 height 27
click at [719, 297] on input "294567119" at bounding box center [703, 302] width 107 height 27
click at [711, 306] on input "294567119" at bounding box center [703, 302] width 107 height 27
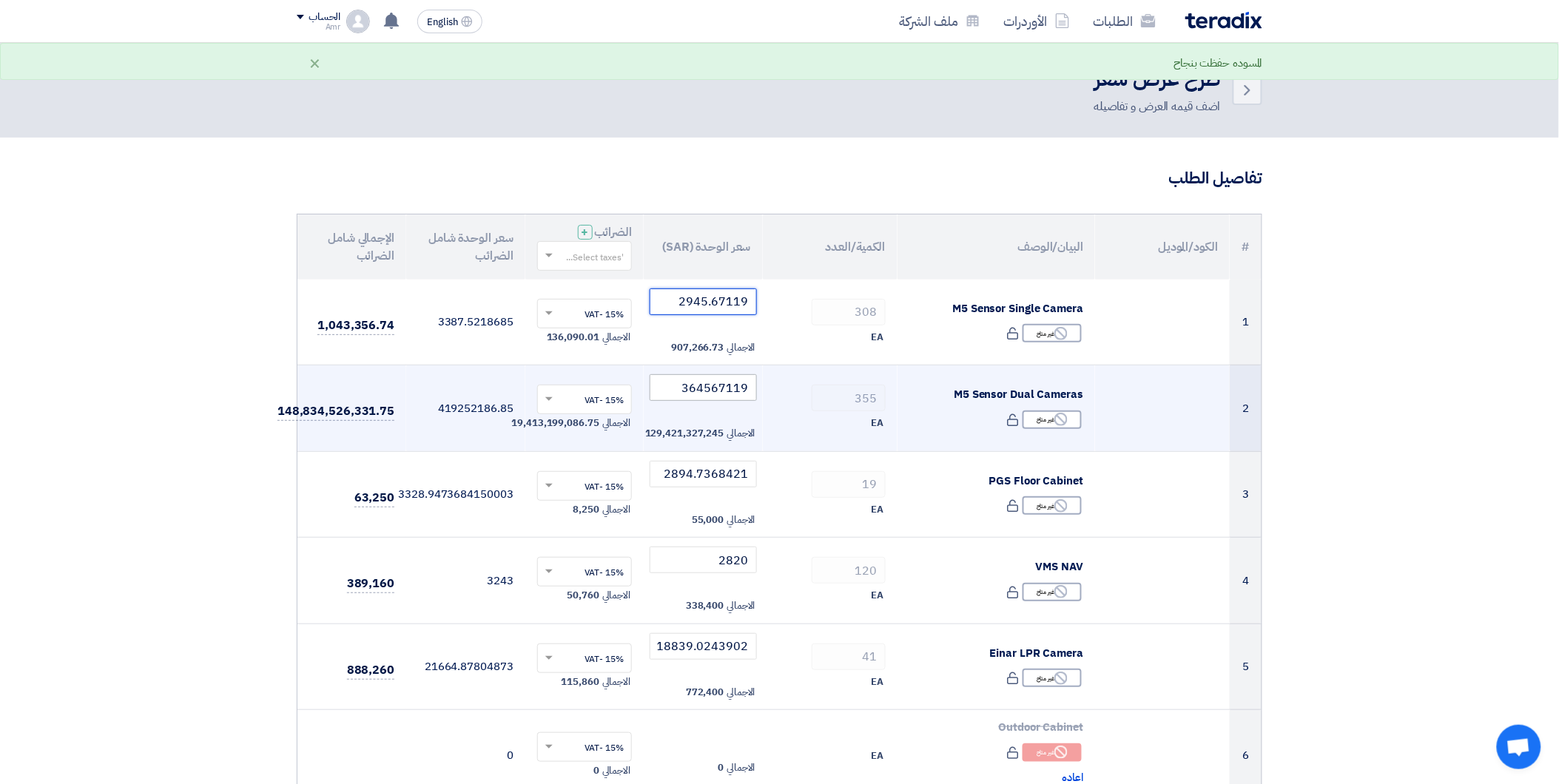
type input "2945.67119"
click at [708, 388] on input "364567119" at bounding box center [703, 387] width 107 height 27
click at [710, 387] on input "364567119" at bounding box center [703, 387] width 107 height 27
type input "3645.67119"
click at [719, 406] on td "3645.67119 الاجمالي 1,294,213.27" at bounding box center [703, 407] width 119 height 86
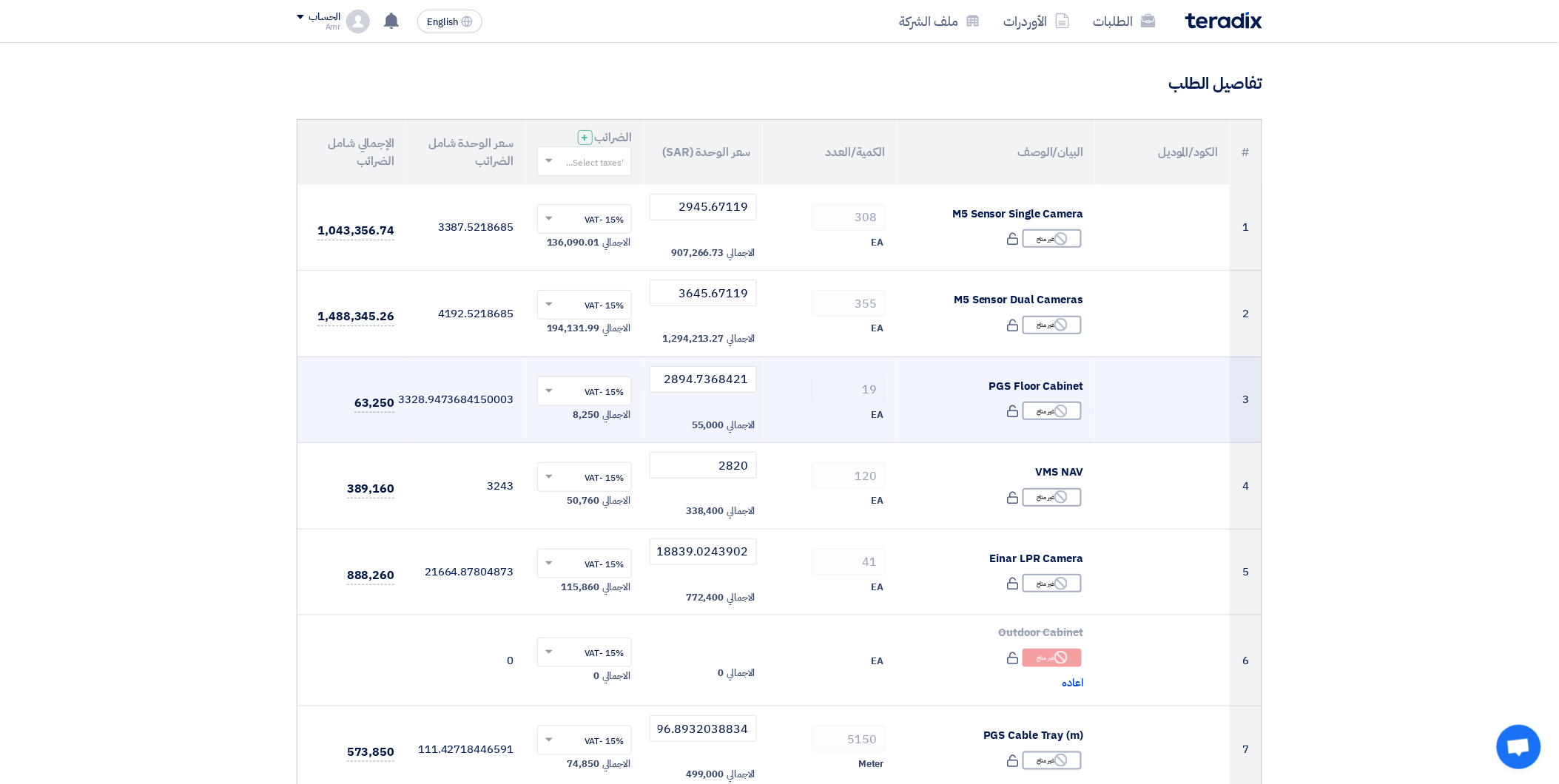
scroll to position [82, 0]
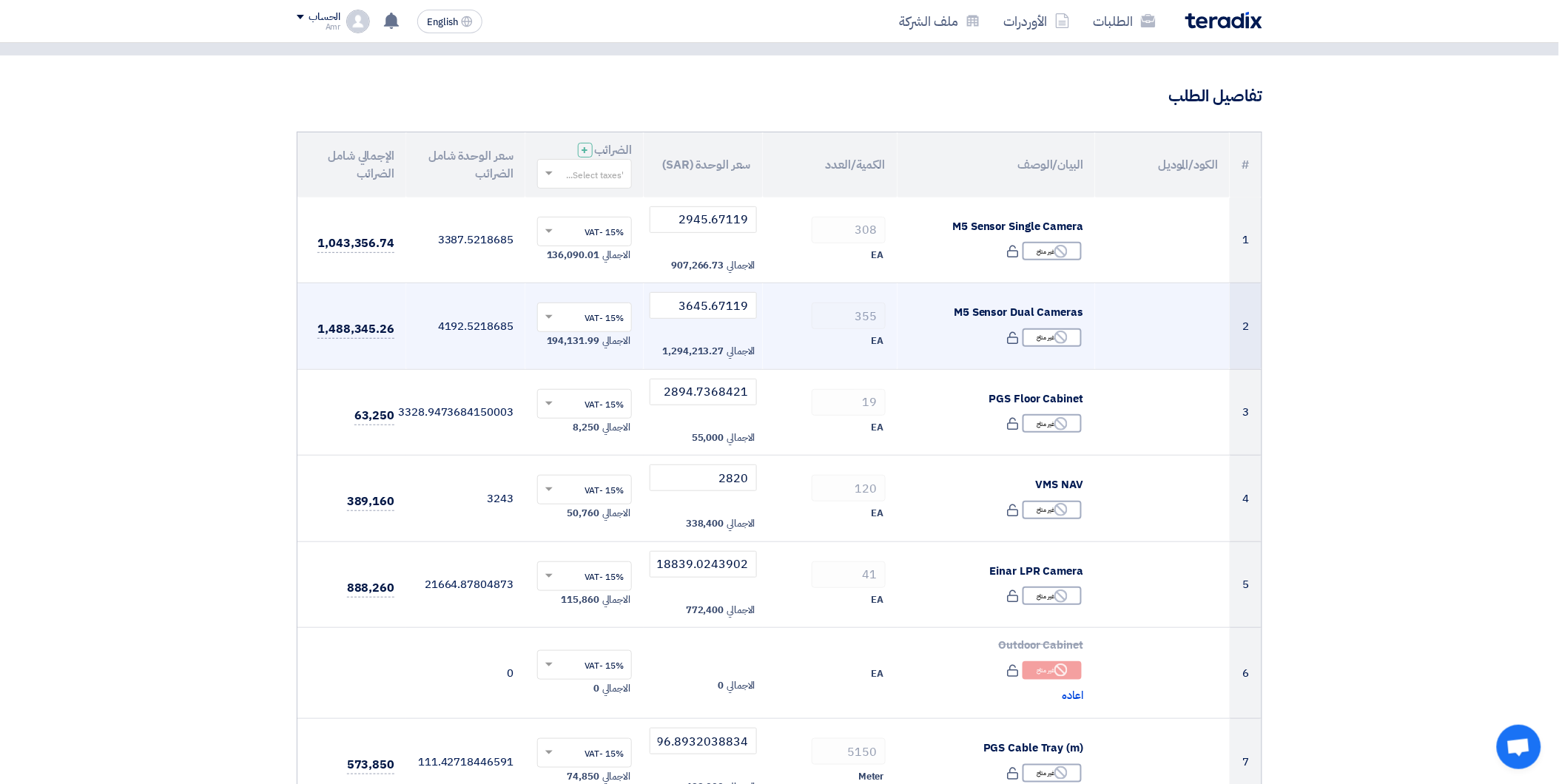
click at [920, 327] on div "Reject غير متاح" at bounding box center [996, 338] width 174 height 22
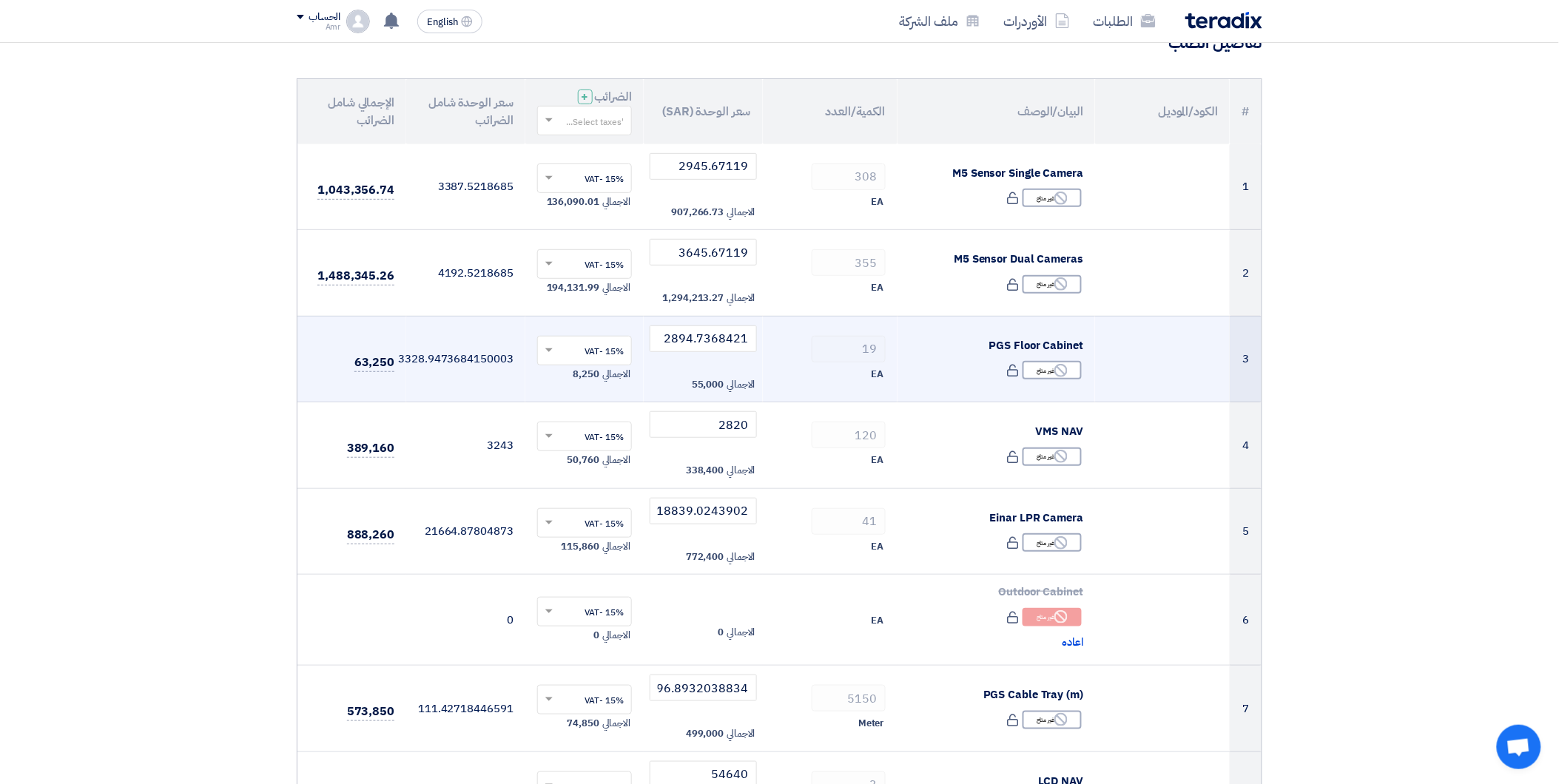
scroll to position [164, 0]
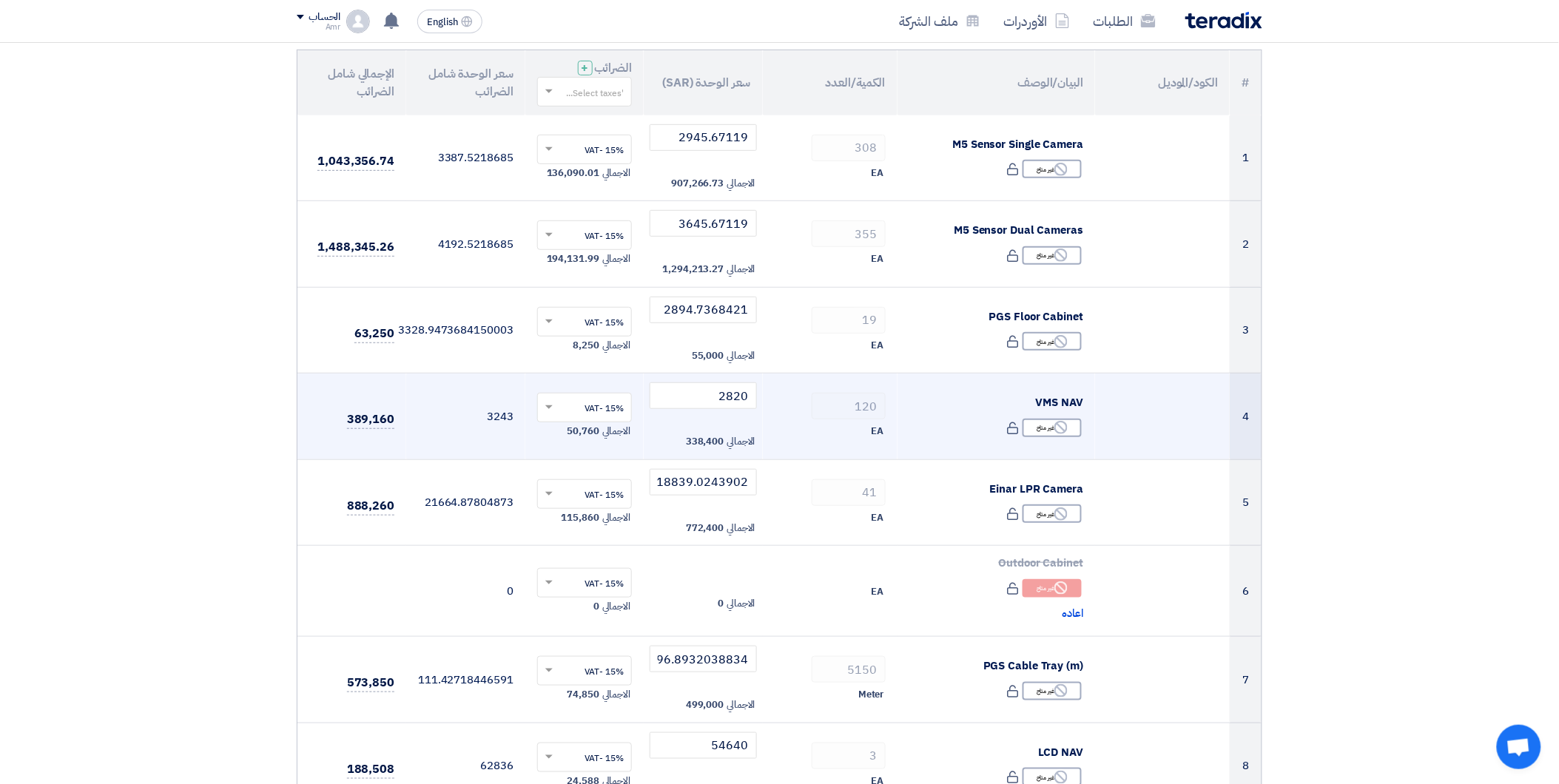
click at [926, 410] on div "VMS NAV" at bounding box center [996, 402] width 174 height 17
click at [932, 418] on div "Reject غير متاح" at bounding box center [996, 428] width 174 height 22
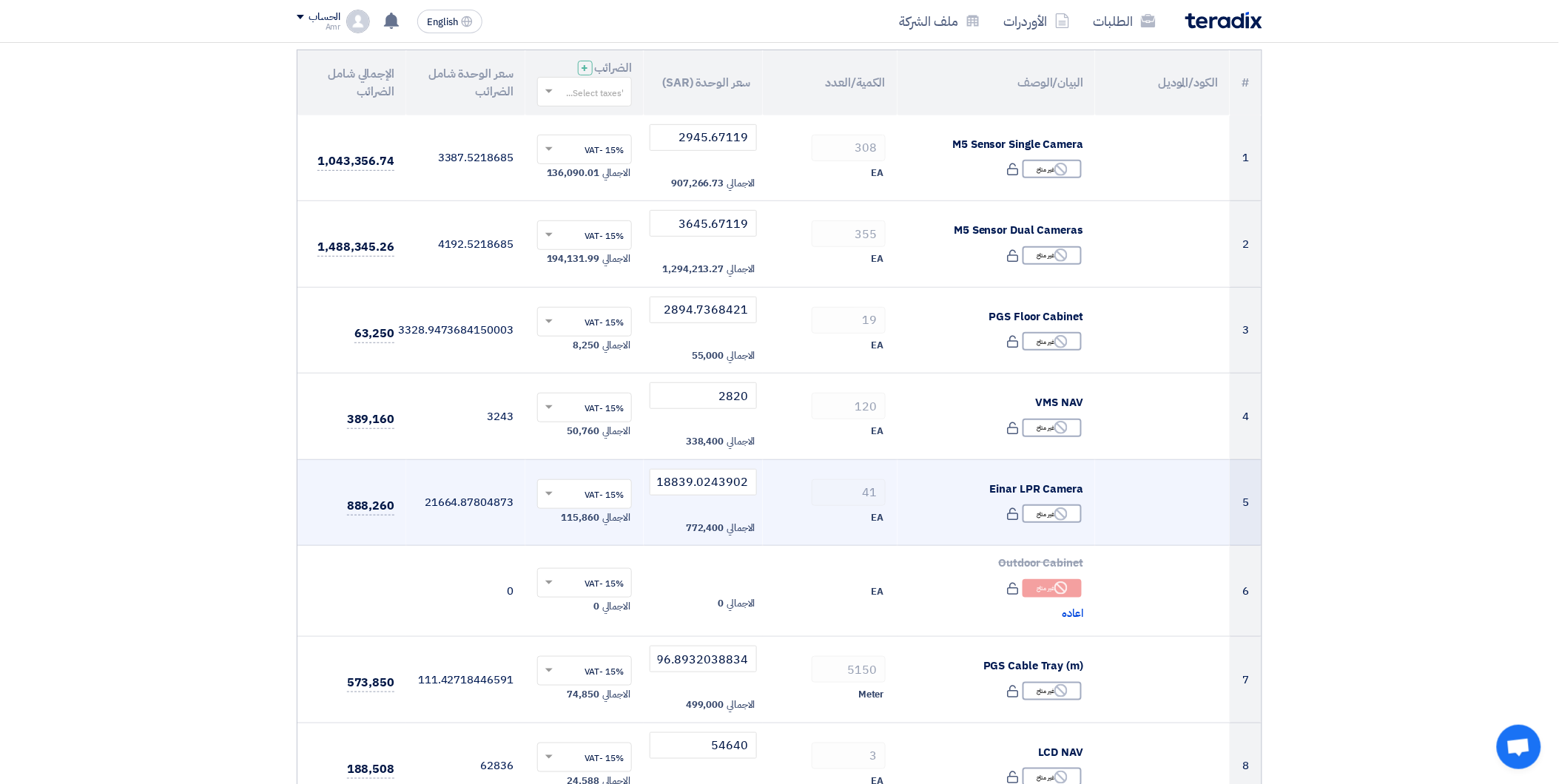
click at [929, 488] on div "Einar LPR Camera" at bounding box center [996, 488] width 174 height 17
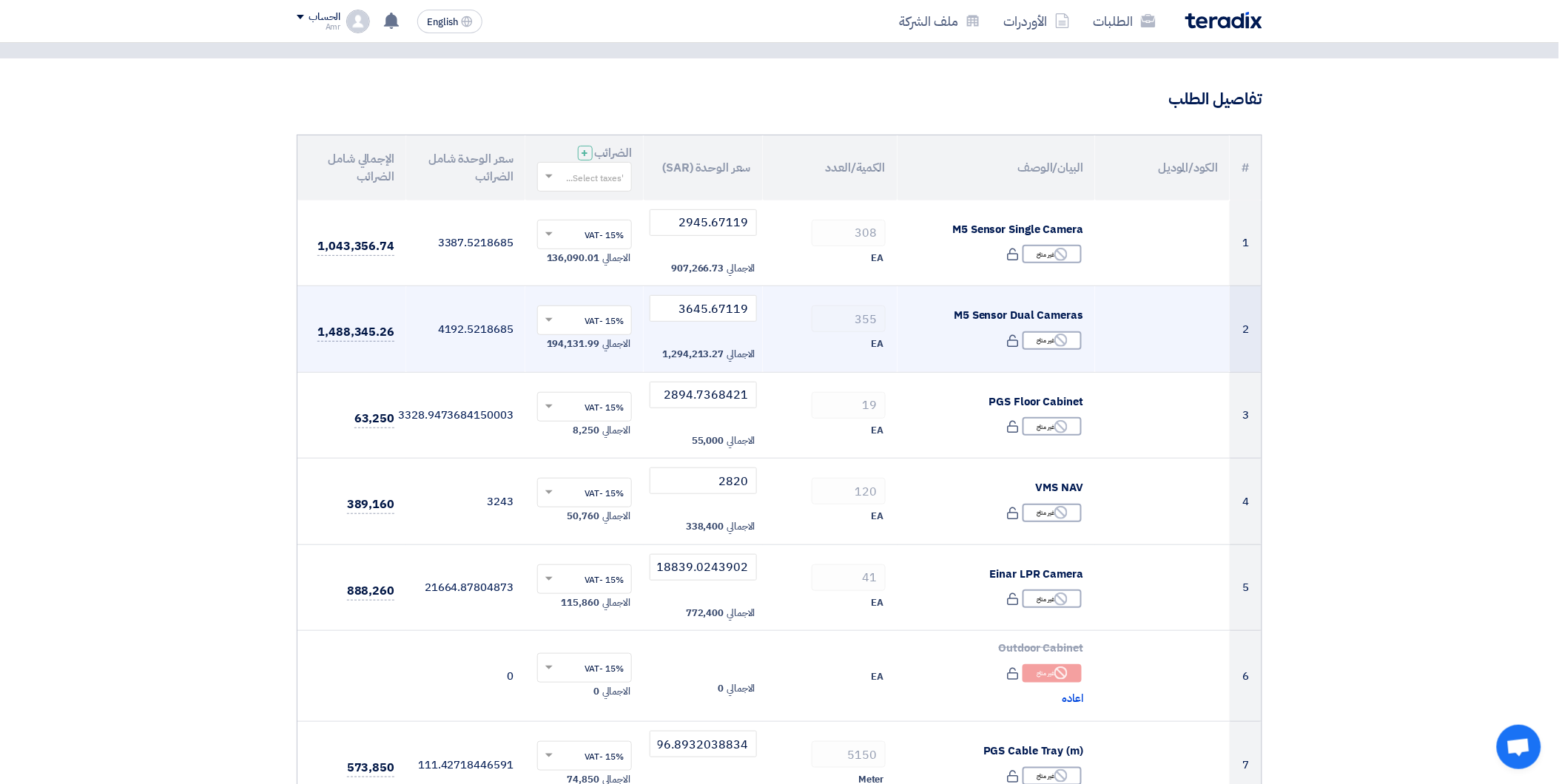
scroll to position [0, 0]
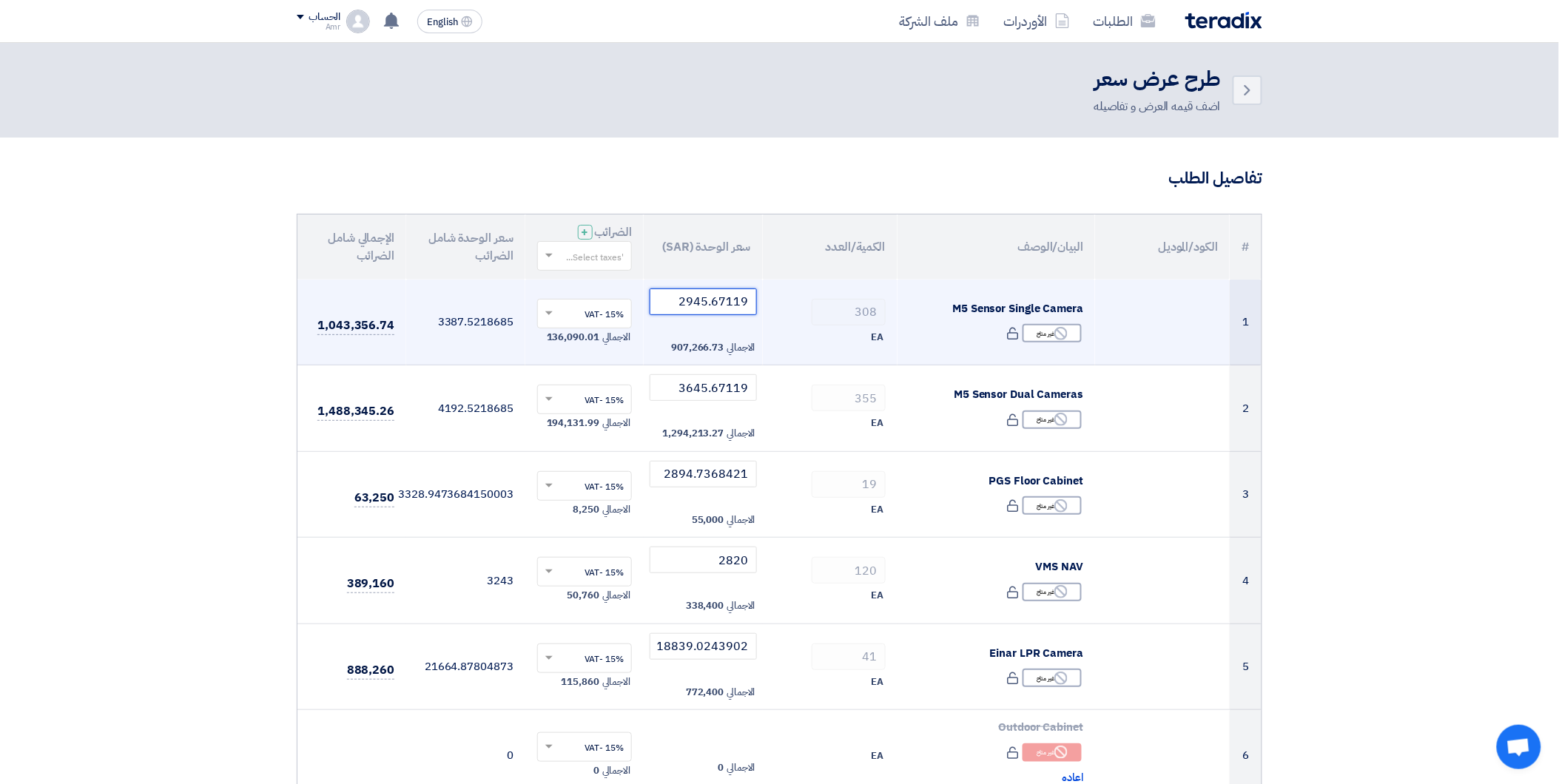
drag, startPoint x: 676, startPoint y: 300, endPoint x: 662, endPoint y: 305, distance: 14.9
click at [676, 304] on input "2945.67119" at bounding box center [703, 302] width 107 height 27
drag, startPoint x: 671, startPoint y: 294, endPoint x: 867, endPoint y: 298, distance: 196.0
click at [862, 291] on tr "1 M5 Sensor Single Camera Reject غير متاح" at bounding box center [780, 322] width 963 height 86
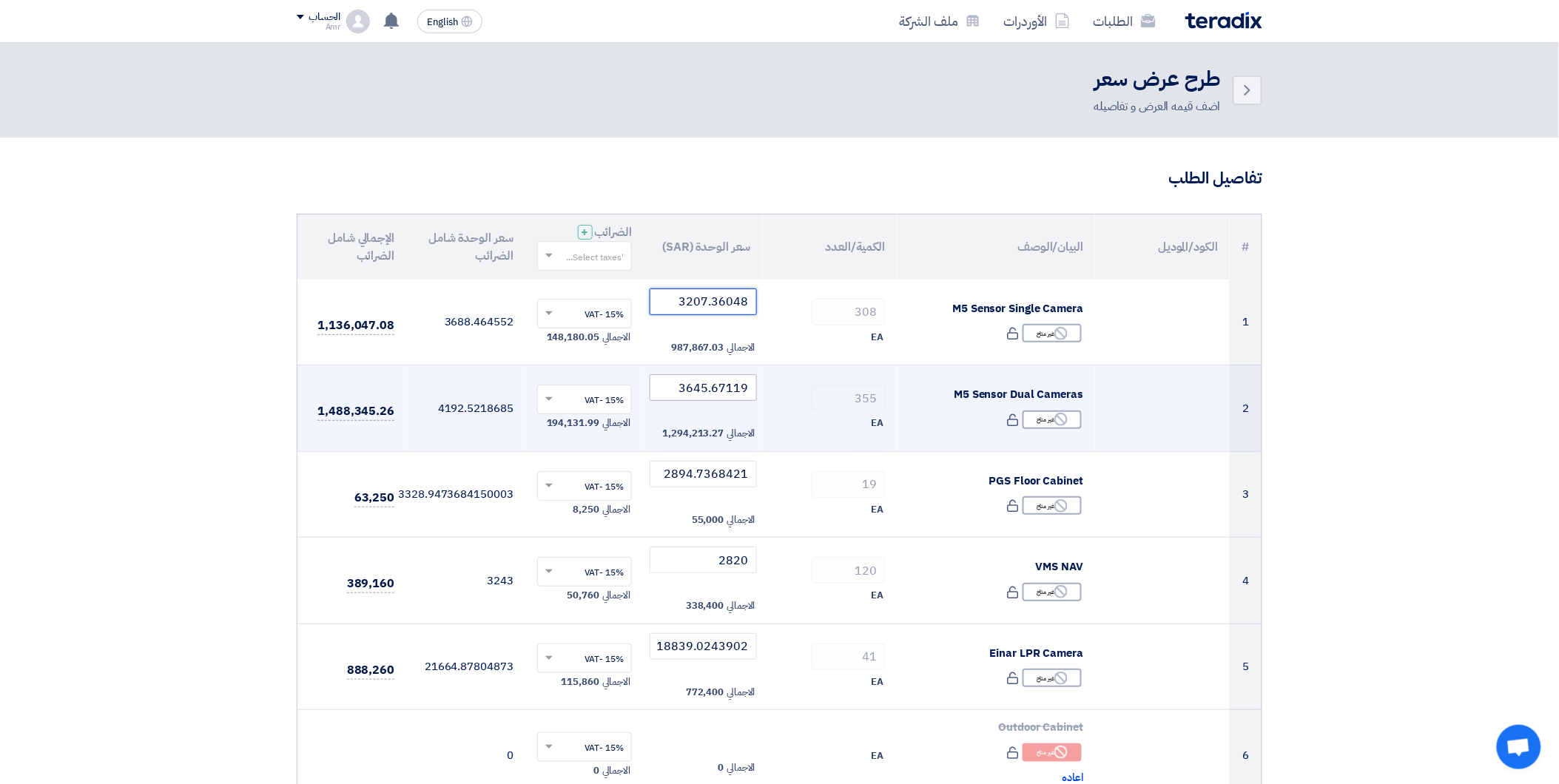
type input "3207.36048"
click at [734, 386] on input "3645.67119" at bounding box center [703, 387] width 107 height 27
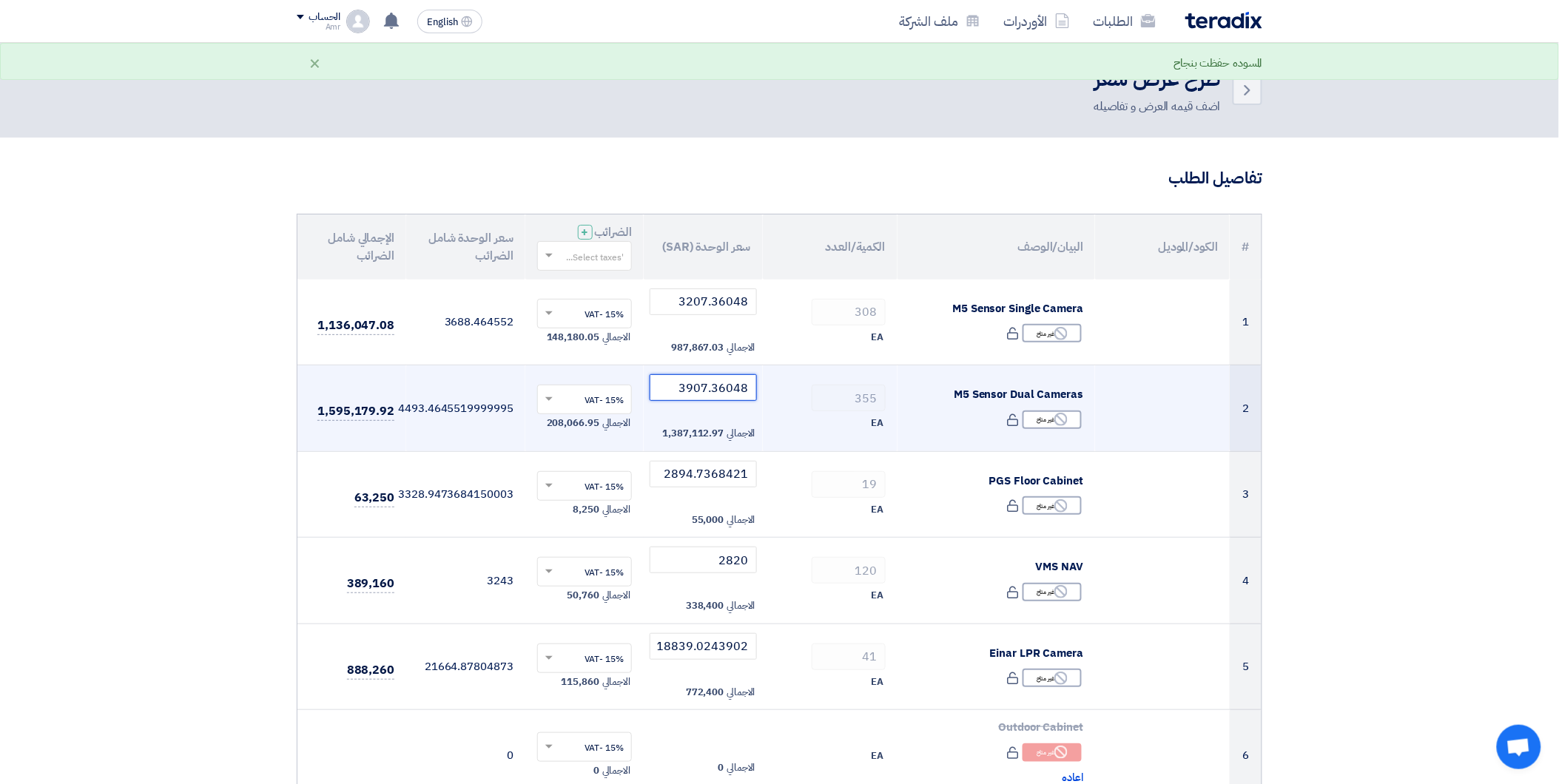
type input "3907.36048"
click at [808, 429] on div "EA" at bounding box center [830, 423] width 111 height 18
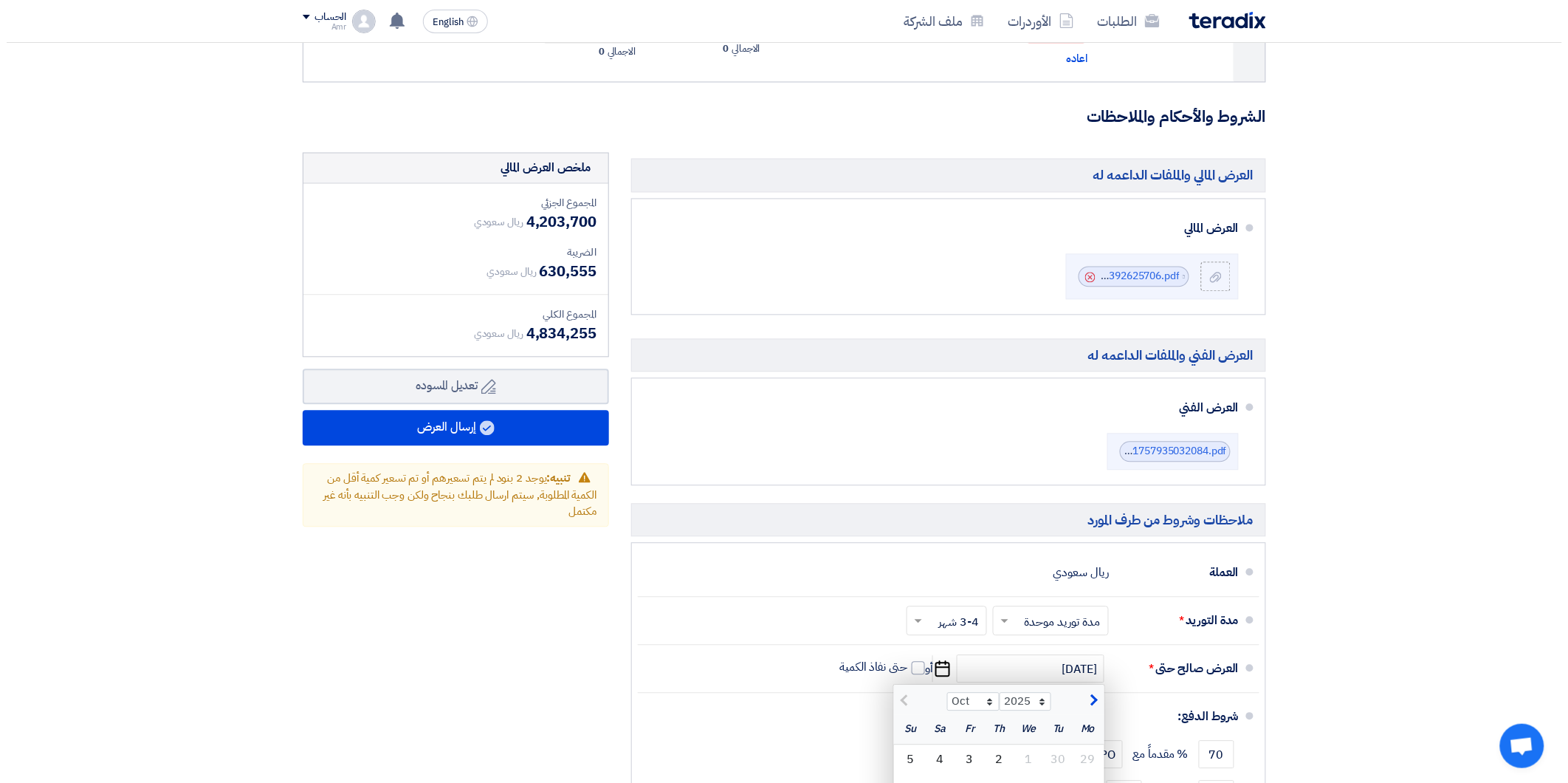
scroll to position [984, 0]
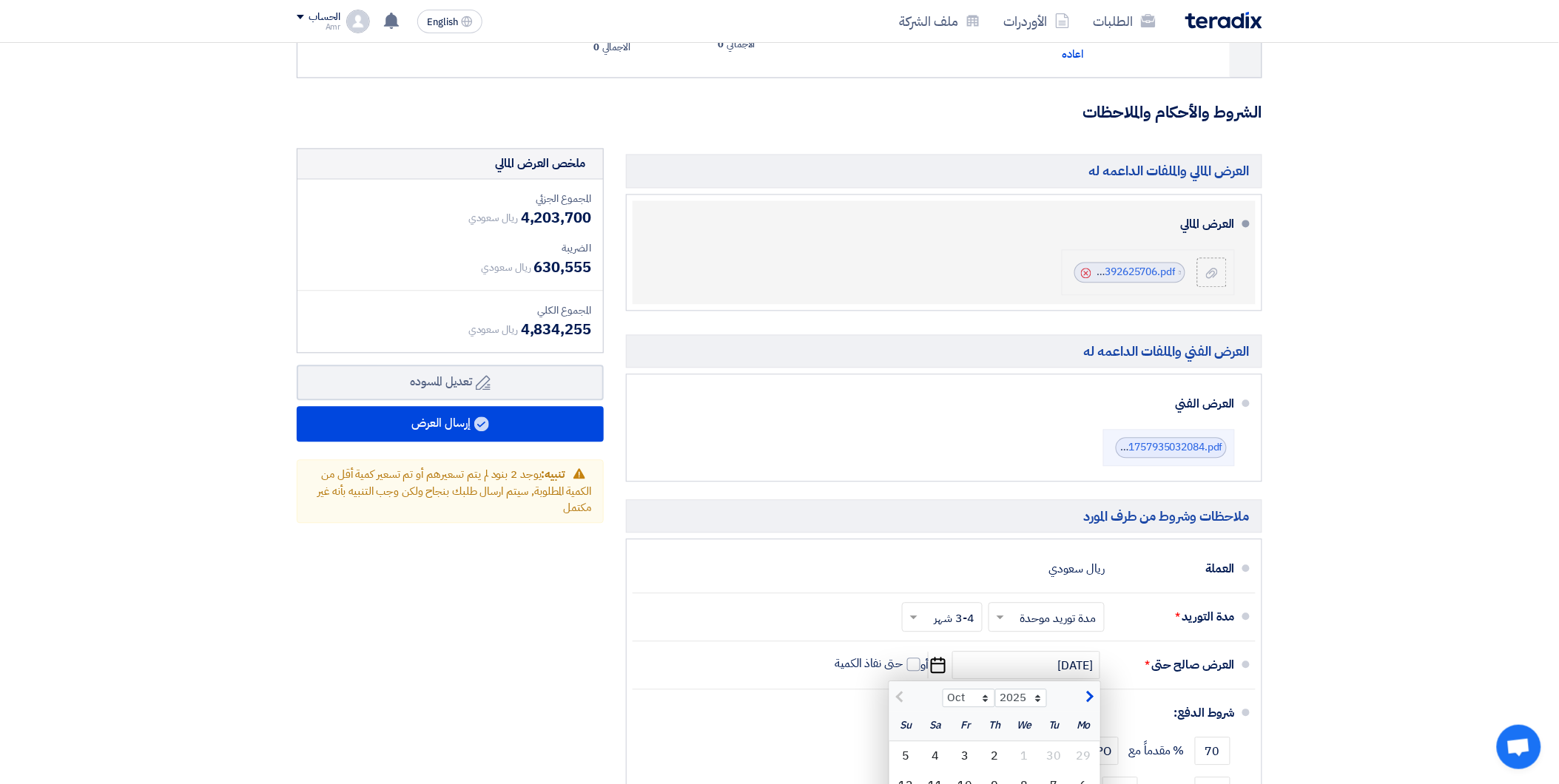
click at [1085, 272] on icon "Cancel" at bounding box center [1086, 273] width 10 height 10
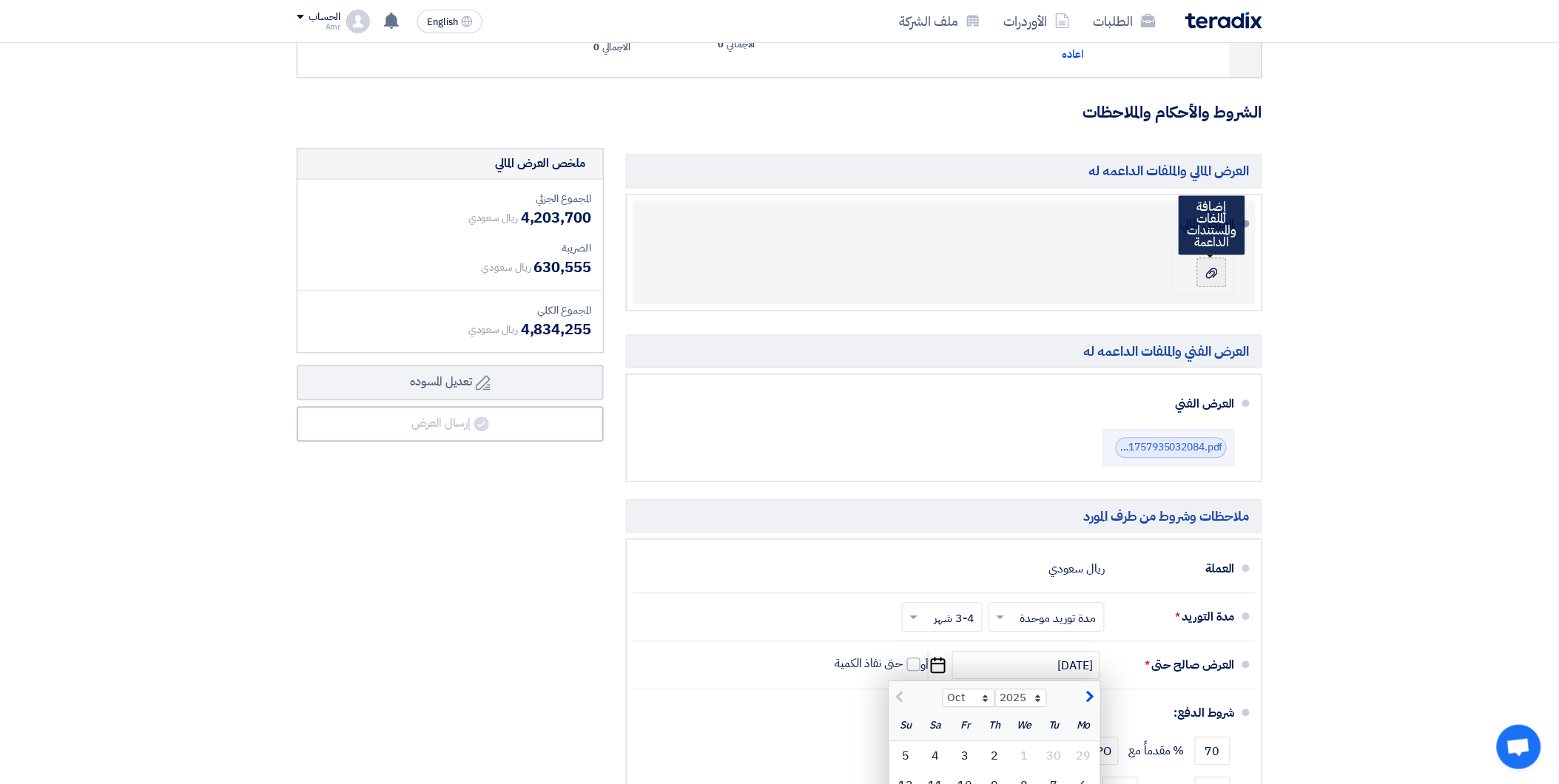
click at [1206, 269] on icon at bounding box center [1212, 274] width 12 height 12
click at [0, 0] on input "file" at bounding box center [0, 0] width 0 height 0
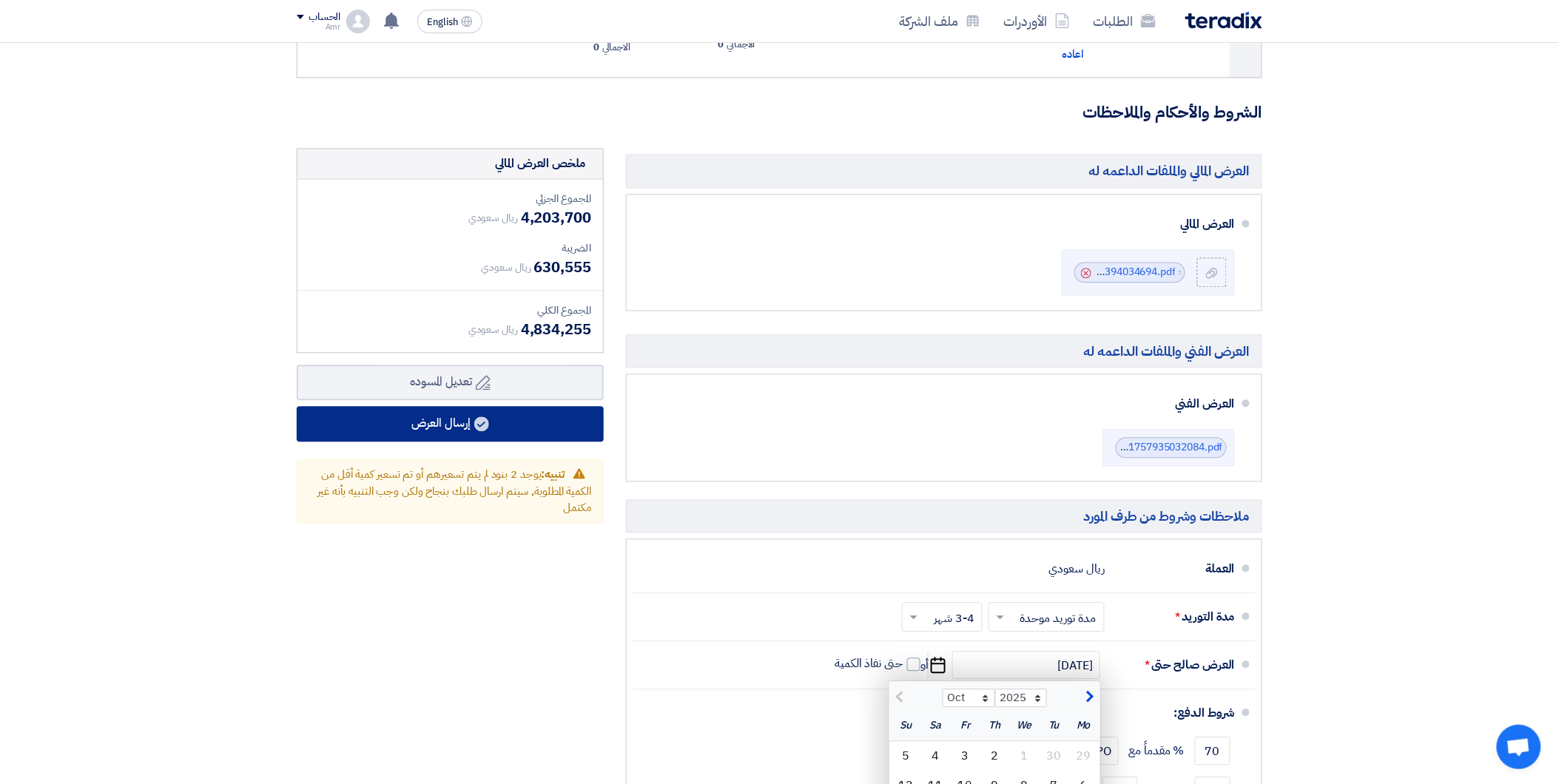
click at [538, 414] on button "إرسال العرض" at bounding box center [450, 424] width 307 height 36
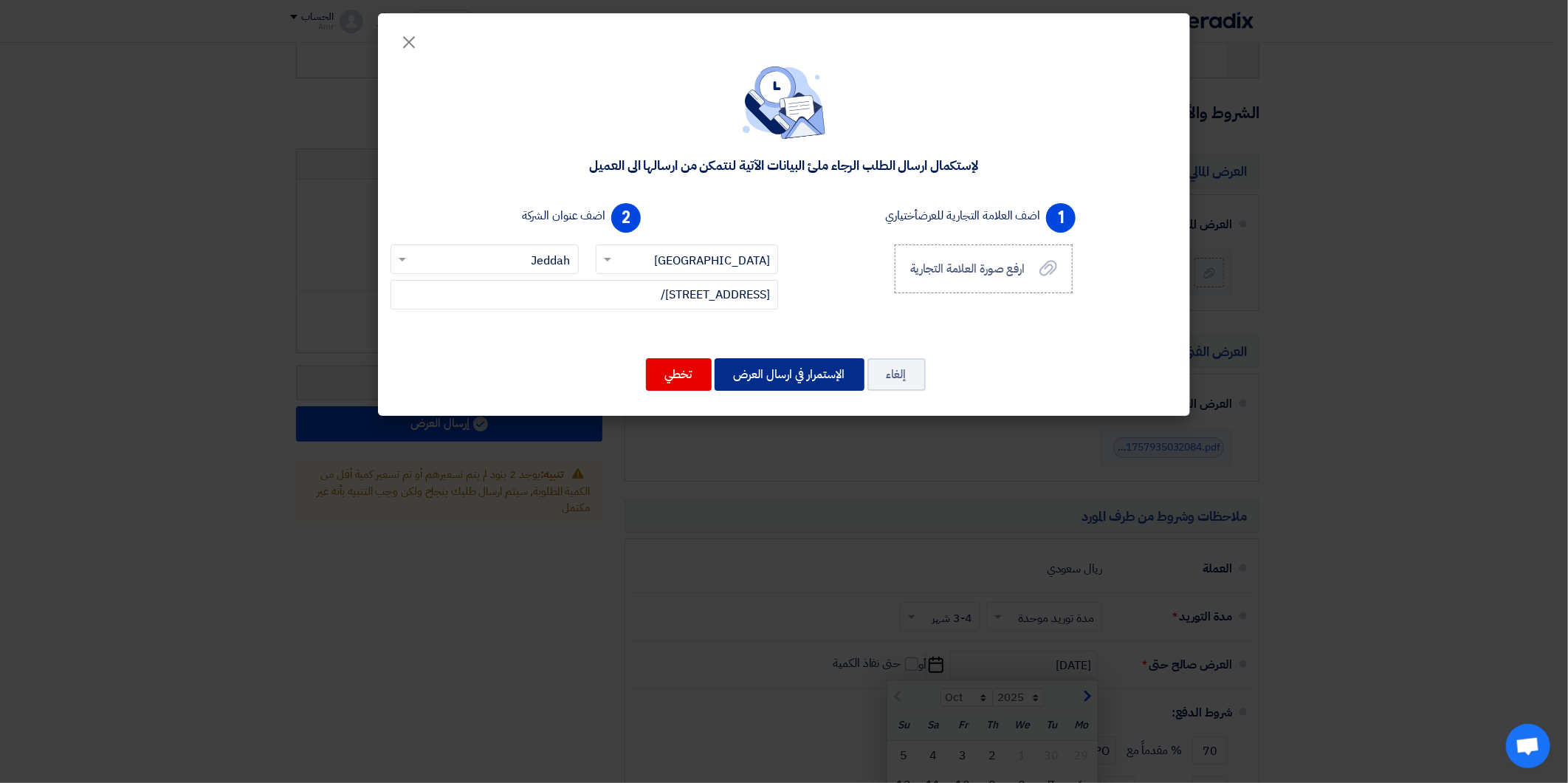
click at [784, 366] on button "الإستمرار في ارسال العرض" at bounding box center [790, 374] width 150 height 33
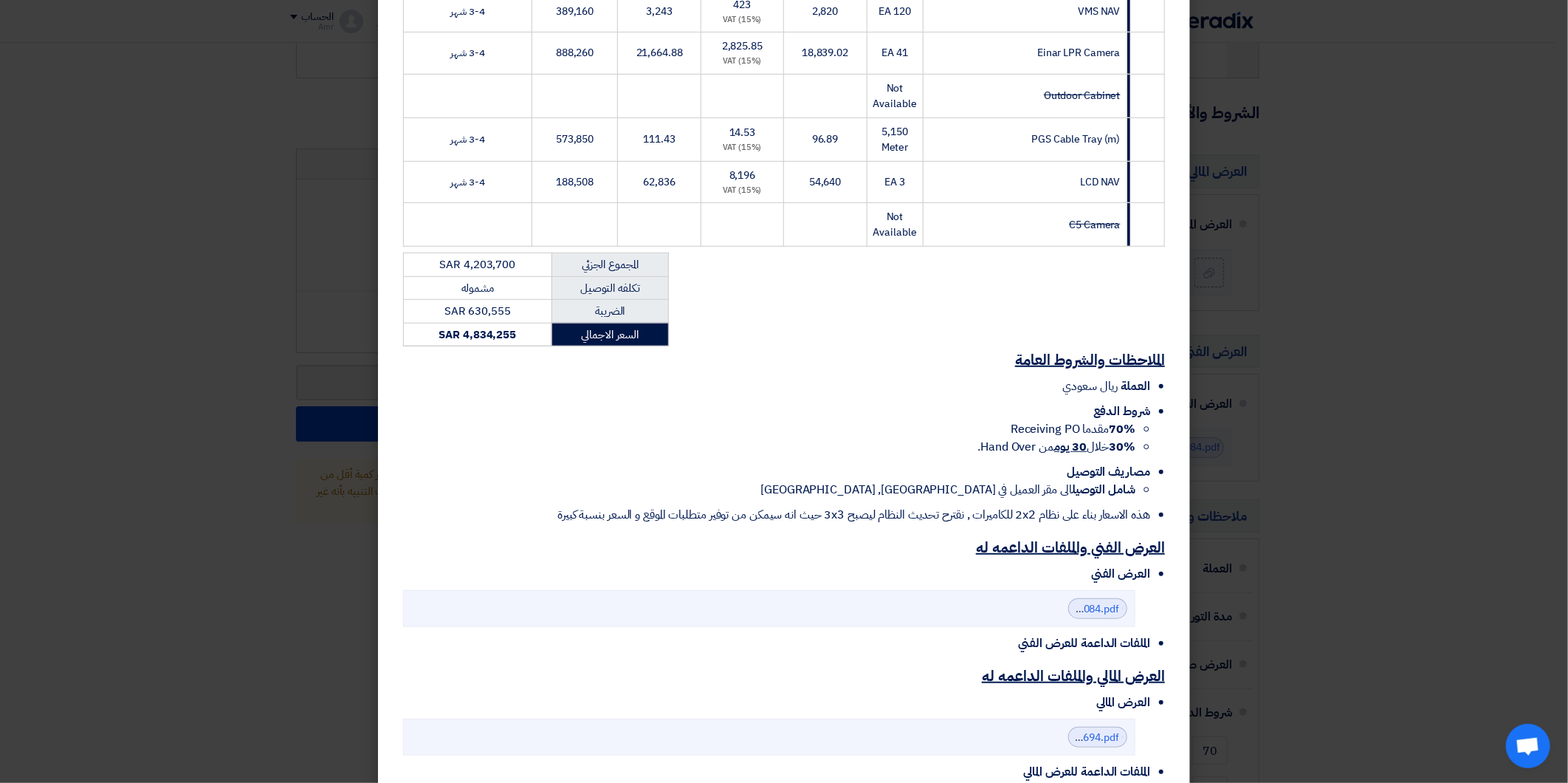
scroll to position [506, 0]
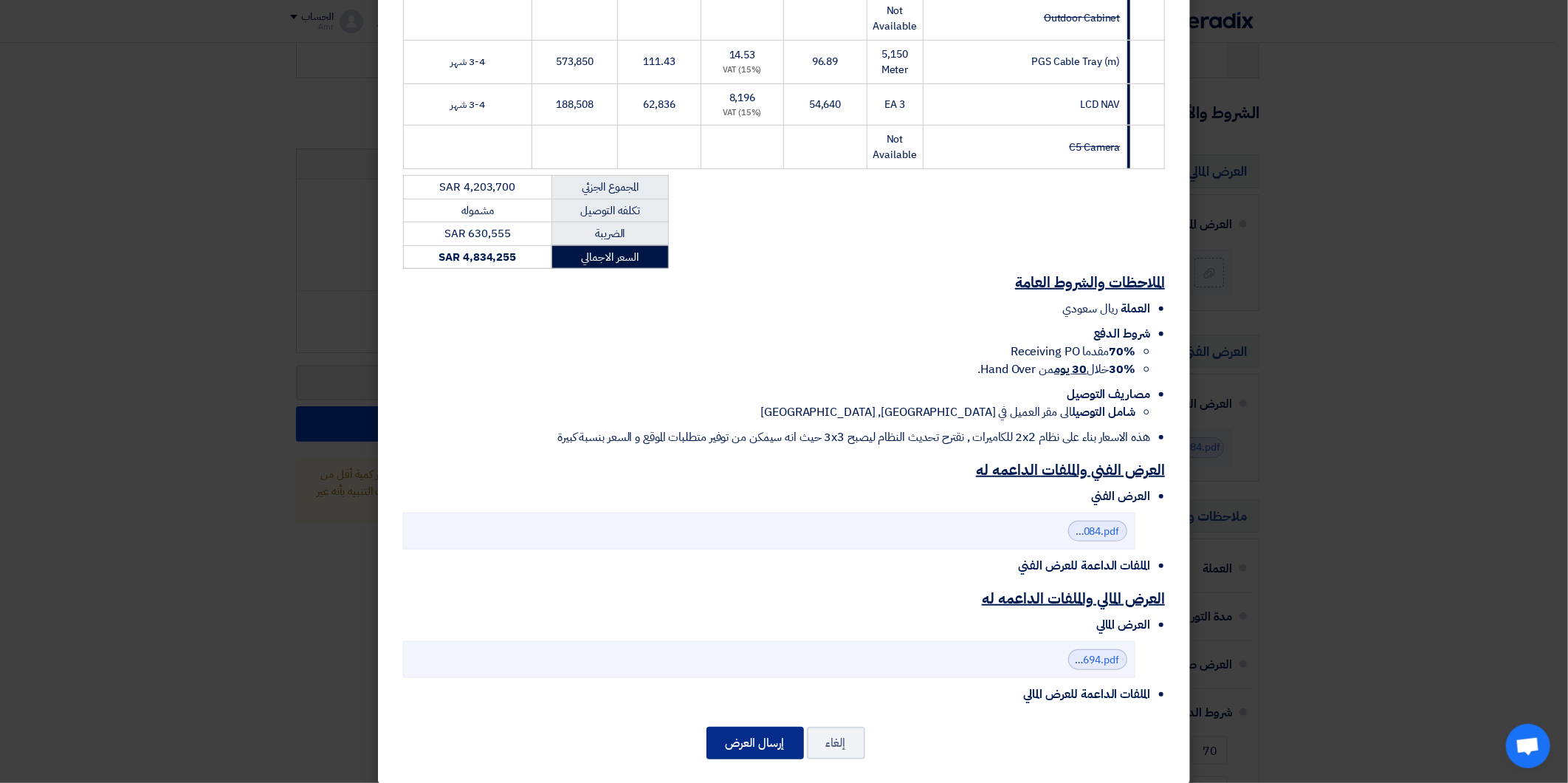
click at [741, 731] on button "إرسال العرض" at bounding box center [755, 743] width 98 height 33
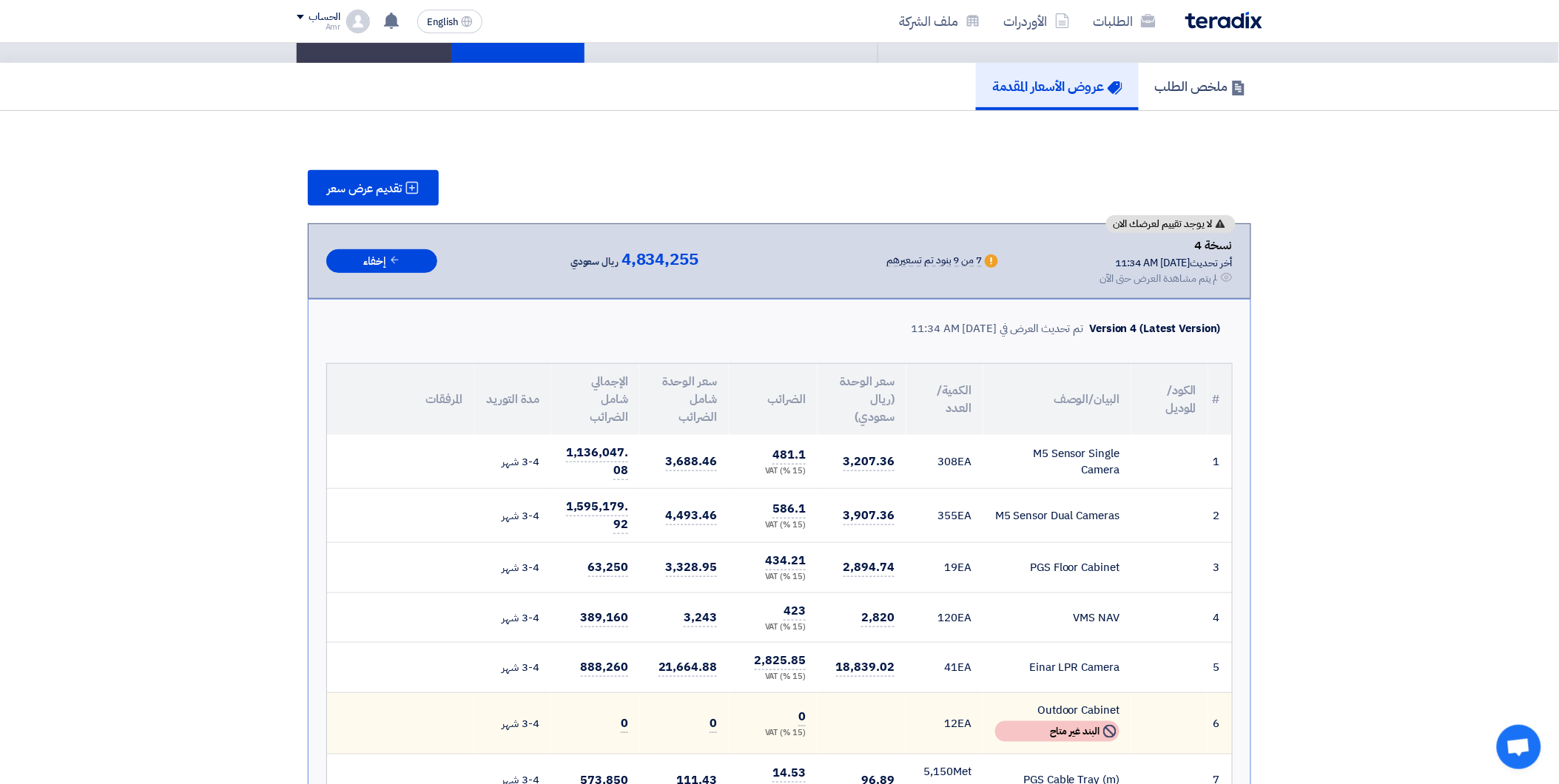
scroll to position [82, 0]
